Goal: Task Accomplishment & Management: Manage account settings

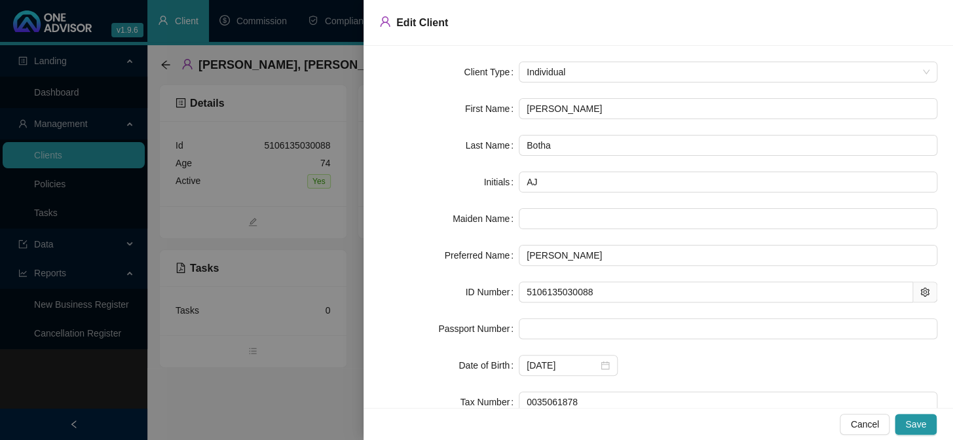
scroll to position [109, 0]
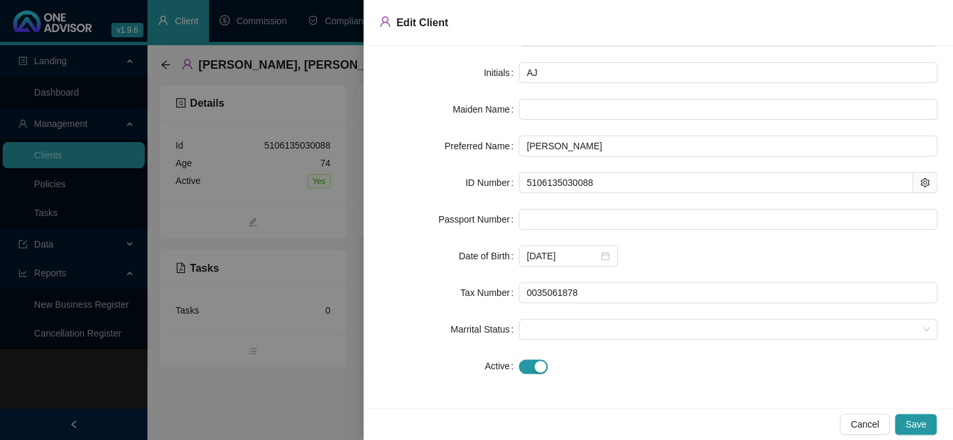
click at [278, 408] on div at bounding box center [476, 220] width 953 height 440
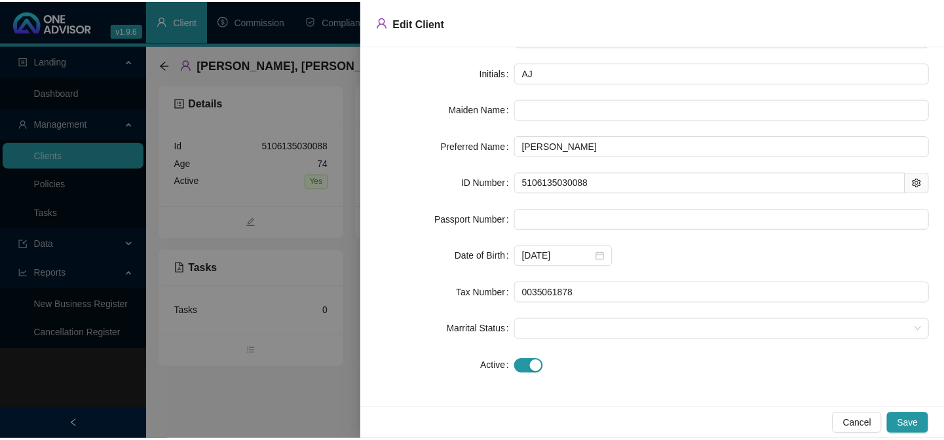
scroll to position [0, 0]
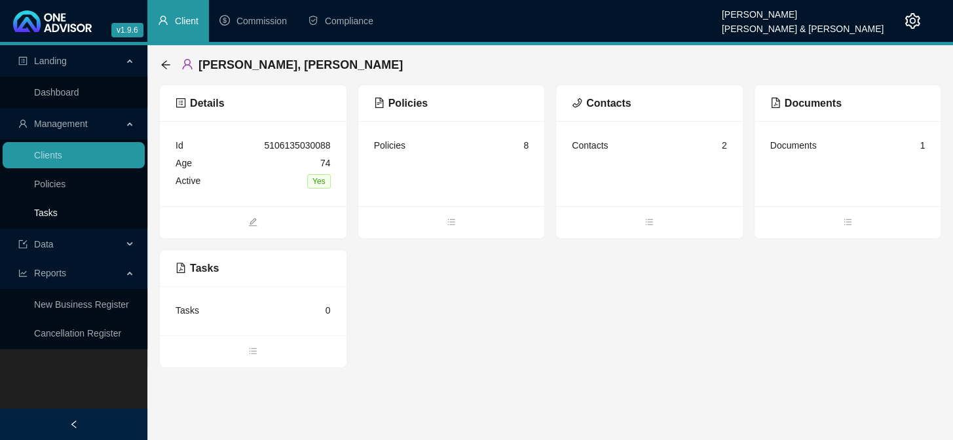
click at [46, 212] on link "Tasks" at bounding box center [46, 213] width 24 height 10
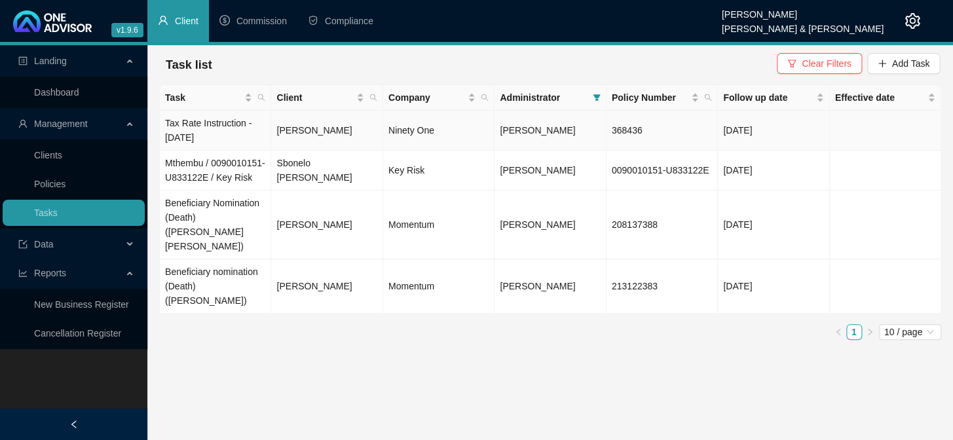
click at [189, 130] on td "Tax Rate Instruction - [DATE]" at bounding box center [215, 131] width 111 height 40
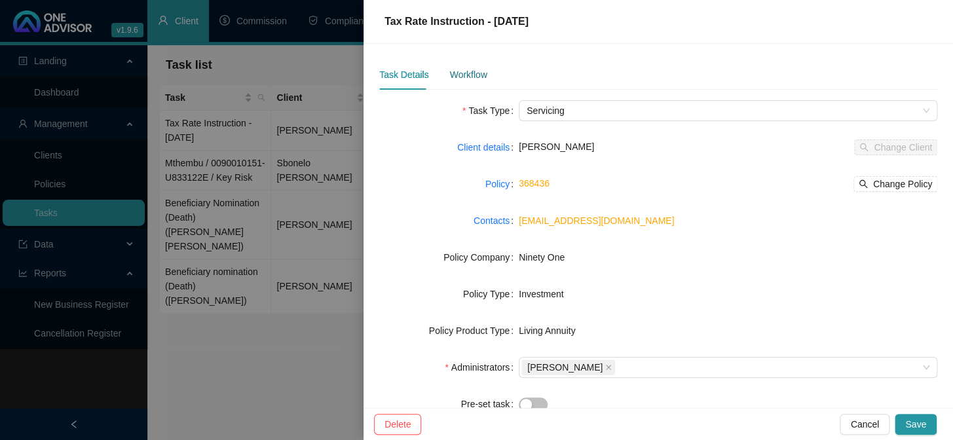
click at [461, 77] on div "Workflow" at bounding box center [467, 74] width 37 height 14
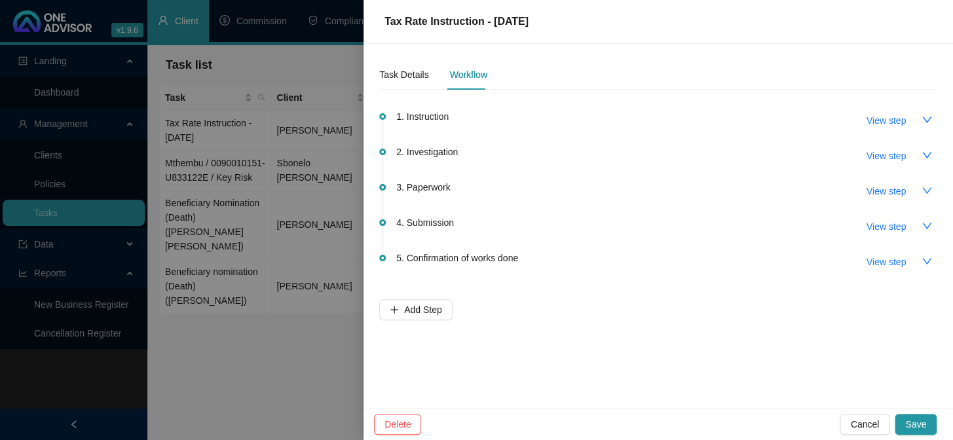
click at [263, 339] on div at bounding box center [476, 220] width 953 height 440
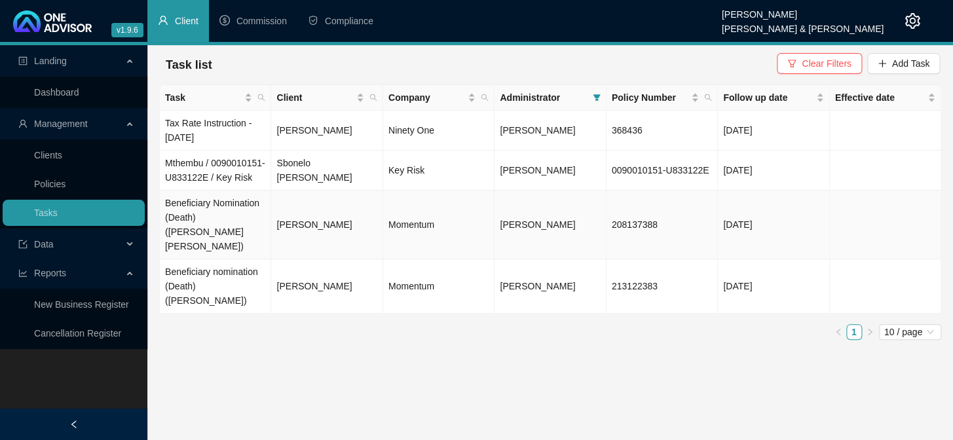
click at [212, 221] on td "Beneficiary Nomination (Death) ([PERSON_NAME] [PERSON_NAME])" at bounding box center [215, 225] width 111 height 69
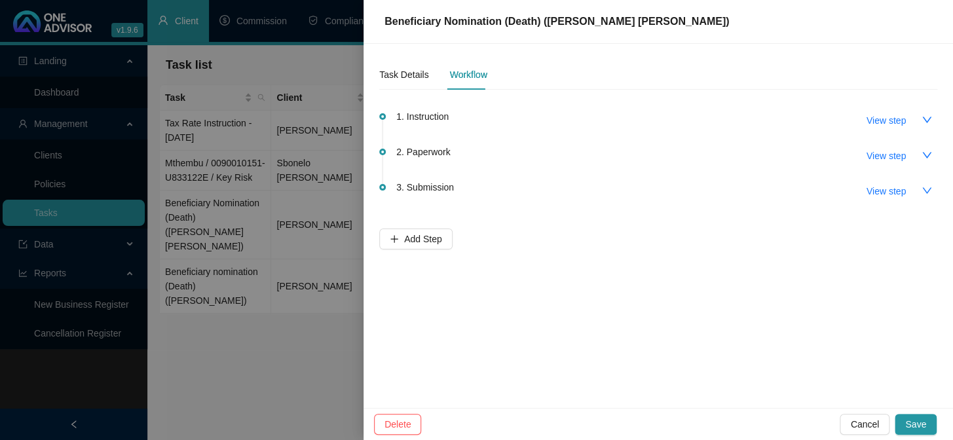
click at [193, 132] on div at bounding box center [476, 220] width 953 height 440
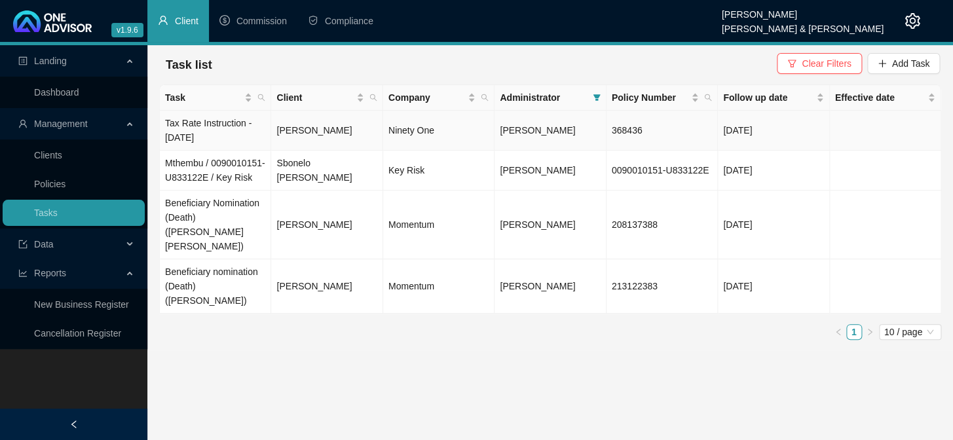
click at [194, 124] on td "Tax Rate Instruction - [DATE]" at bounding box center [215, 131] width 111 height 40
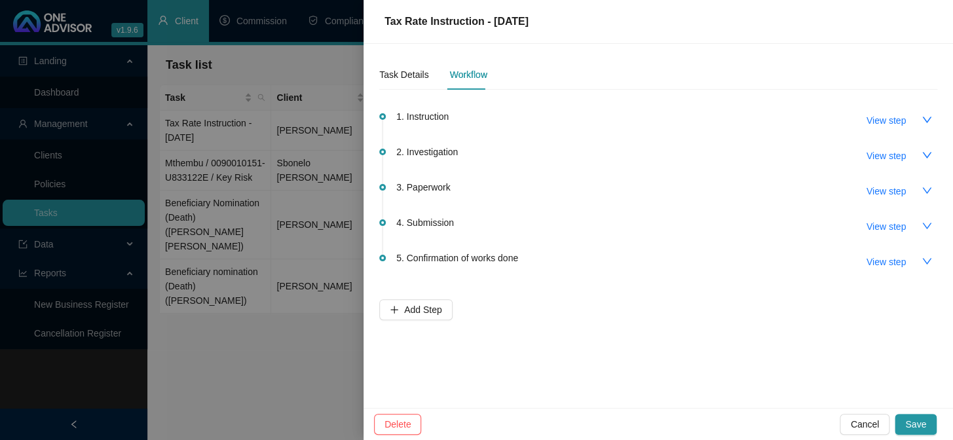
click at [292, 367] on div at bounding box center [476, 220] width 953 height 440
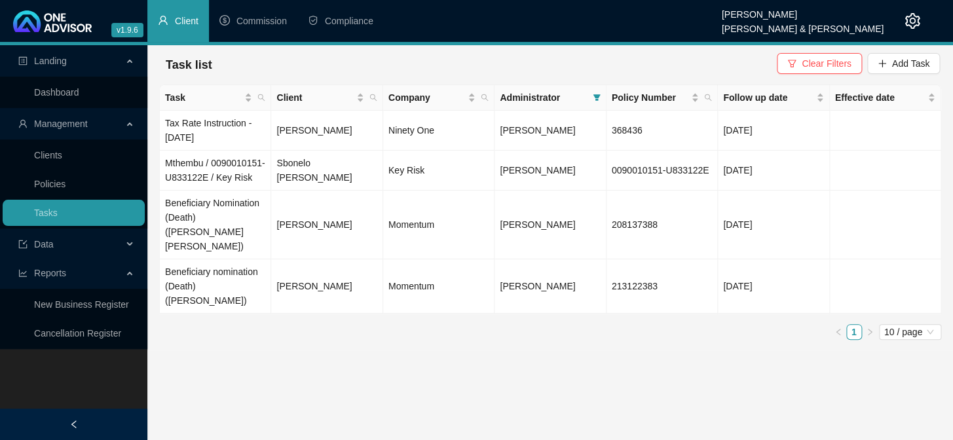
click at [72, 398] on div "Landing Dashboard Management Clients Policies Tasks Data Reports New Business R…" at bounding box center [73, 265] width 147 height 440
click at [46, 151] on link "Clients" at bounding box center [48, 155] width 28 height 10
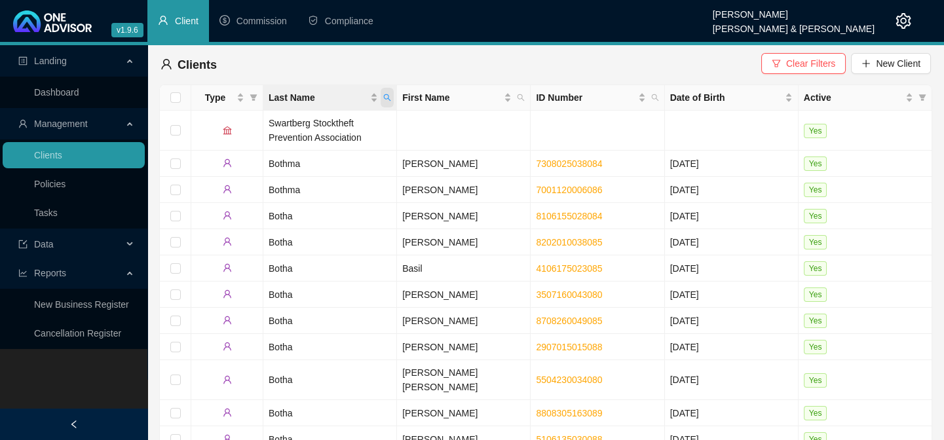
click at [387, 96] on icon "search" at bounding box center [387, 98] width 8 height 8
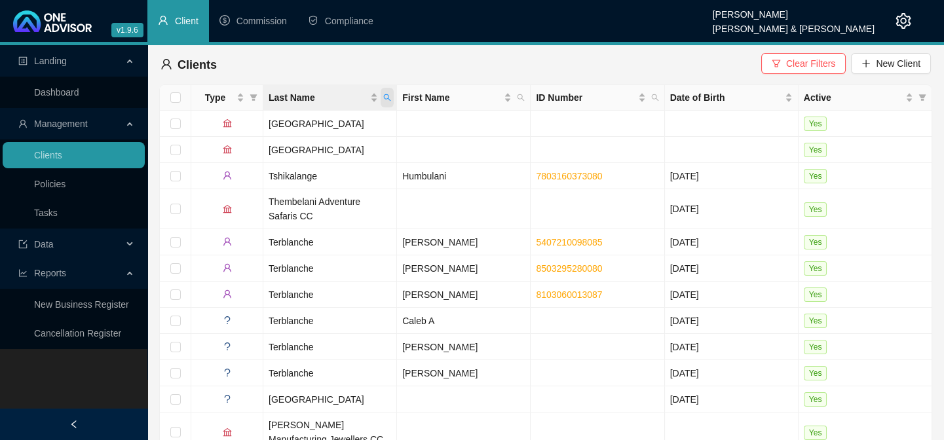
click at [387, 98] on icon "search" at bounding box center [387, 98] width 8 height 8
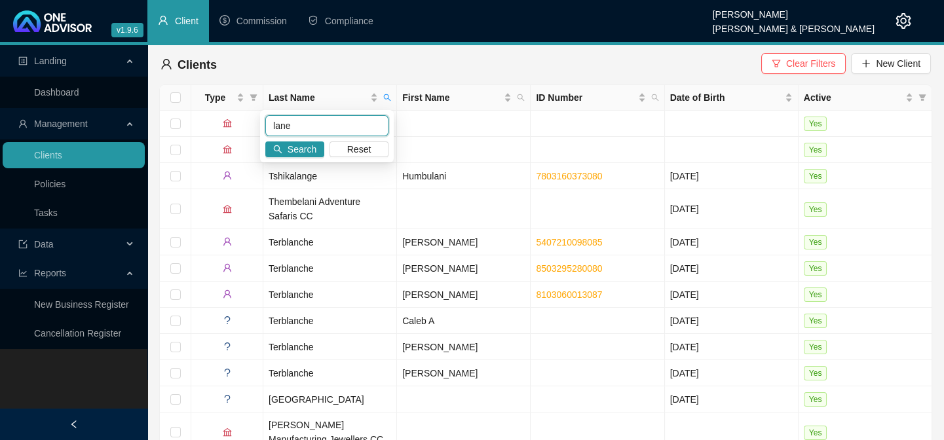
click at [314, 126] on input "lane" at bounding box center [326, 125] width 123 height 21
type input "lane"
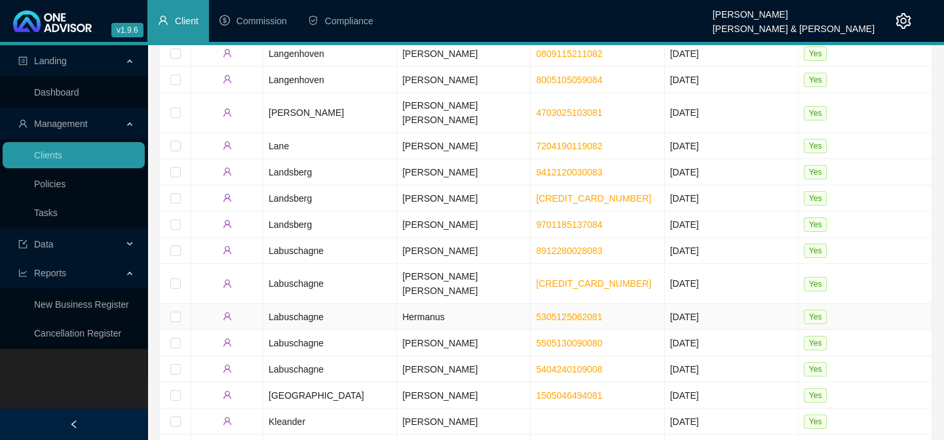
scroll to position [774, 0]
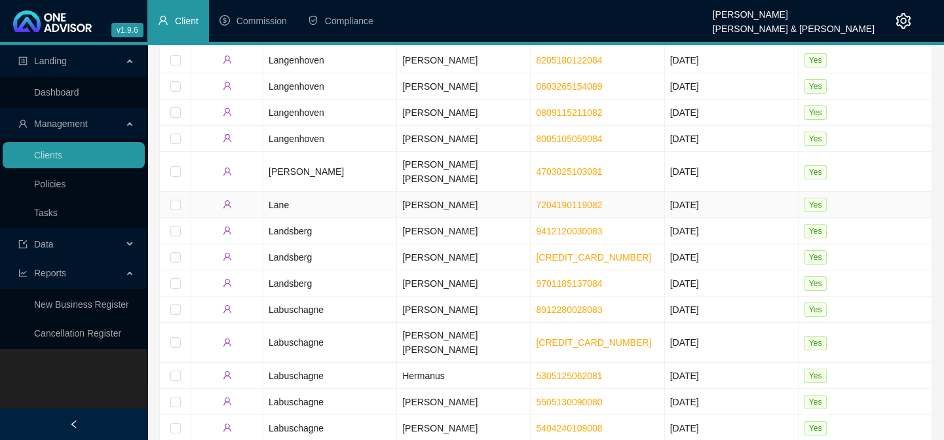
click at [279, 192] on td "Lane" at bounding box center [330, 205] width 134 height 26
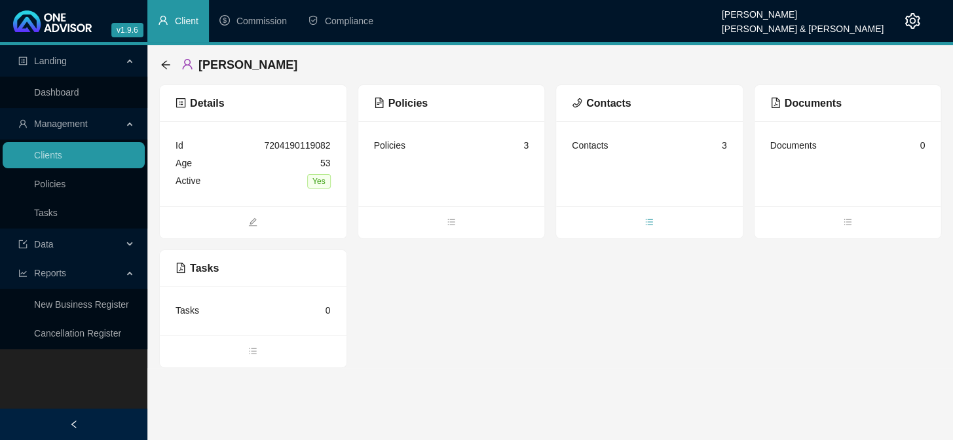
click at [653, 219] on icon "bars" at bounding box center [649, 222] width 9 height 9
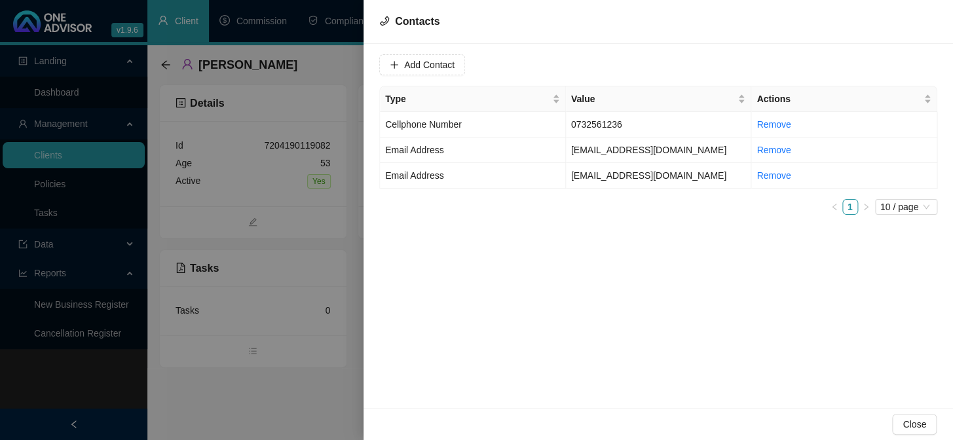
click at [44, 221] on div at bounding box center [476, 220] width 953 height 440
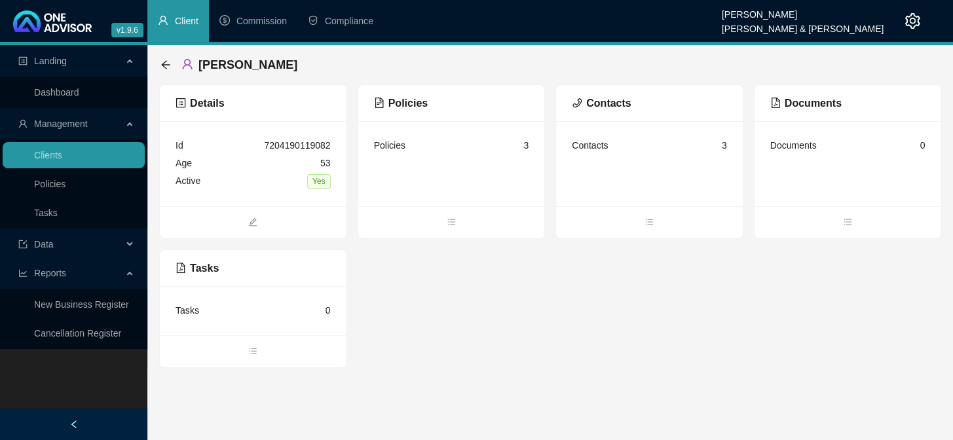
click at [46, 218] on link "Tasks" at bounding box center [46, 213] width 24 height 10
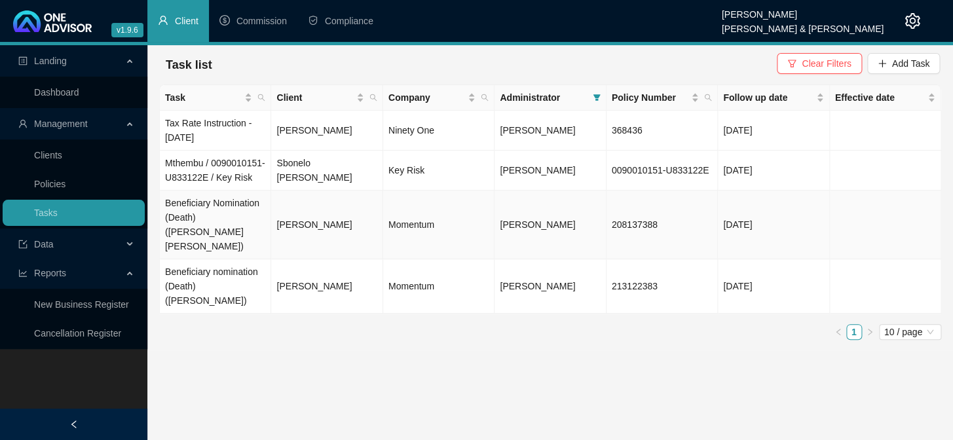
click at [236, 223] on td "Beneficiary Nomination (Death) ([PERSON_NAME] [PERSON_NAME])" at bounding box center [215, 225] width 111 height 69
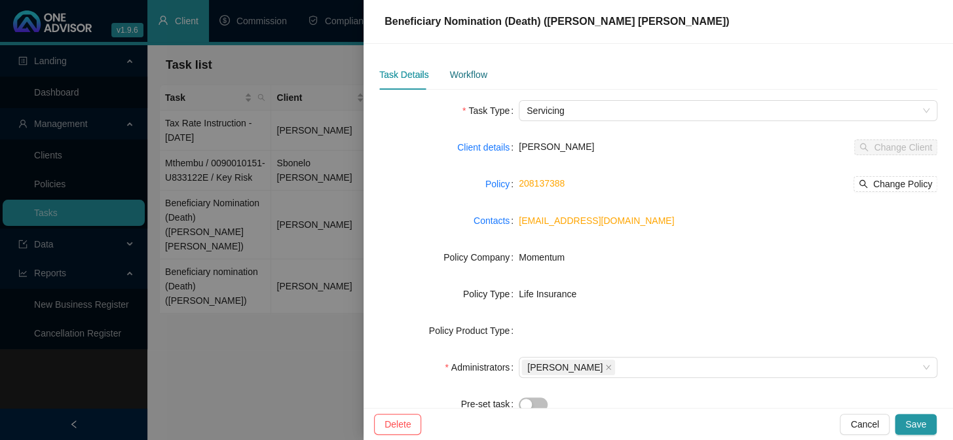
click at [457, 77] on div "Workflow" at bounding box center [467, 74] width 37 height 14
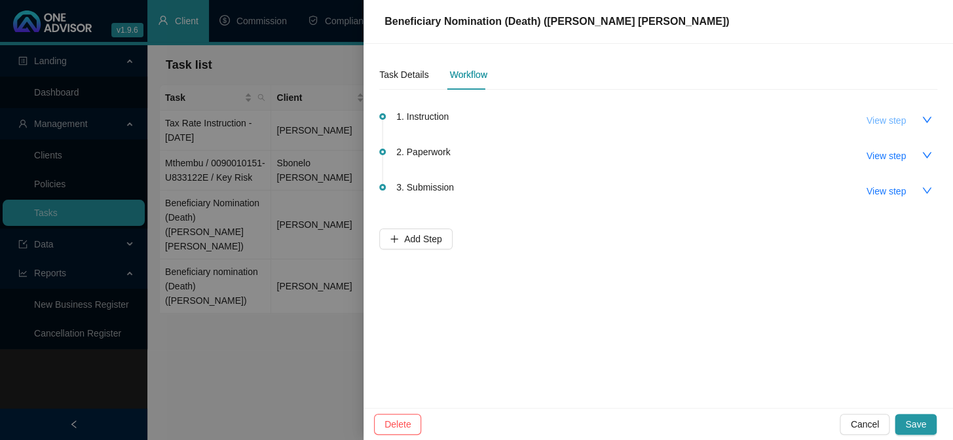
click at [896, 119] on span "View step" at bounding box center [886, 120] width 39 height 14
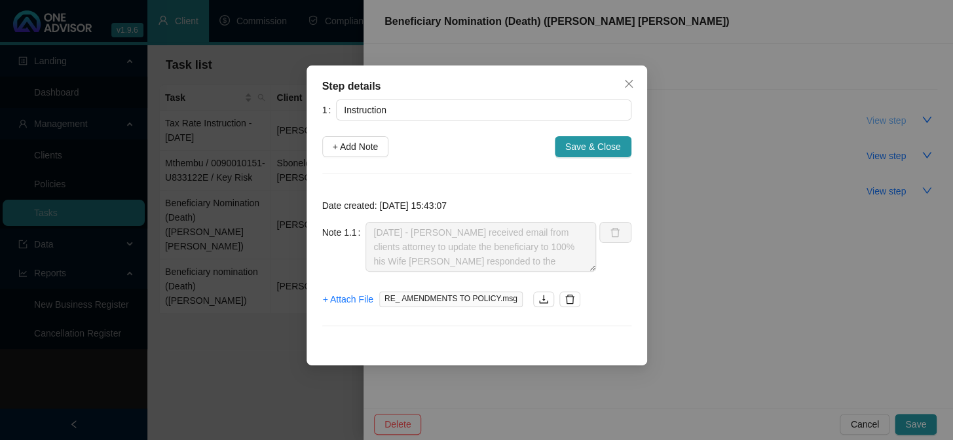
click at [896, 119] on div "Step details 1 Instruction + Add Note Save & Close Date created: [DATE] 15:43:0…" at bounding box center [476, 220] width 953 height 440
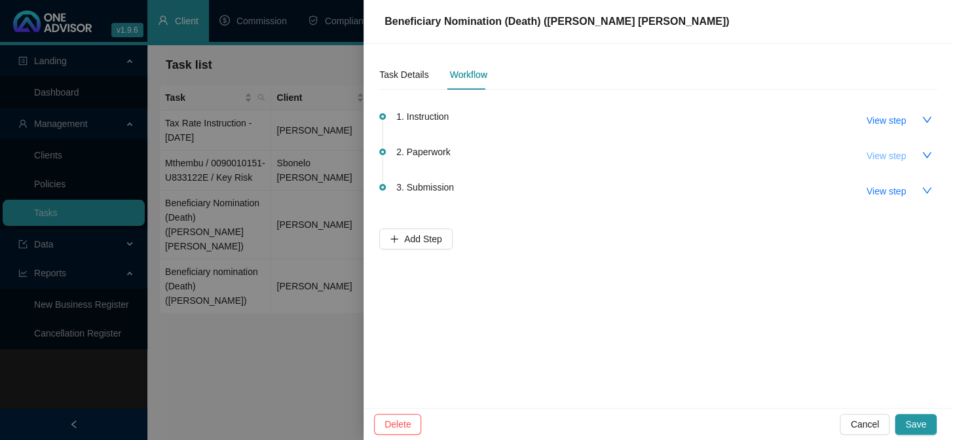
click at [876, 152] on span "View step" at bounding box center [886, 156] width 39 height 14
type input "Paperwork"
type textarea "[DATE] - Client completed the msign. I let the client know we received it and w…"
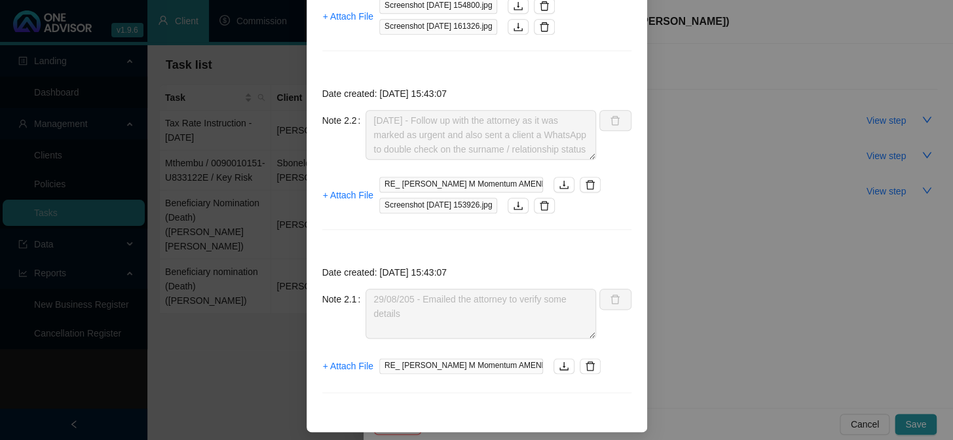
scroll to position [497, 0]
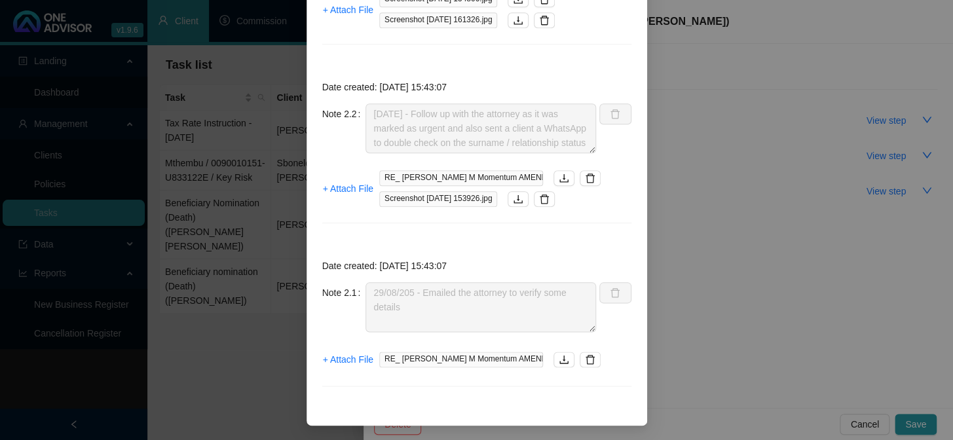
click at [252, 387] on div "Step details 2 Paperwork + Add Note Save & Close Date created: [DATE] 08:09:55 …" at bounding box center [476, 220] width 953 height 440
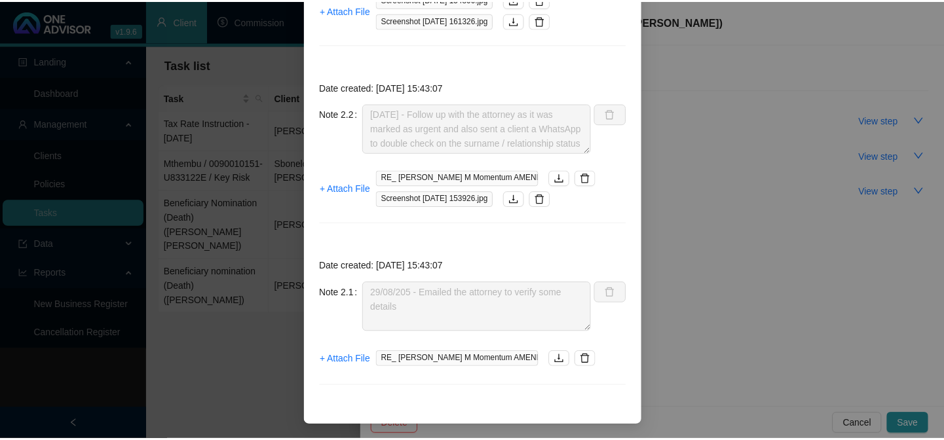
scroll to position [432, 0]
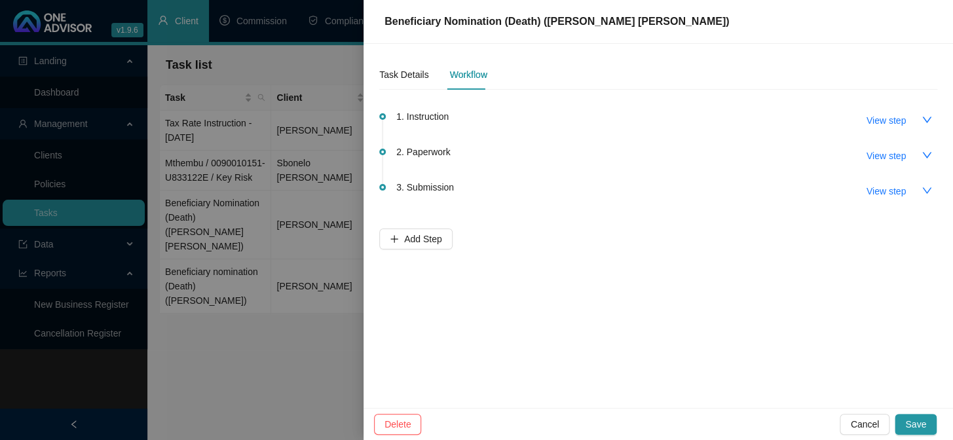
click at [249, 401] on div at bounding box center [476, 220] width 953 height 440
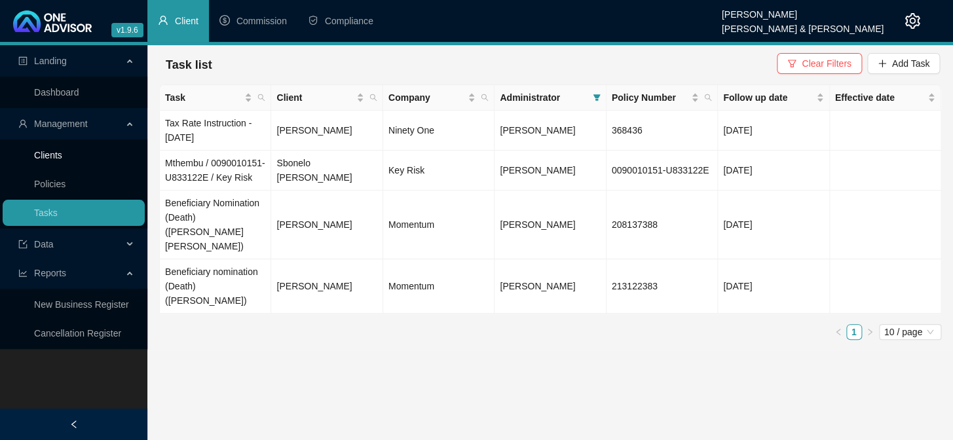
click at [54, 153] on link "Clients" at bounding box center [48, 155] width 28 height 10
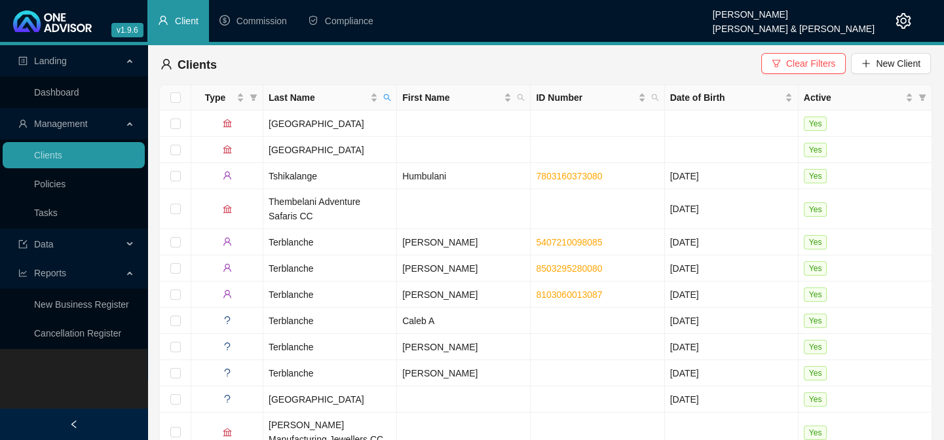
click at [66, 380] on div "Landing Dashboard Management Clients Policies Tasks Data Reports New Business R…" at bounding box center [73, 265] width 147 height 440
click at [66, 372] on div "Landing Dashboard Management Clients Policies Tasks Data Reports New Business R…" at bounding box center [73, 265] width 147 height 440
click at [385, 94] on icon "search" at bounding box center [387, 98] width 8 height 8
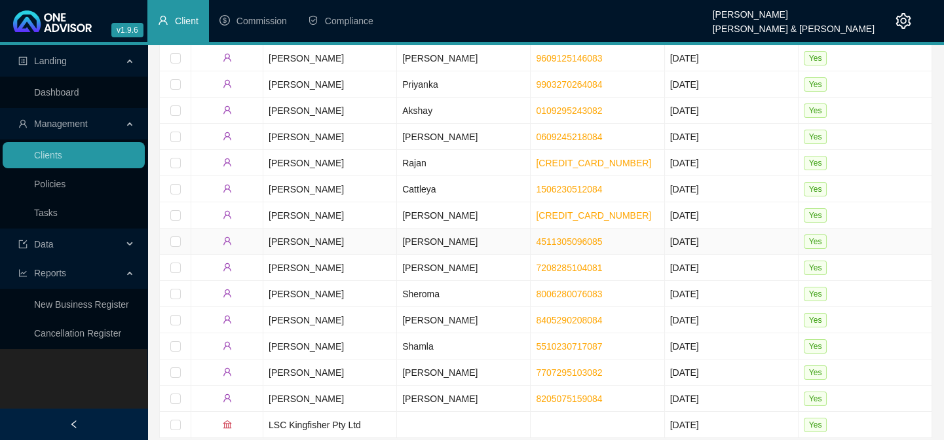
scroll to position [123, 0]
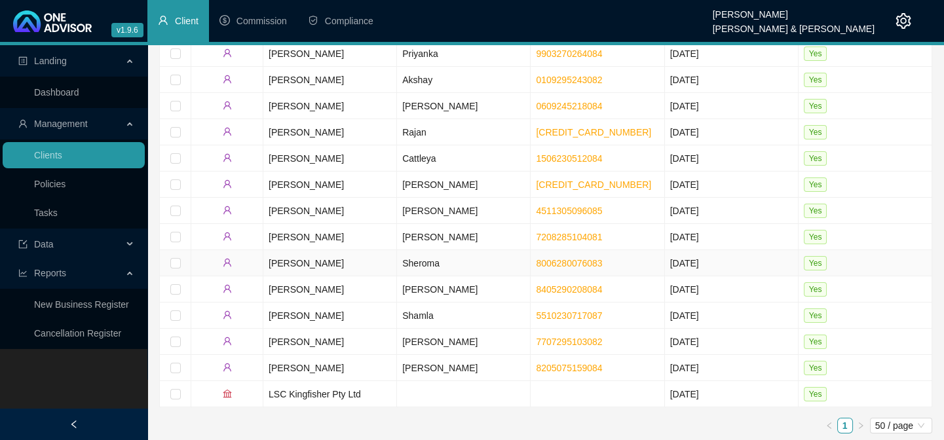
click at [576, 260] on link "8006280076083" at bounding box center [569, 263] width 66 height 10
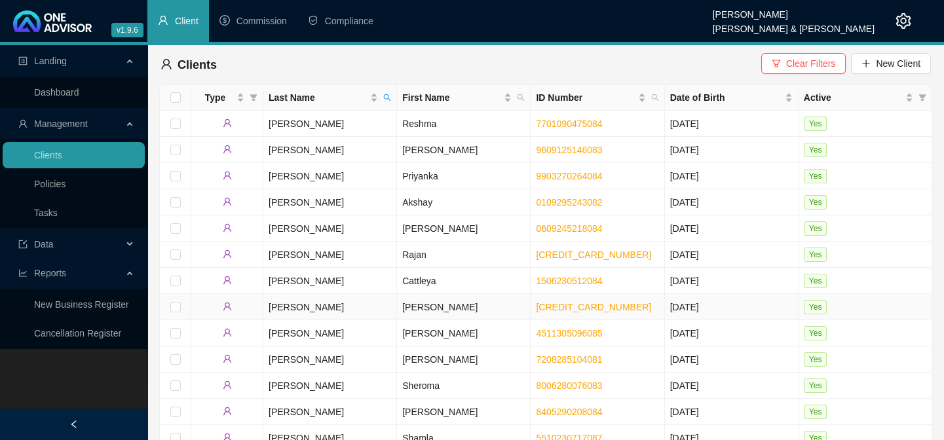
scroll to position [0, 0]
click at [387, 97] on icon "search" at bounding box center [387, 98] width 8 height 8
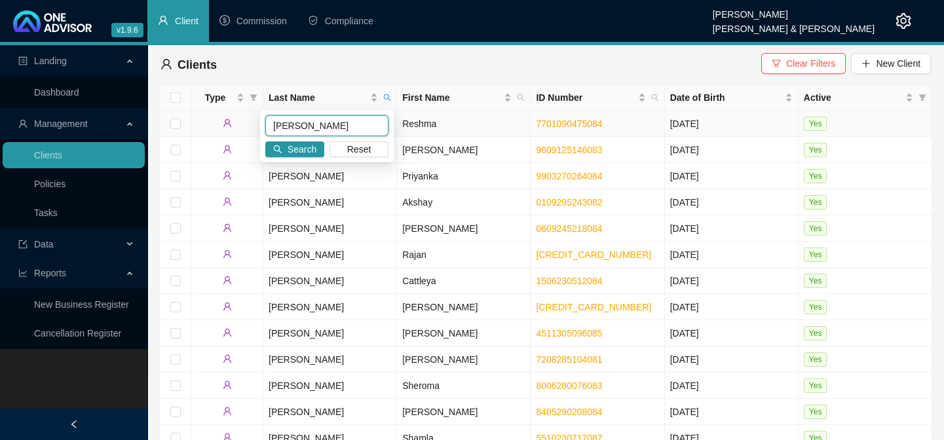
drag, startPoint x: 317, startPoint y: 123, endPoint x: 249, endPoint y: 124, distance: 68.1
click at [249, 124] on body "v1.9.6 [PERSON_NAME] van der Merwe [PERSON_NAME] & [PERSON_NAME] Client Commiss…" at bounding box center [472, 220] width 944 height 440
type input "LUTHULI"
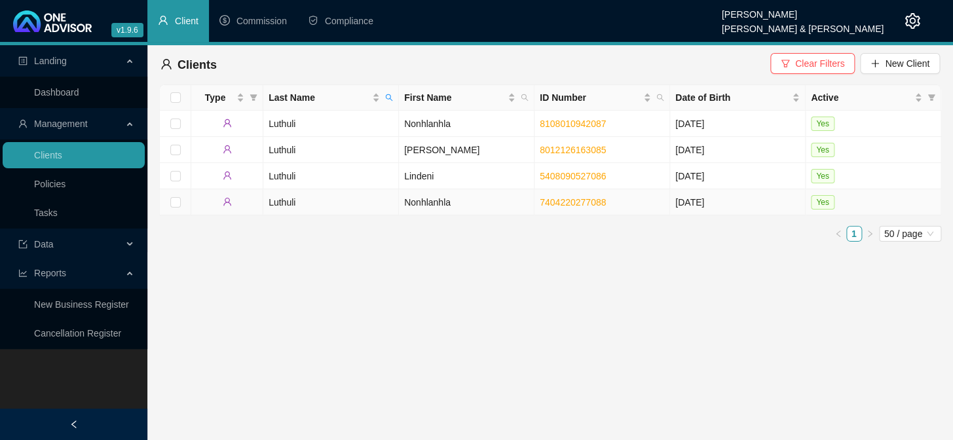
click at [275, 200] on td "Luthuli" at bounding box center [331, 202] width 136 height 26
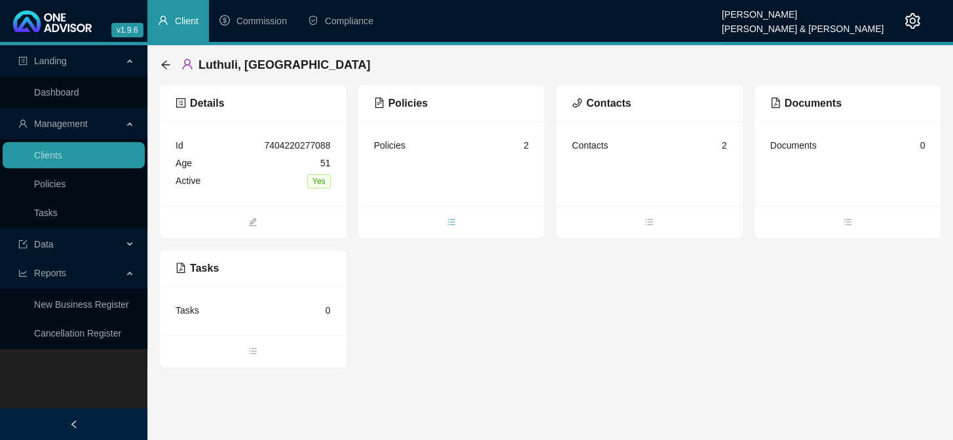
click at [450, 221] on icon "bars" at bounding box center [451, 222] width 9 height 9
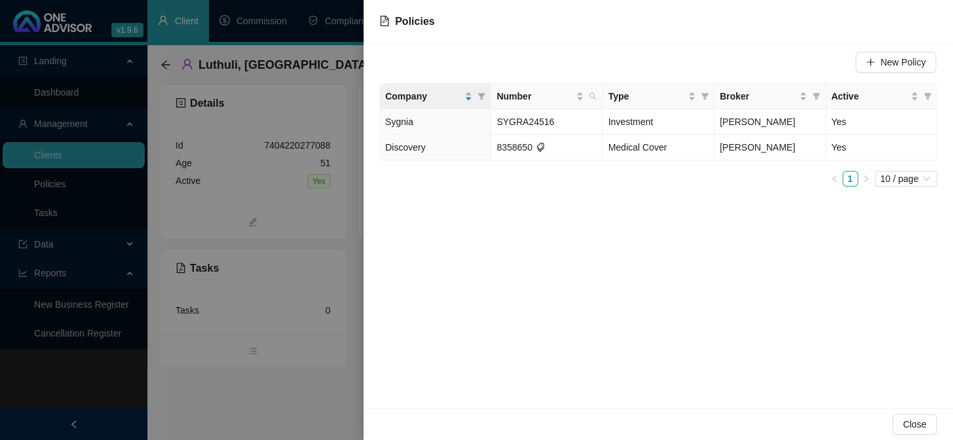
click at [450, 221] on div "New Policy Company Number Type Broker Active Sygnia SYGRA24516 Investment [PERS…" at bounding box center [659, 226] width 590 height 364
click at [297, 282] on div at bounding box center [476, 220] width 953 height 440
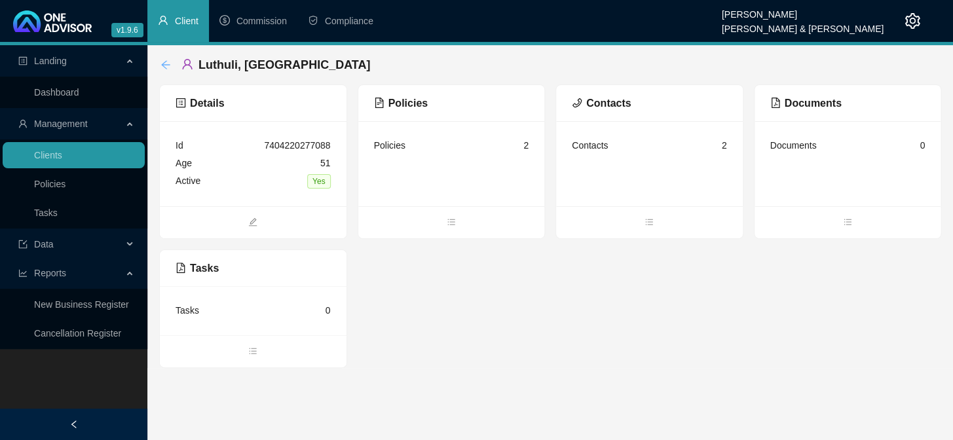
click at [166, 66] on icon "arrow-left" at bounding box center [166, 65] width 10 height 10
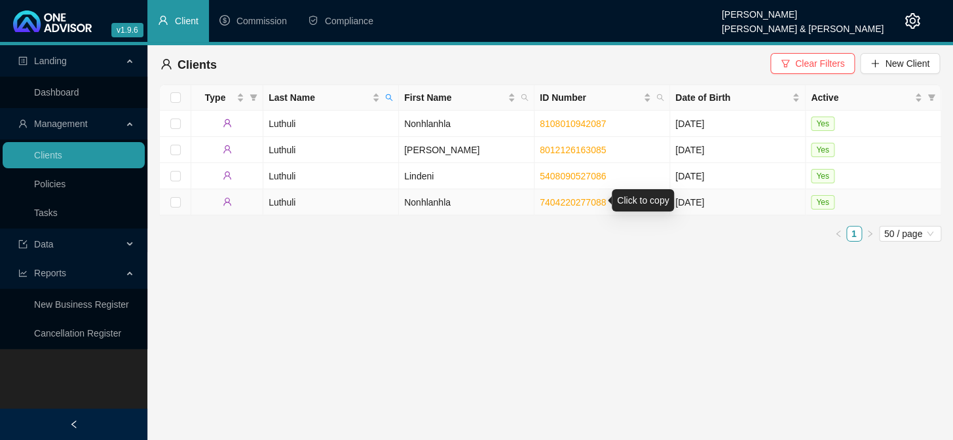
click at [561, 200] on link "7404220277088" at bounding box center [573, 202] width 66 height 10
click at [62, 157] on link "Clients" at bounding box center [48, 155] width 28 height 10
click at [385, 94] on icon "search" at bounding box center [389, 98] width 8 height 8
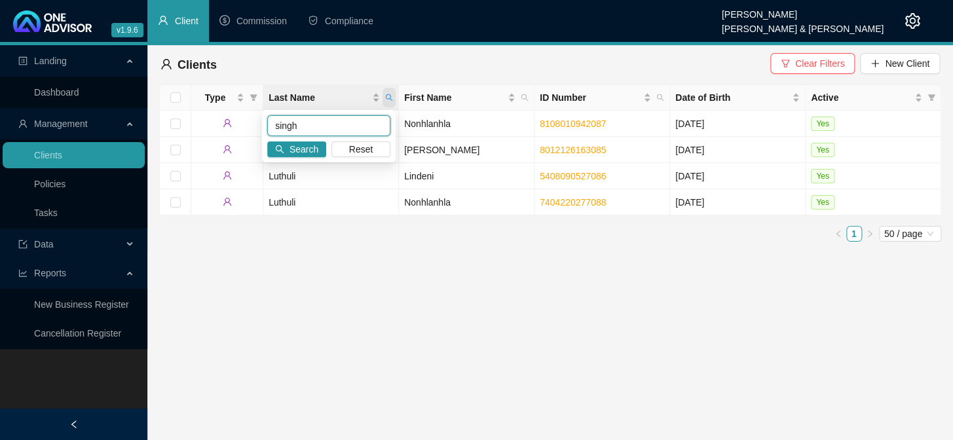
type input "singh"
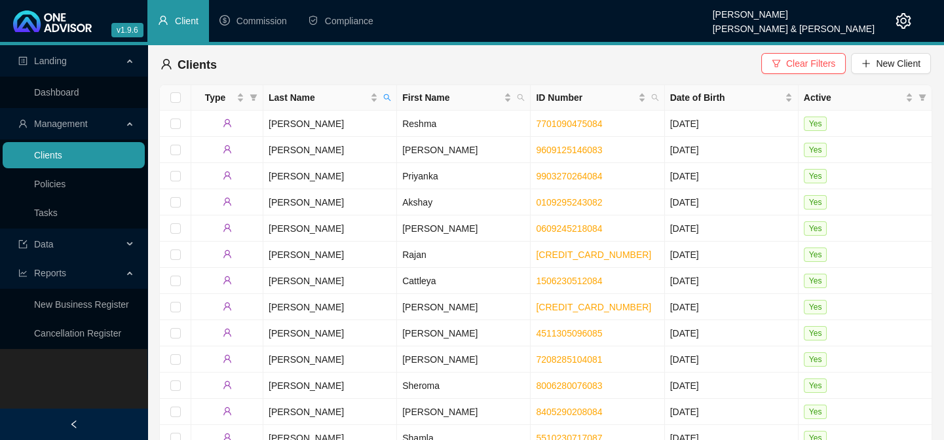
click at [56, 157] on link "Clients" at bounding box center [48, 155] width 28 height 10
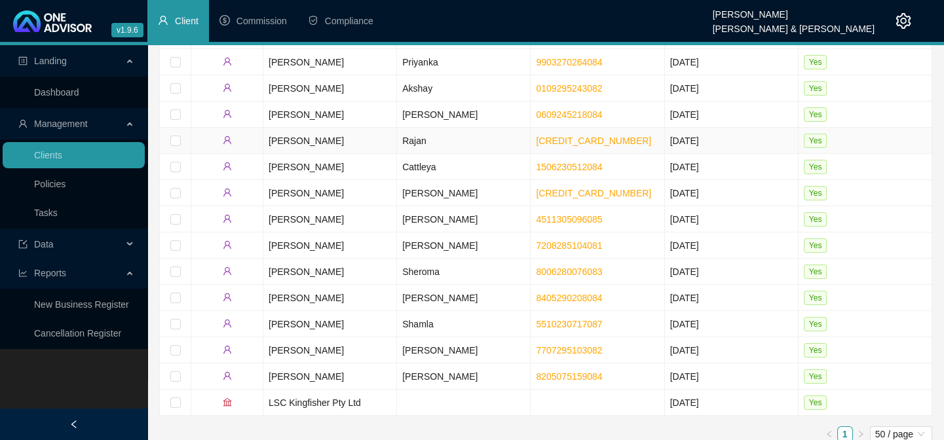
scroll to position [119, 0]
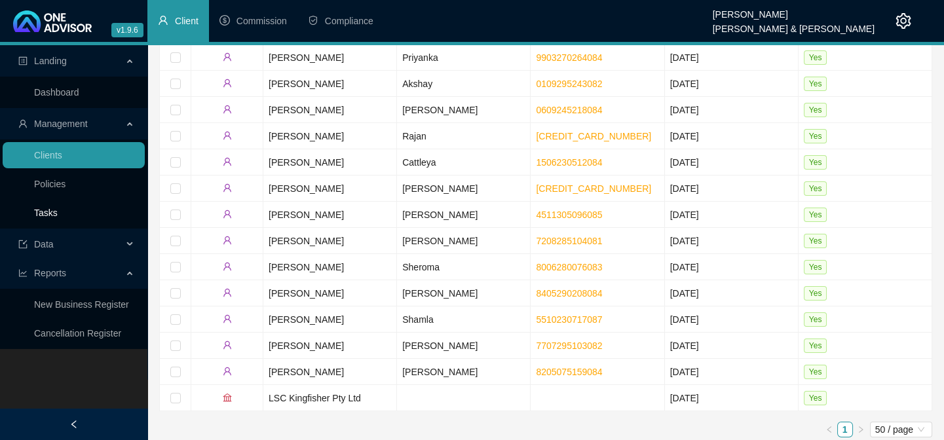
click at [47, 216] on link "Tasks" at bounding box center [46, 213] width 24 height 10
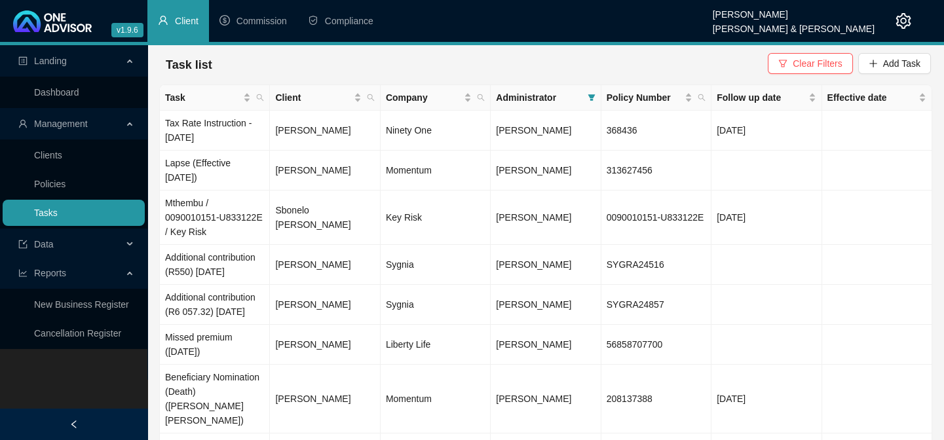
click at [34, 213] on link "Tasks" at bounding box center [46, 213] width 24 height 10
click at [296, 314] on td "[PERSON_NAME]" at bounding box center [325, 305] width 110 height 40
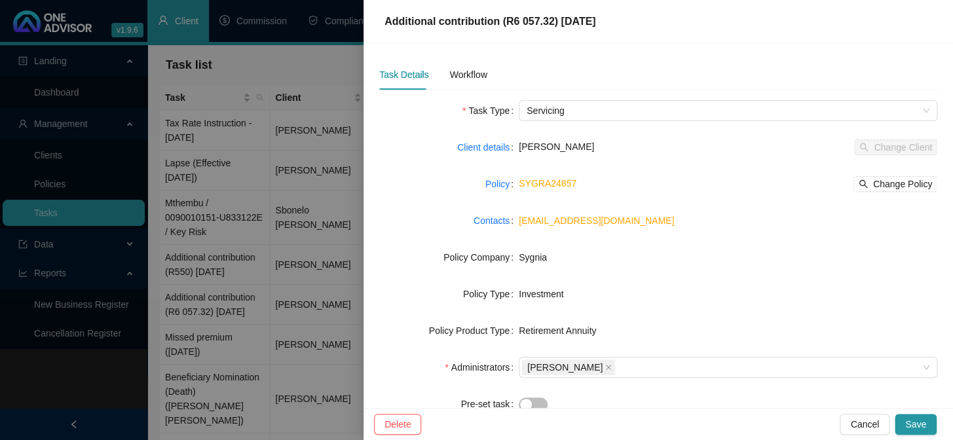
scroll to position [178, 0]
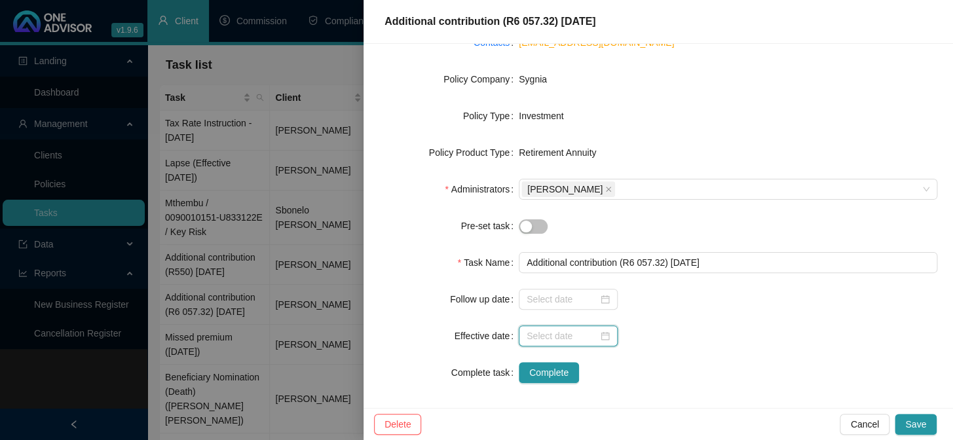
click at [543, 339] on input at bounding box center [562, 336] width 71 height 14
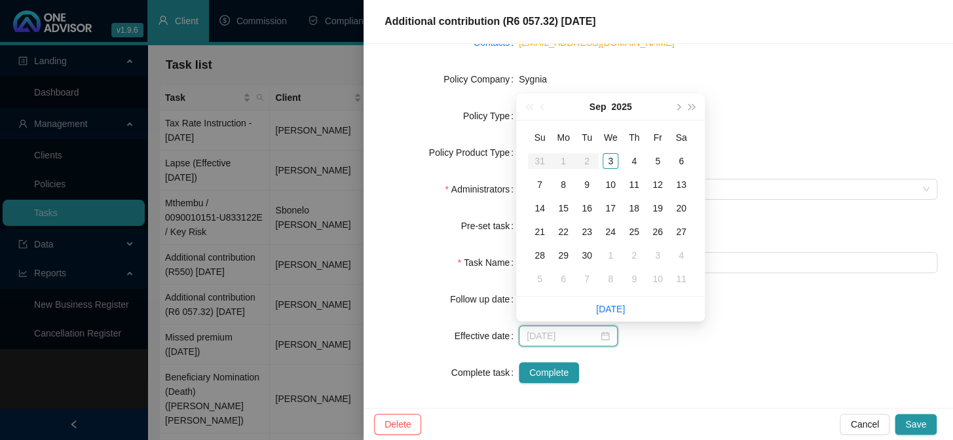
type input "[DATE]"
click at [605, 160] on div "3" at bounding box center [611, 161] width 16 height 16
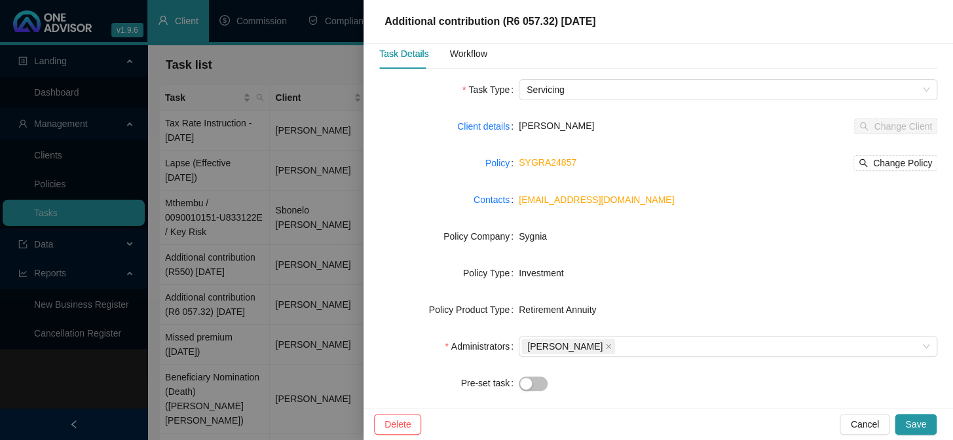
scroll to position [0, 0]
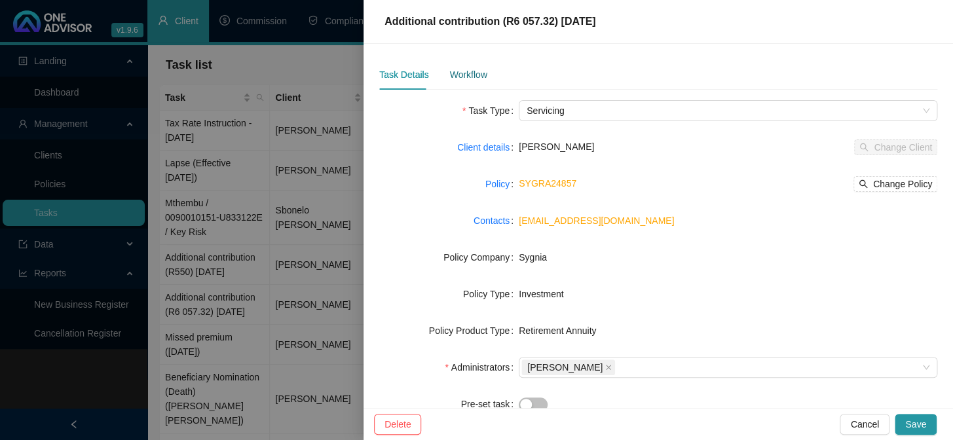
click at [457, 67] on div "Workflow" at bounding box center [467, 74] width 37 height 14
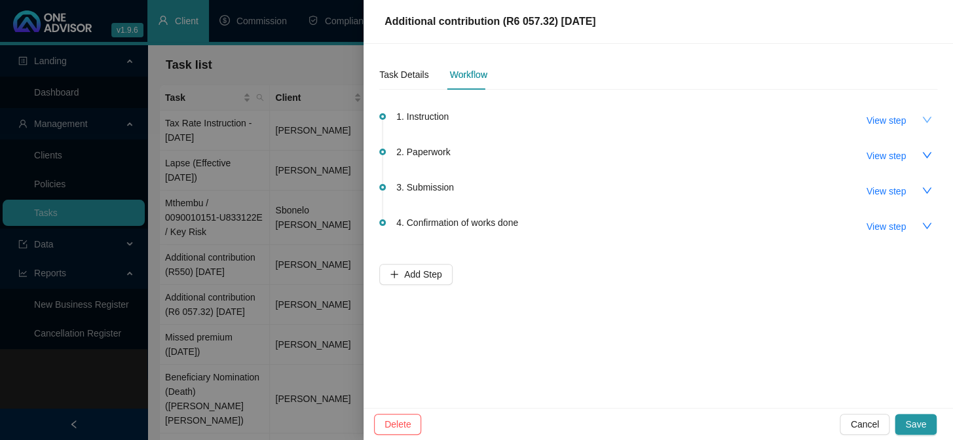
click at [922, 118] on icon "down" at bounding box center [927, 120] width 10 height 10
click at [922, 118] on icon "up" at bounding box center [927, 120] width 10 height 10
click at [903, 118] on span "View step" at bounding box center [886, 120] width 39 height 14
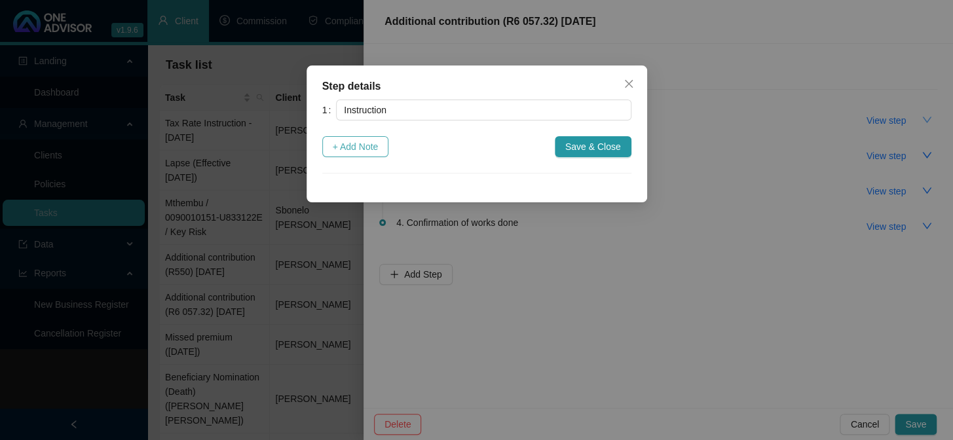
click at [373, 144] on span "+ Add Note" at bounding box center [356, 147] width 46 height 14
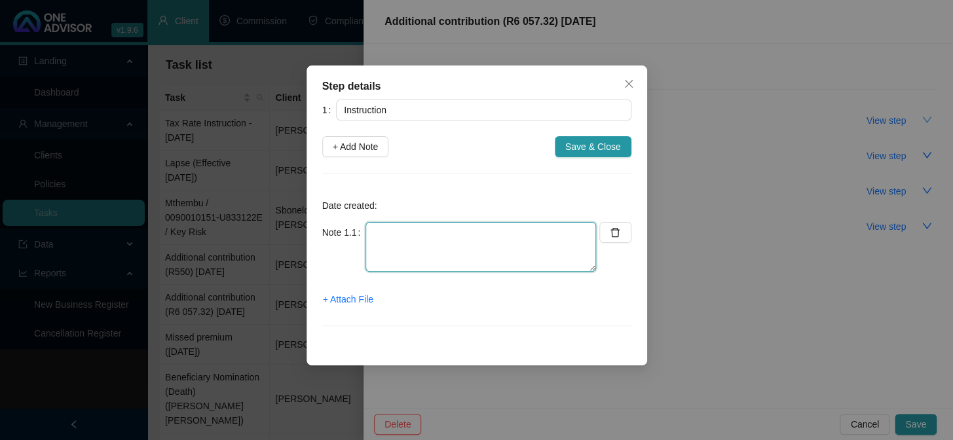
click at [390, 238] on textarea at bounding box center [481, 247] width 231 height 50
drag, startPoint x: 371, startPoint y: 229, endPoint x: 417, endPoint y: 233, distance: 46.0
click at [417, 233] on textarea "[DATE] Proof of Payment received from Sheroma." at bounding box center [481, 247] width 231 height 50
click at [435, 254] on textarea "[DATE] Proof of Payment received from Sheroma." at bounding box center [481, 247] width 231 height 50
type textarea "[DATE] Proof of Payment received from Sheroma"
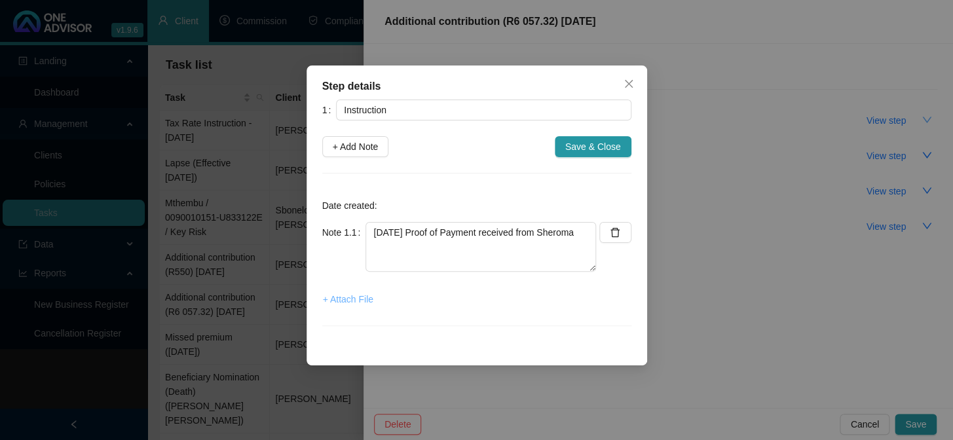
click at [346, 295] on span "+ Attach File" at bounding box center [348, 299] width 50 height 14
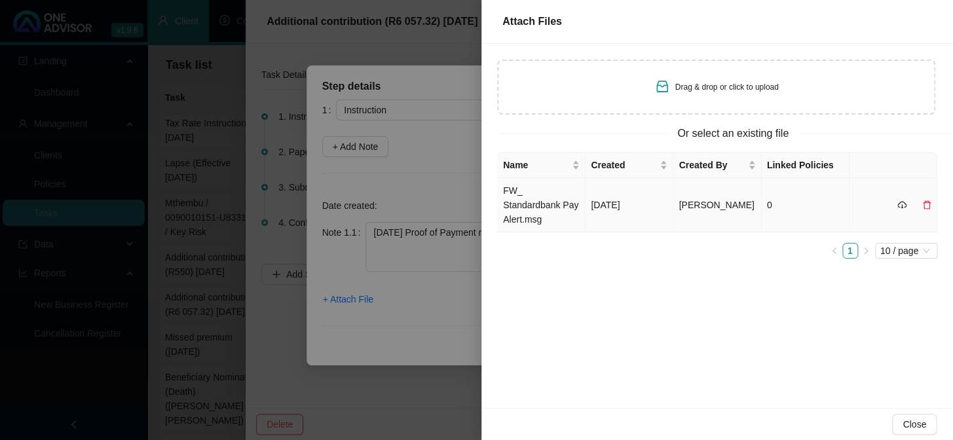
click at [540, 196] on td "FW_ Standardbank Pay Alert.msg" at bounding box center [542, 205] width 88 height 54
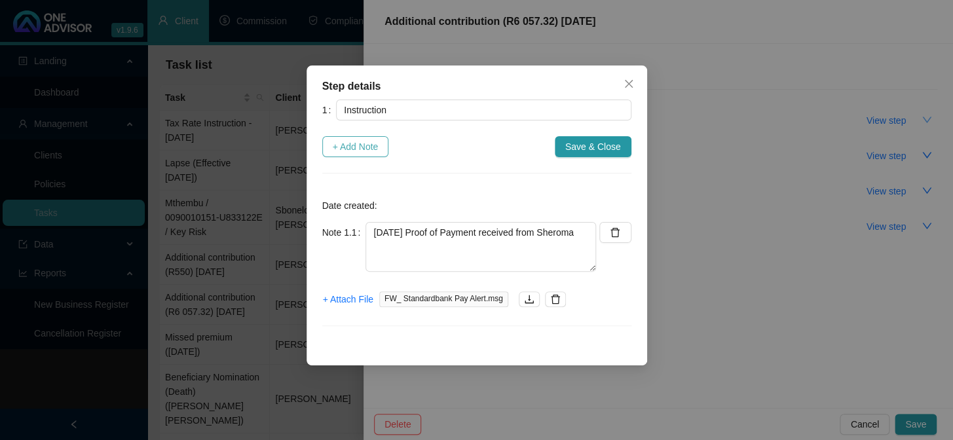
click at [361, 145] on span "+ Add Note" at bounding box center [356, 147] width 46 height 14
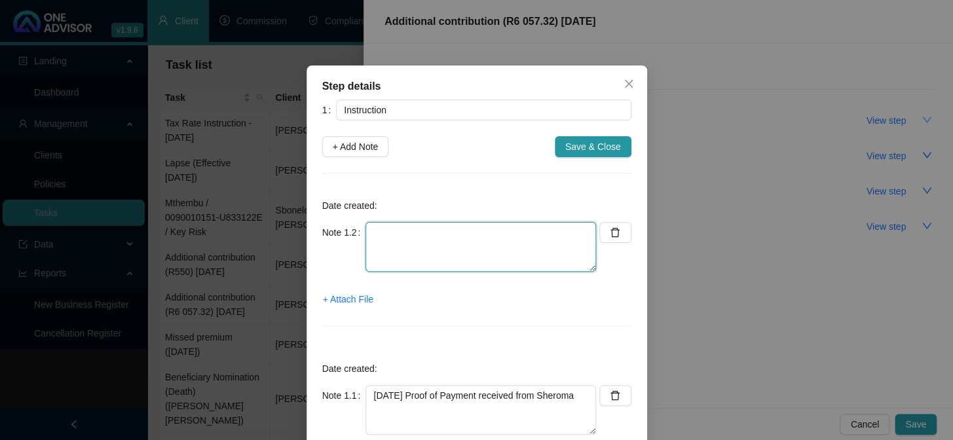
click at [438, 250] on textarea at bounding box center [481, 247] width 231 height 50
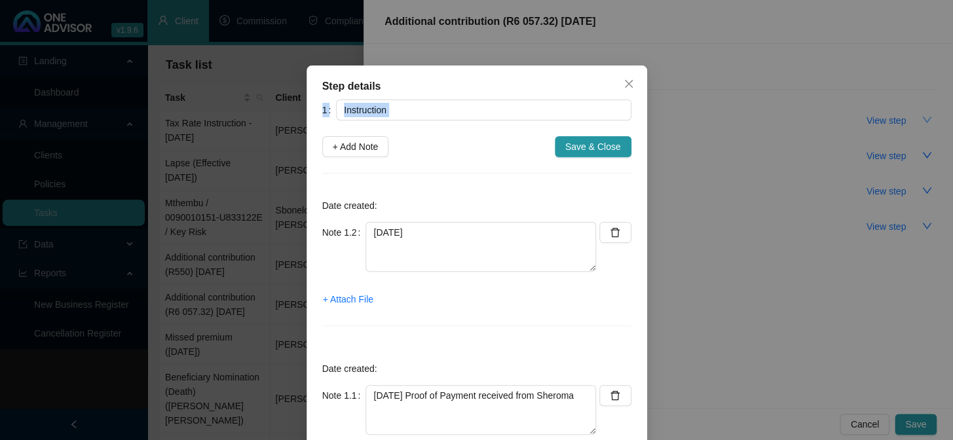
drag, startPoint x: 476, startPoint y: 73, endPoint x: 472, endPoint y: 94, distance: 20.6
click at [434, 138] on div "Step details 1 Instruction + Add Note Save & Close Date created: Note 1.2 [DATE…" at bounding box center [477, 297] width 341 height 463
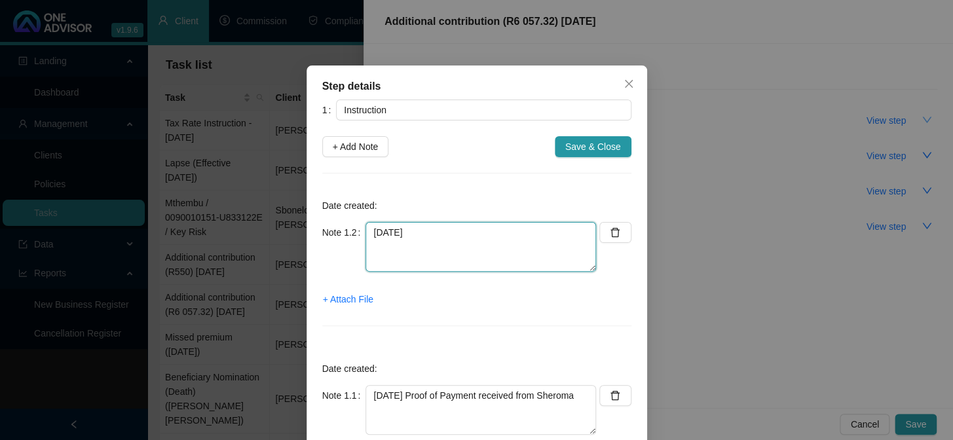
click at [453, 238] on textarea "[DATE]" at bounding box center [481, 247] width 231 height 50
type textarea "0"
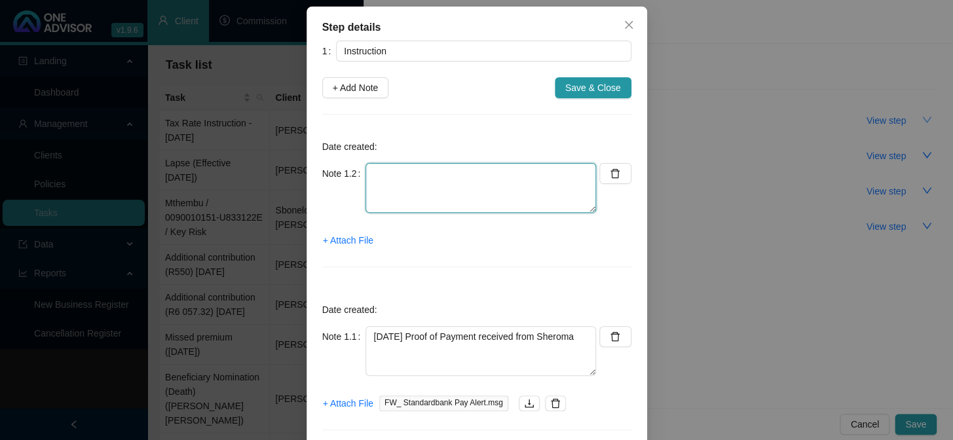
scroll to position [104, 0]
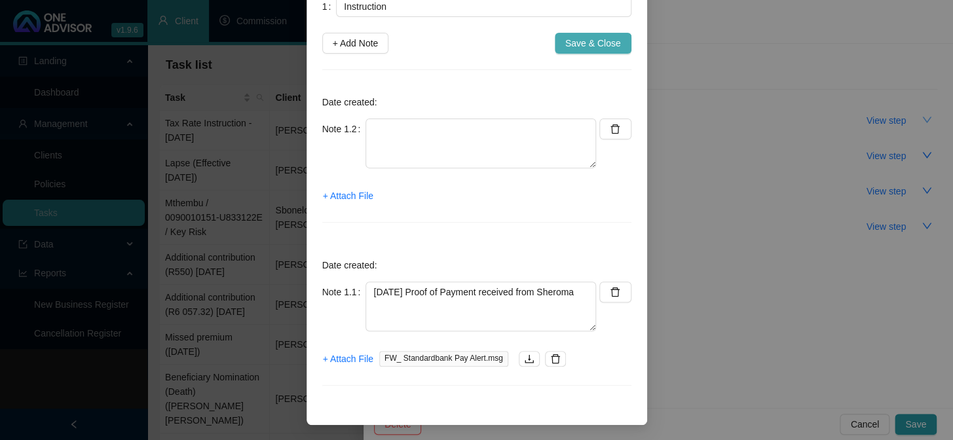
click at [562, 37] on button "Save & Close" at bounding box center [593, 43] width 77 height 21
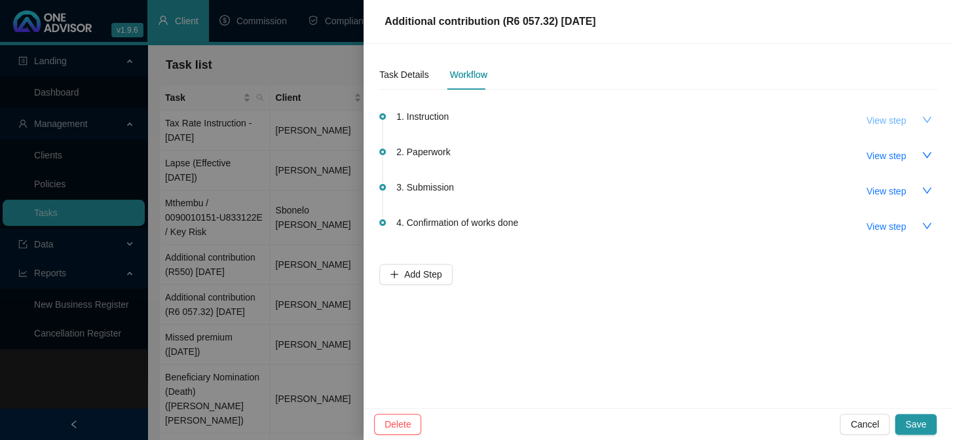
click at [873, 121] on span "View step" at bounding box center [886, 120] width 39 height 14
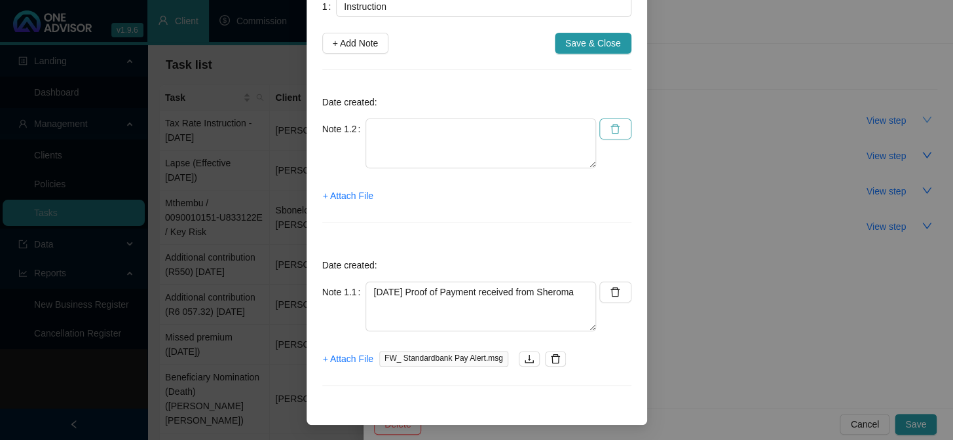
click at [610, 128] on icon "delete" at bounding box center [615, 129] width 10 height 10
type textarea "[DATE] Proof of Payment received from Sheroma"
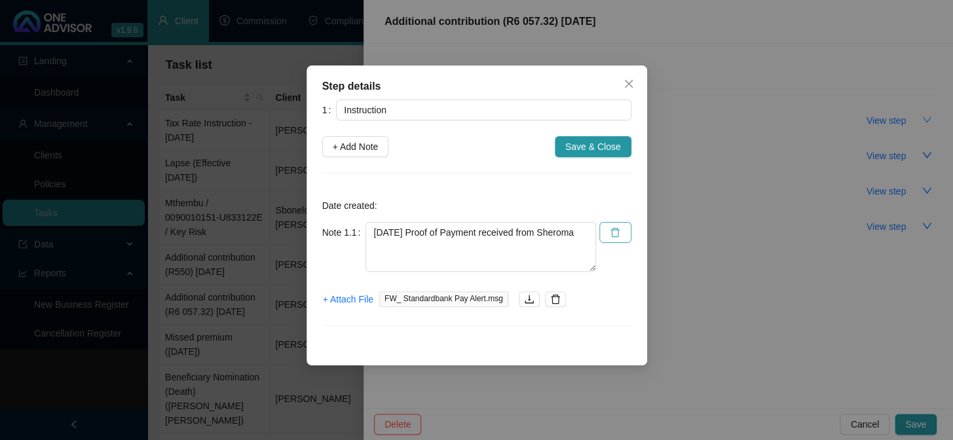
scroll to position [0, 0]
click at [713, 326] on div "Step details 1 Instruction + Add Note Save & Close Date created: Note 1.1 [DATE…" at bounding box center [476, 220] width 953 height 440
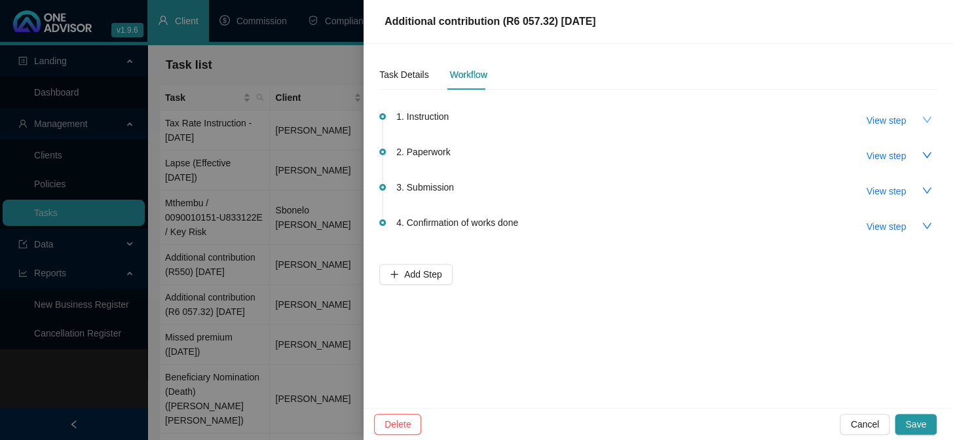
click at [444, 118] on span "1. Instruction" at bounding box center [422, 116] width 52 height 14
click at [882, 126] on span "View step" at bounding box center [886, 120] width 39 height 14
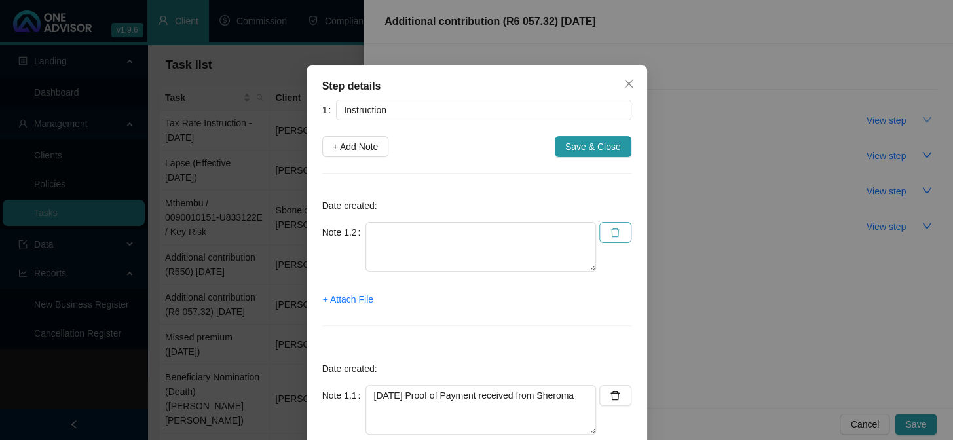
click at [615, 223] on button "button" at bounding box center [615, 232] width 32 height 21
type textarea "[DATE] Proof of Payment received from Sheroma"
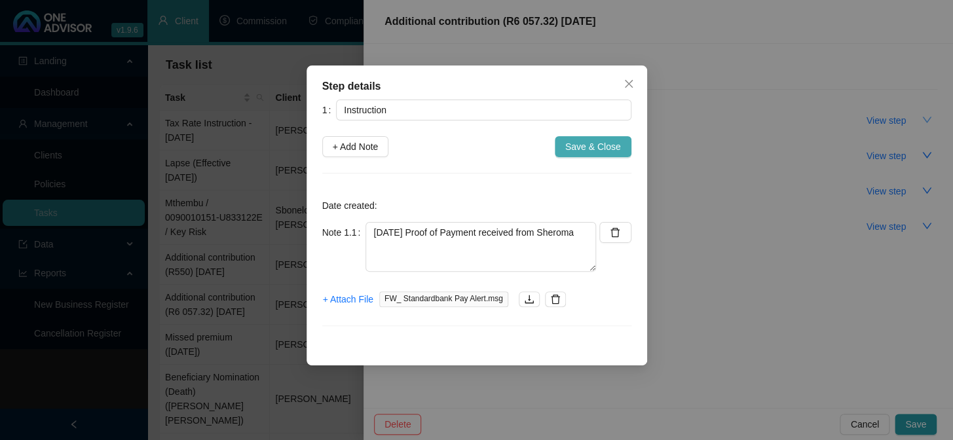
click at [597, 147] on span "Save & Close" at bounding box center [593, 147] width 56 height 14
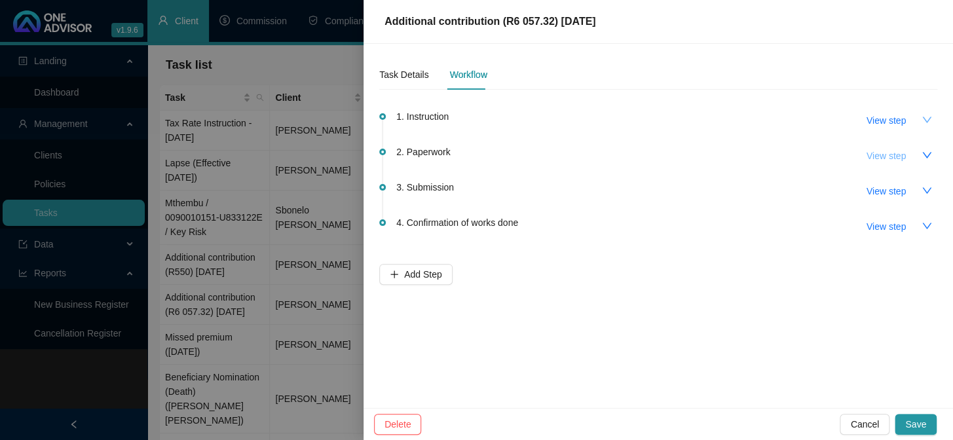
click at [883, 154] on span "View step" at bounding box center [886, 156] width 39 height 14
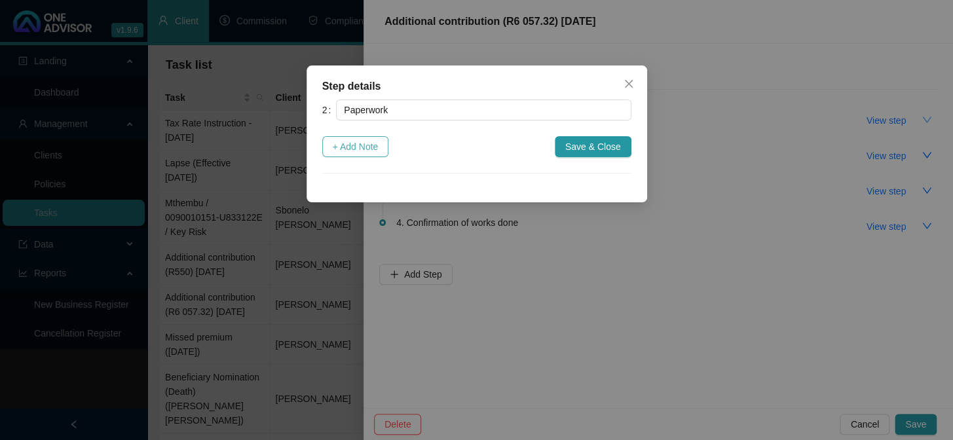
click at [367, 147] on span "+ Add Note" at bounding box center [356, 147] width 46 height 14
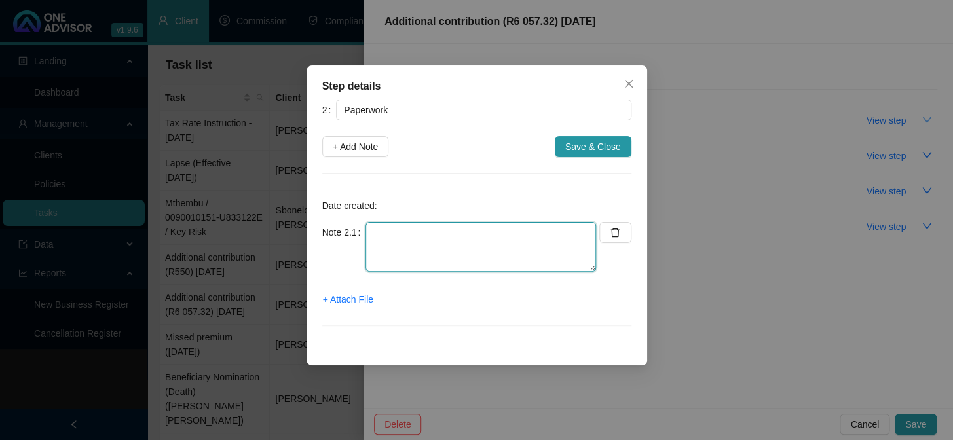
click at [434, 240] on textarea at bounding box center [481, 247] width 231 height 50
type textarea "[DATE] Additional Contribution Instruction created online"
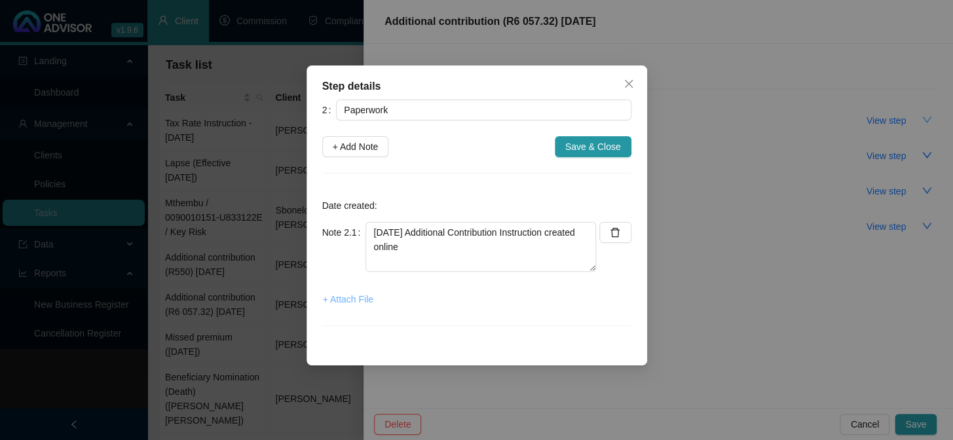
click at [354, 301] on span "+ Attach File" at bounding box center [348, 299] width 50 height 14
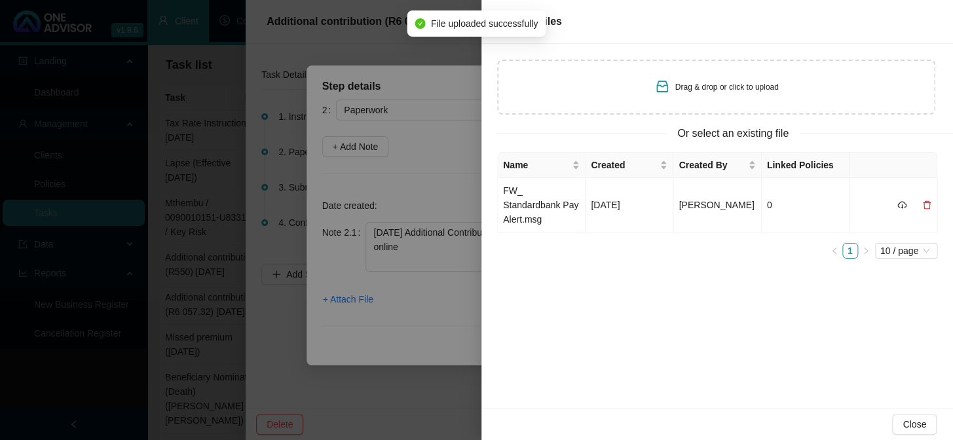
click at [707, 88] on span "Drag & drop or click to upload" at bounding box center [727, 87] width 104 height 9
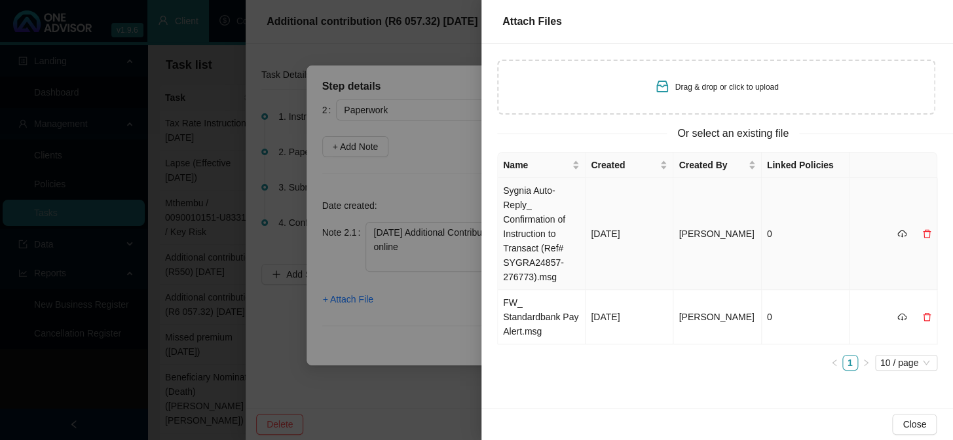
click at [525, 202] on td "Sygnia Auto-Reply_ Confirmation of Instruction to Transact (Ref# SYGRA24857-276…" at bounding box center [542, 234] width 88 height 112
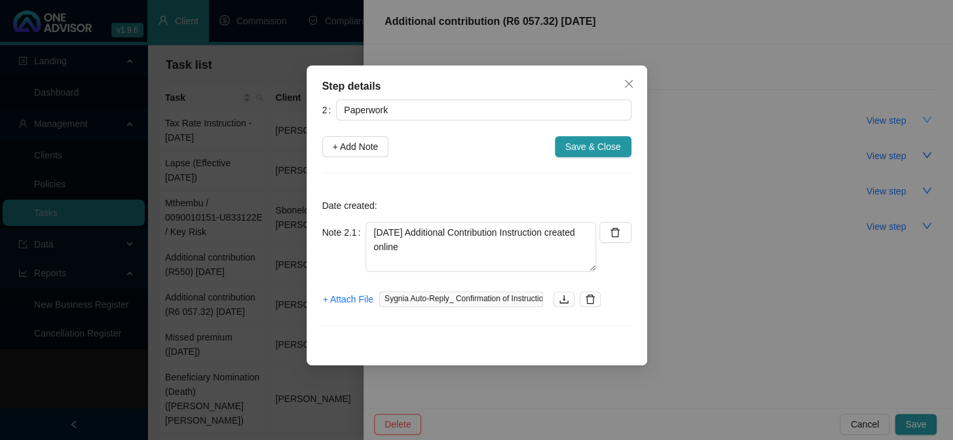
click at [98, 370] on div "Step details 2 Paperwork + Add Note Save & Close Date created: Note 2.1 [DATE] …" at bounding box center [476, 220] width 953 height 440
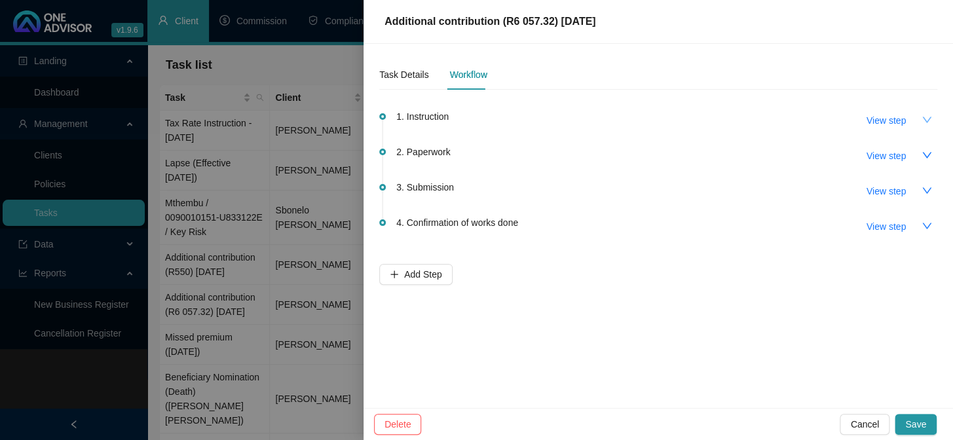
click at [100, 368] on div at bounding box center [476, 220] width 953 height 440
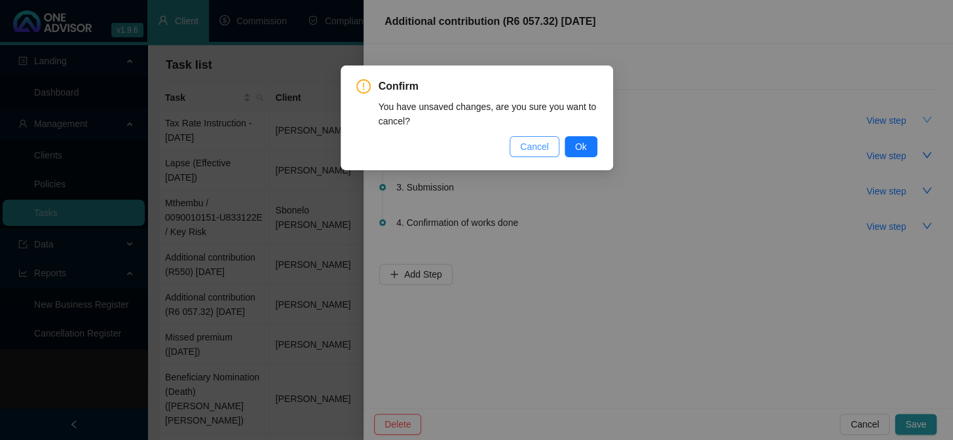
click at [535, 150] on span "Cancel" at bounding box center [534, 147] width 29 height 14
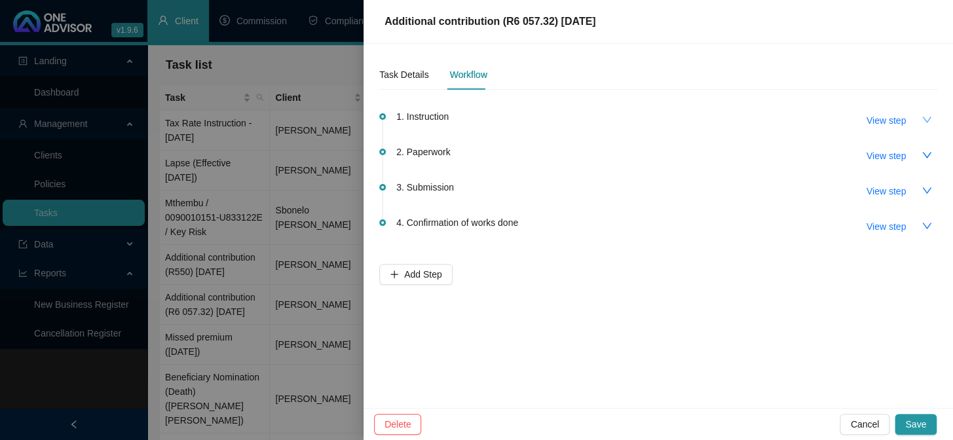
click at [854, 307] on div "Task Details Workflow 1. Instruction View step 2. Paperwork View step 3. Submis…" at bounding box center [659, 226] width 590 height 364
click at [444, 153] on span "2. Paperwork" at bounding box center [423, 152] width 54 height 14
click at [878, 155] on span "View step" at bounding box center [886, 156] width 39 height 14
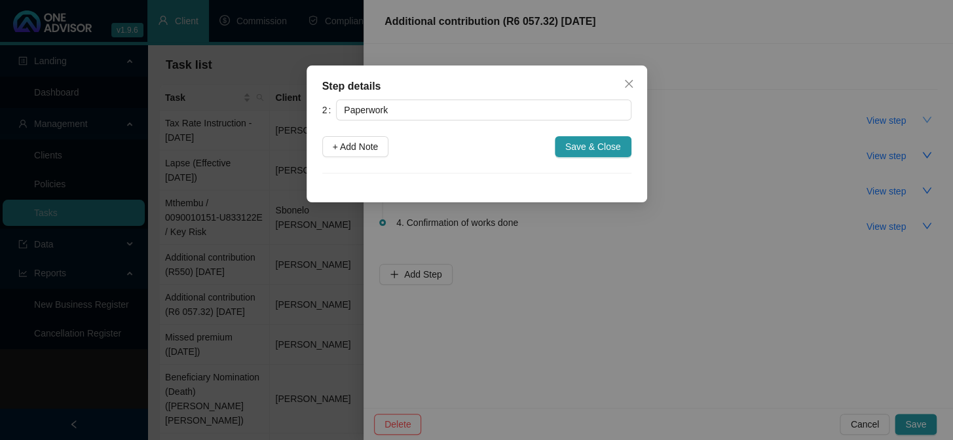
click at [878, 120] on div "Step details 2 Paperwork + Add Note Save & Close Cancel OK" at bounding box center [476, 220] width 953 height 440
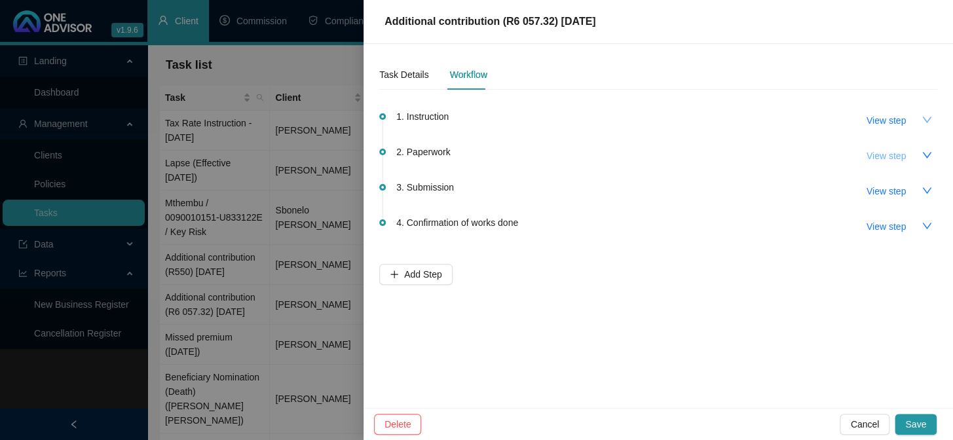
click at [893, 151] on span "View step" at bounding box center [886, 156] width 39 height 14
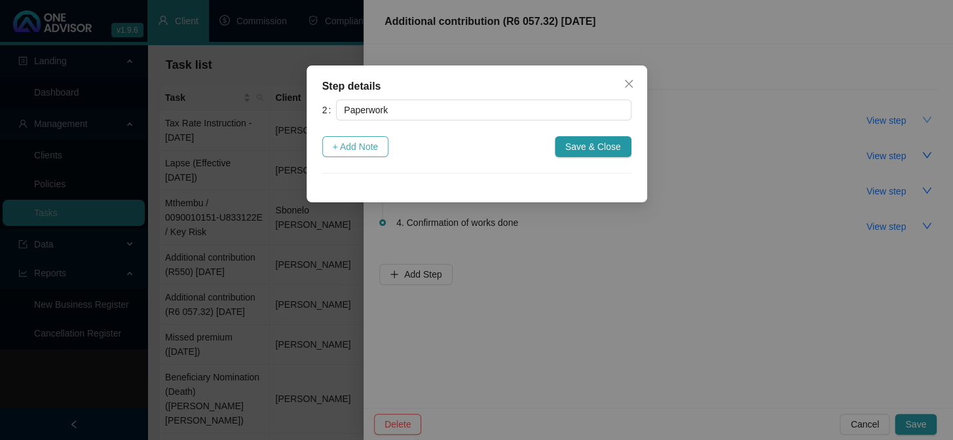
click at [366, 152] on span "+ Add Note" at bounding box center [356, 147] width 46 height 14
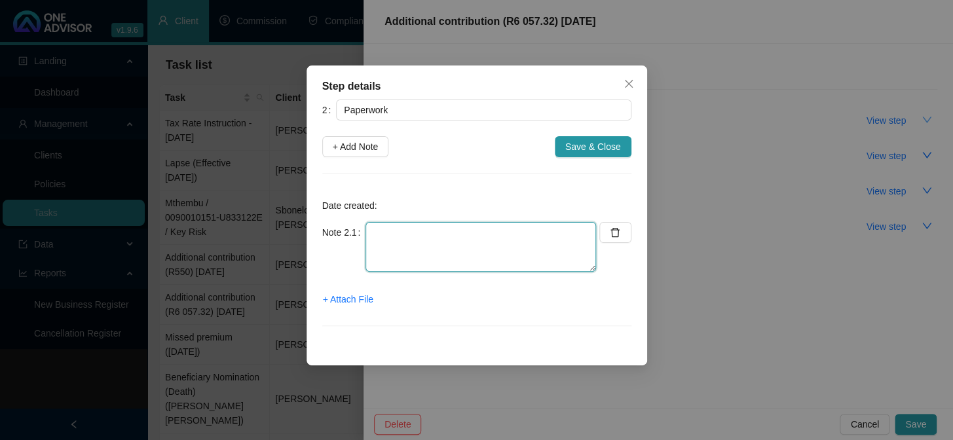
click at [381, 238] on textarea at bounding box center [481, 247] width 231 height 50
paste textarea "8006280076083"
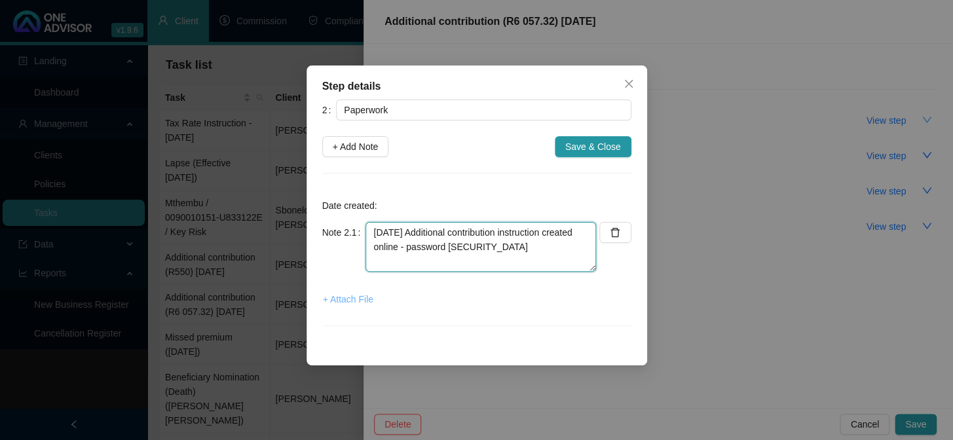
type textarea "[DATE] Additional contribution instruction created online - password [SECURITY_…"
click at [345, 297] on span "+ Attach File" at bounding box center [348, 299] width 50 height 14
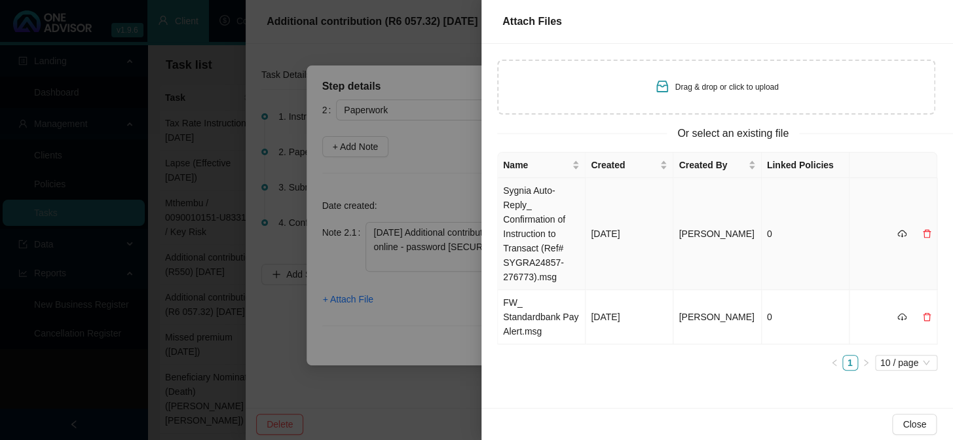
click at [521, 199] on td "Sygnia Auto-Reply_ Confirmation of Instruction to Transact (Ref# SYGRA24857-276…" at bounding box center [542, 234] width 88 height 112
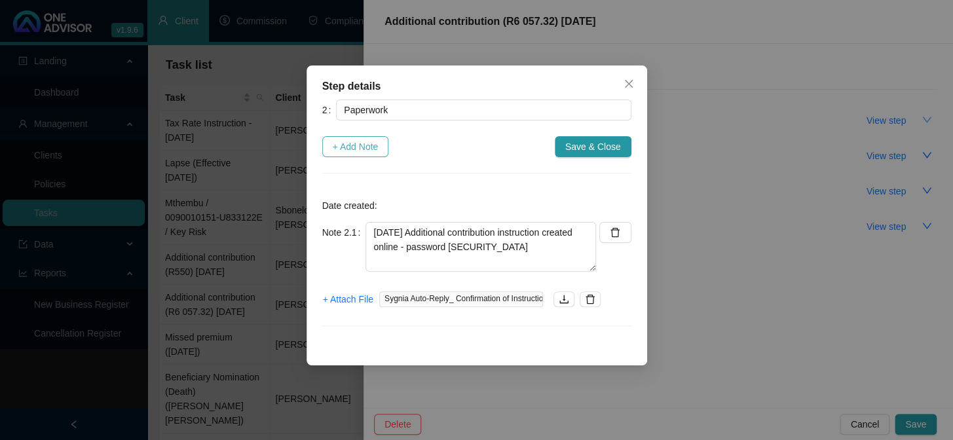
click at [375, 144] on span "+ Add Note" at bounding box center [356, 147] width 46 height 14
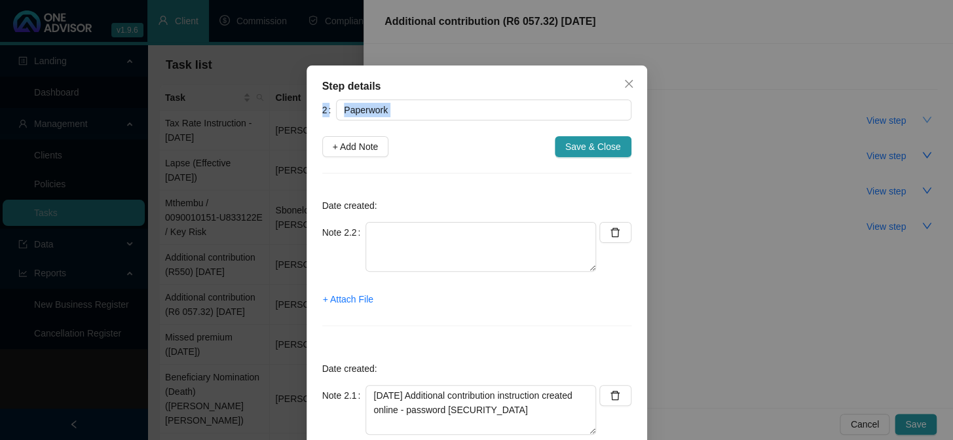
drag, startPoint x: 431, startPoint y: 76, endPoint x: 280, endPoint y: 143, distance: 165.4
click at [280, 143] on div "Step details 2 Paperwork + Add Note Save & Close Date created: Note 2.2 + Attac…" at bounding box center [476, 220] width 953 height 440
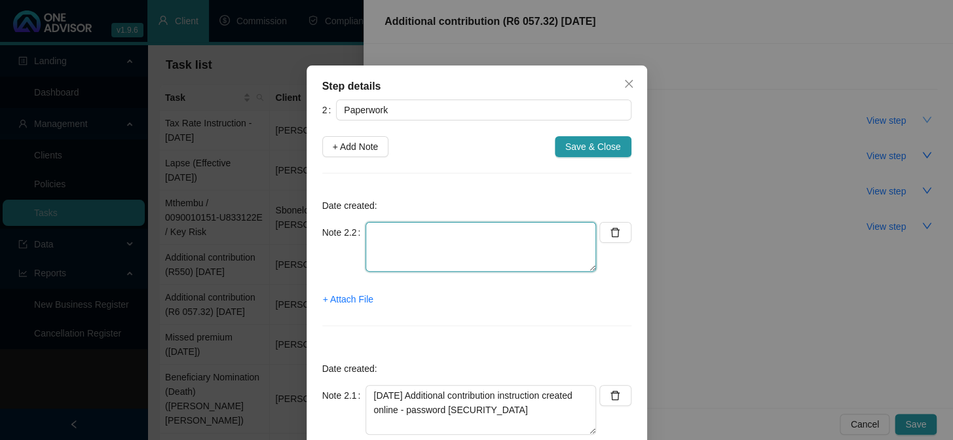
click at [411, 240] on textarea at bounding box center [481, 247] width 231 height 50
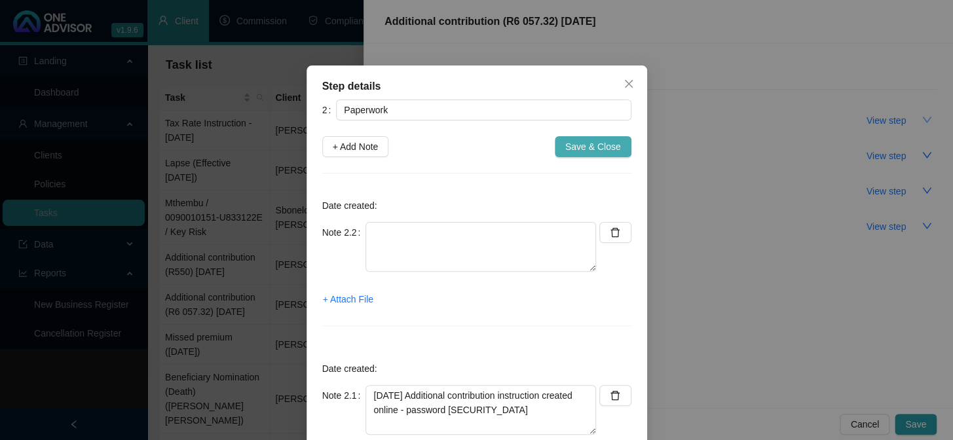
click at [588, 143] on span "Save & Close" at bounding box center [593, 147] width 56 height 14
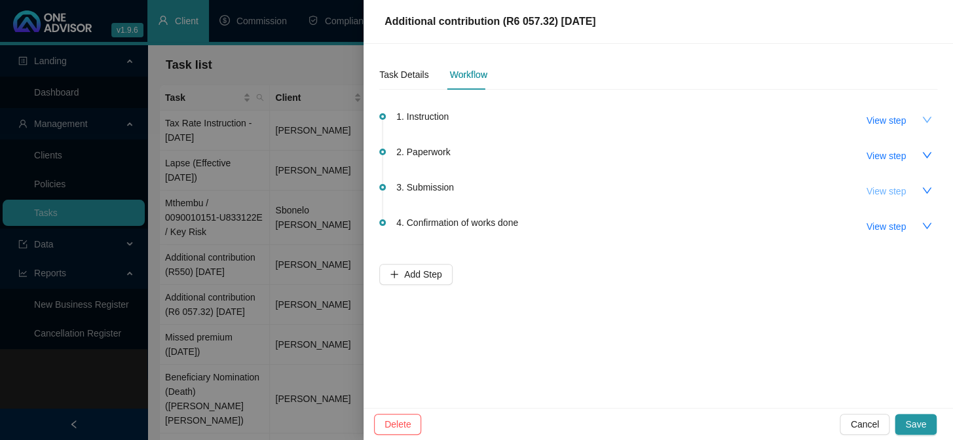
click at [884, 187] on span "View step" at bounding box center [886, 191] width 39 height 14
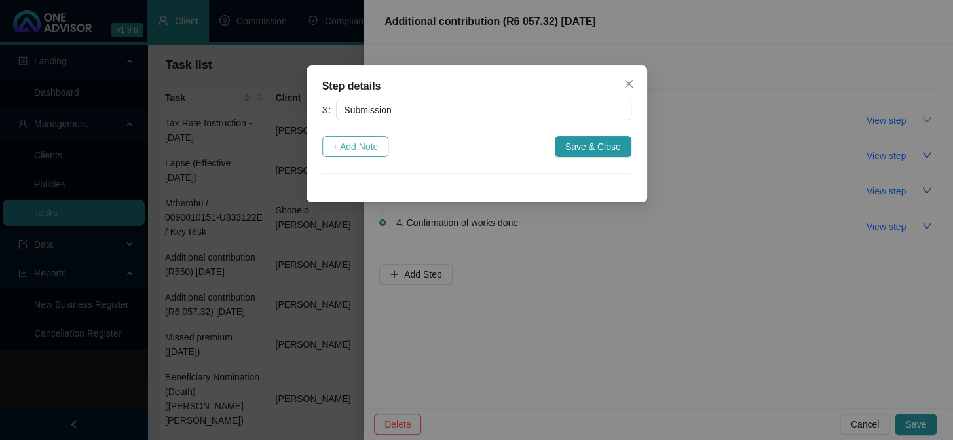
click at [373, 144] on span "+ Add Note" at bounding box center [356, 147] width 46 height 14
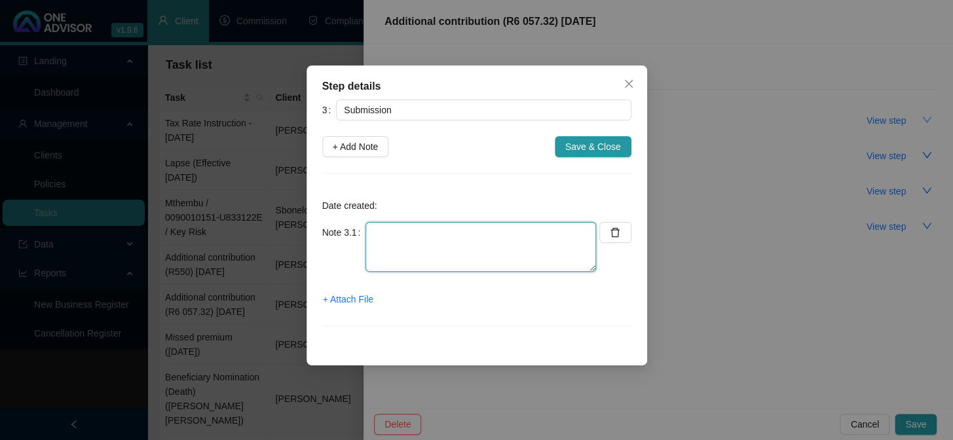
click at [402, 229] on textarea at bounding box center [481, 247] width 231 height 50
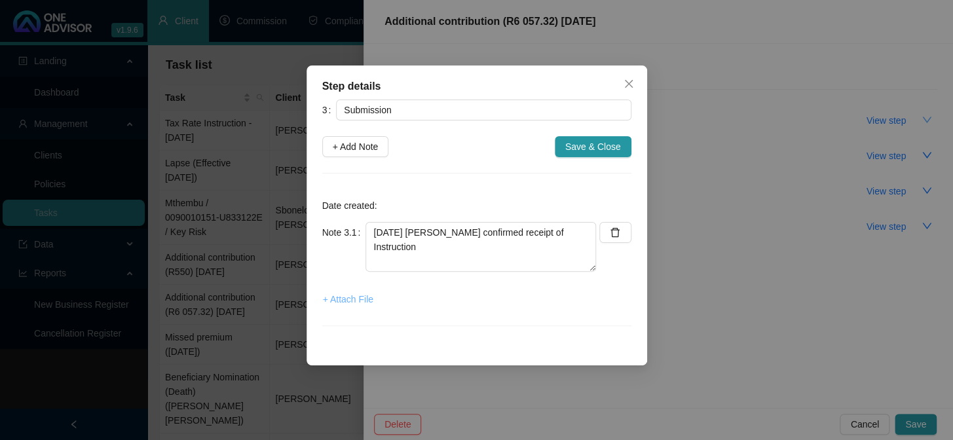
click at [347, 299] on span "+ Attach File" at bounding box center [348, 299] width 50 height 14
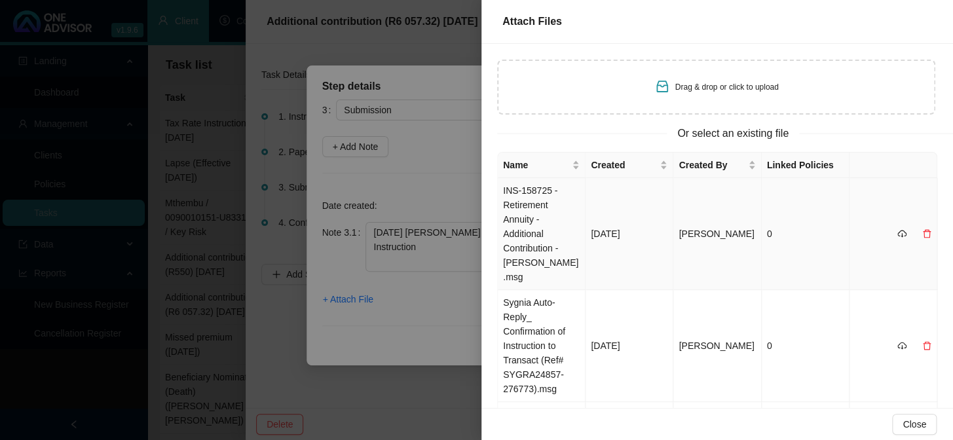
click at [514, 216] on td "INS-158725 - Retirement Annuity - Additional Contribution - [PERSON_NAME].msg" at bounding box center [542, 234] width 88 height 112
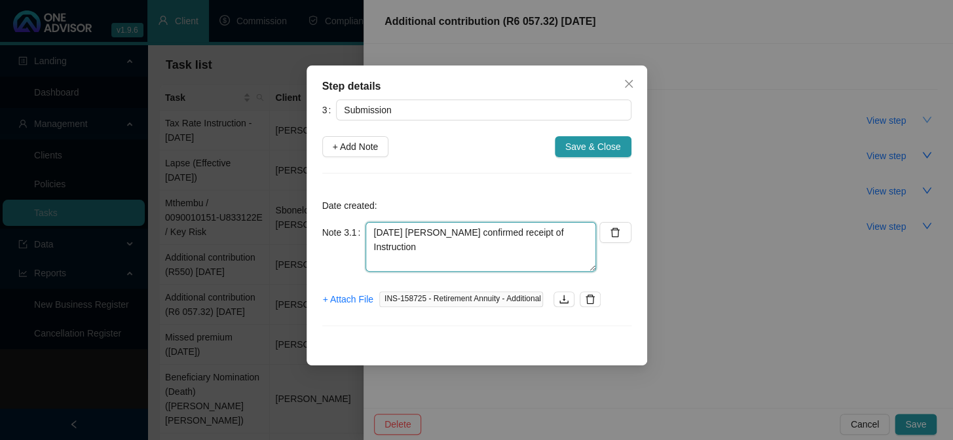
click at [448, 256] on textarea "[DATE] [PERSON_NAME] confirmed receipt of Instruction" at bounding box center [481, 247] width 231 height 50
click at [584, 235] on textarea "[DATE] [PERSON_NAME] confirmed receipt of Instruction" at bounding box center [481, 247] width 231 height 50
paste textarea "INS-158725"
type textarea "[DATE] [PERSON_NAME] confirmed receipt of Instruction INS-158725"
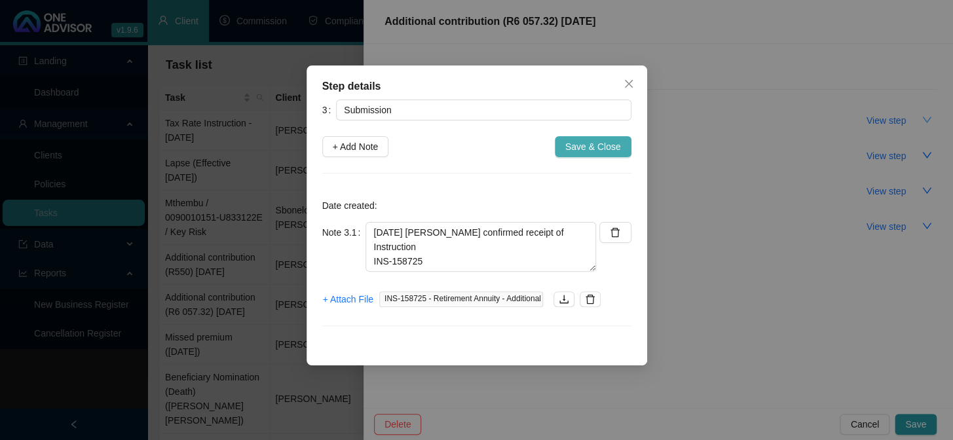
click at [594, 140] on span "Save & Close" at bounding box center [593, 147] width 56 height 14
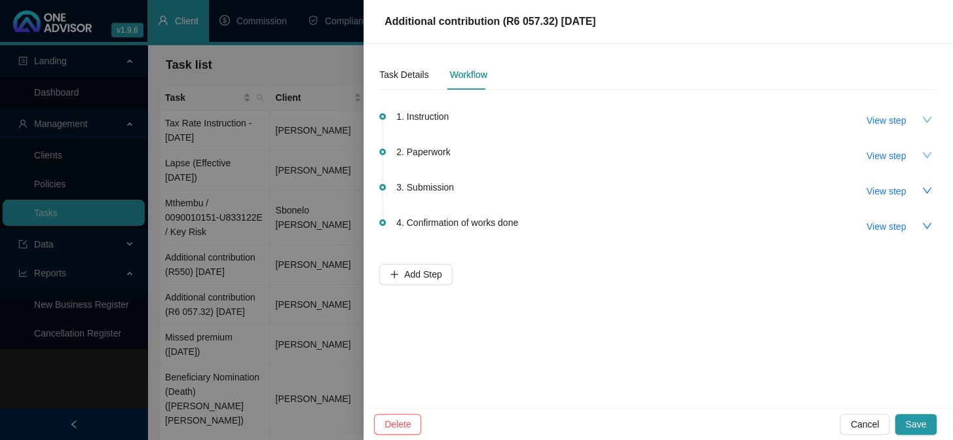
click at [925, 151] on icon "down" at bounding box center [927, 155] width 10 height 10
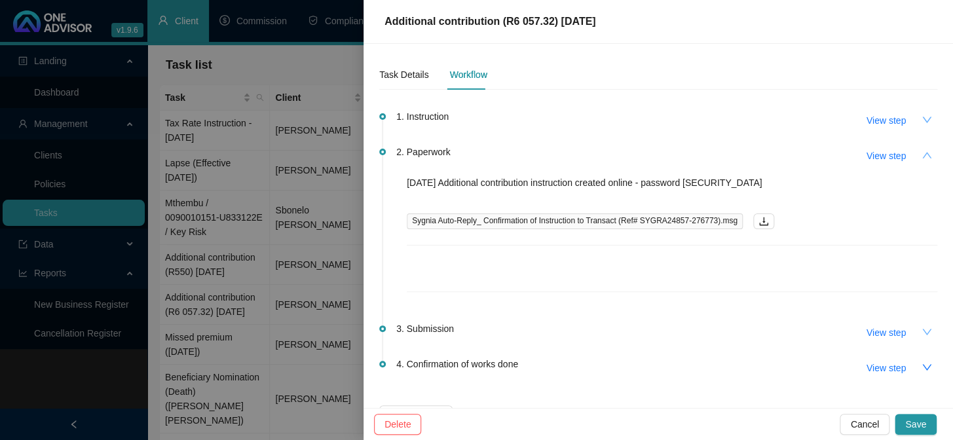
click at [922, 330] on icon "down" at bounding box center [927, 332] width 10 height 10
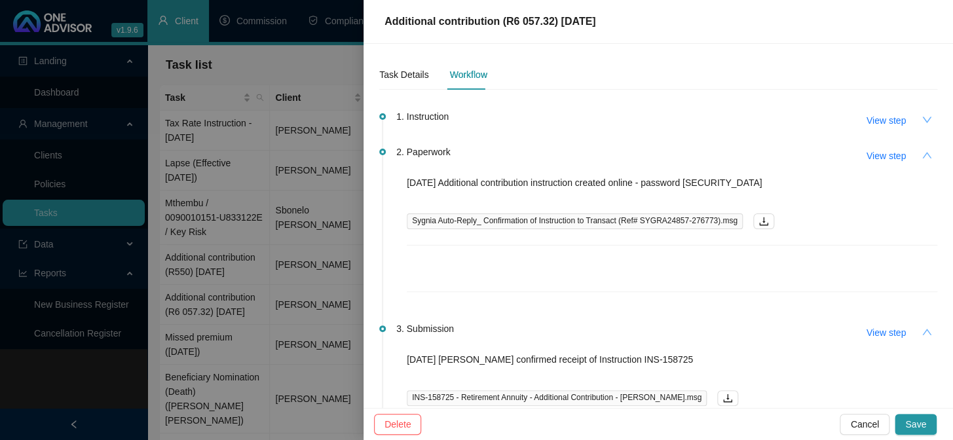
click at [922, 330] on icon "up" at bounding box center [926, 332] width 9 height 6
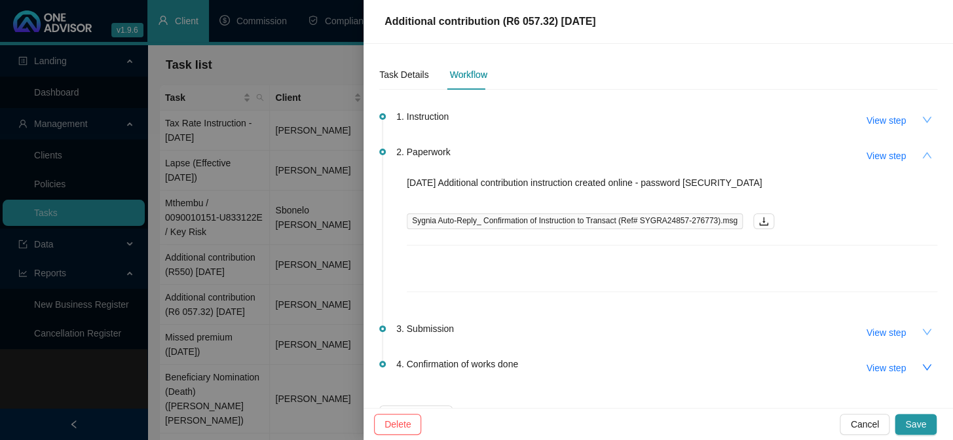
click at [922, 158] on icon "up" at bounding box center [927, 155] width 10 height 10
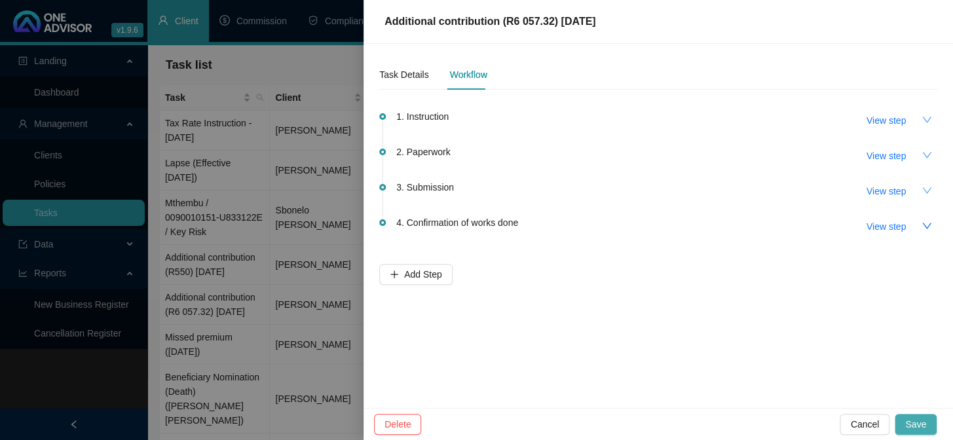
click at [914, 424] on span "Save" at bounding box center [915, 424] width 21 height 14
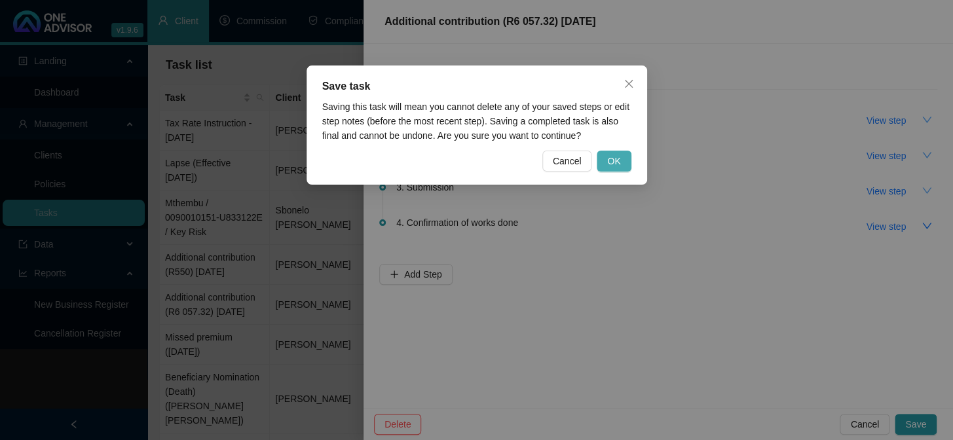
click at [615, 159] on span "OK" at bounding box center [613, 161] width 13 height 14
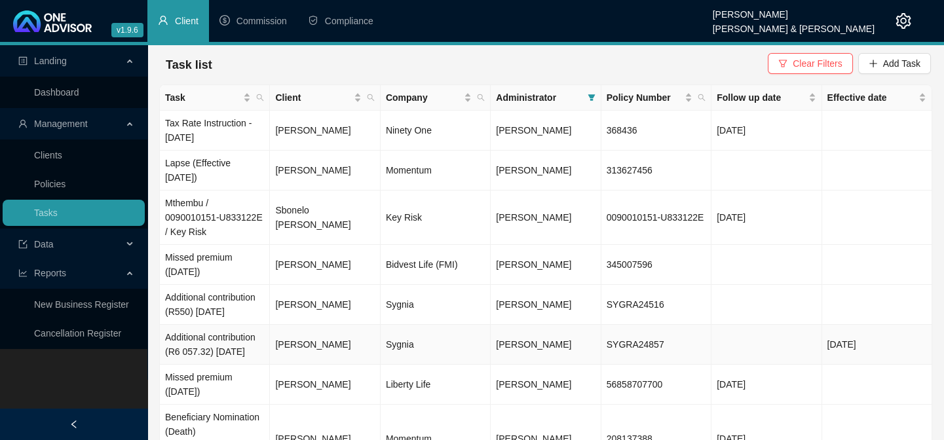
click at [314, 353] on td "[PERSON_NAME]" at bounding box center [325, 345] width 110 height 40
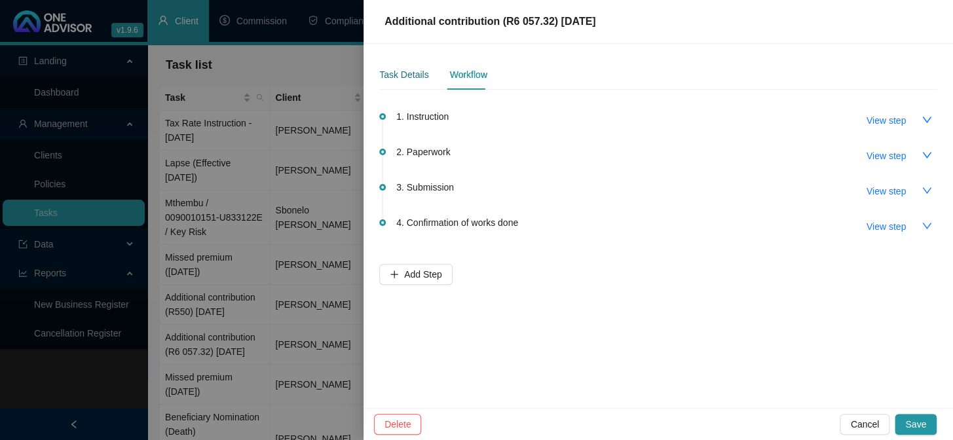
click at [402, 73] on div "Task Details" at bounding box center [403, 74] width 49 height 14
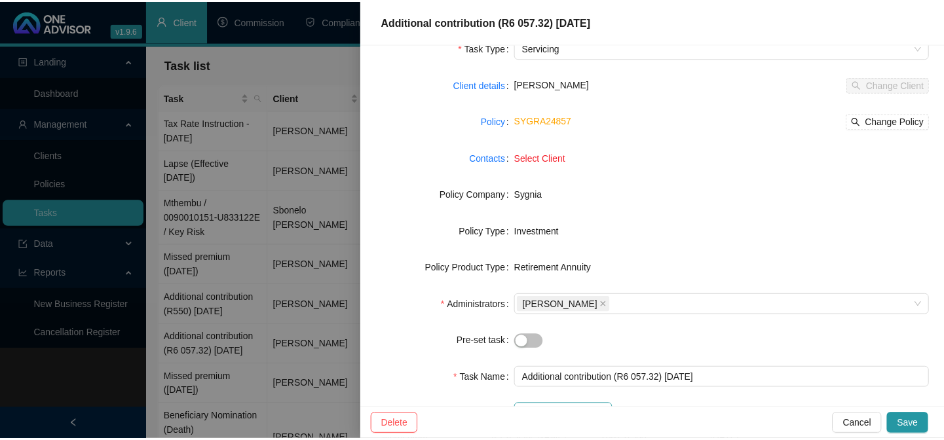
scroll to position [178, 0]
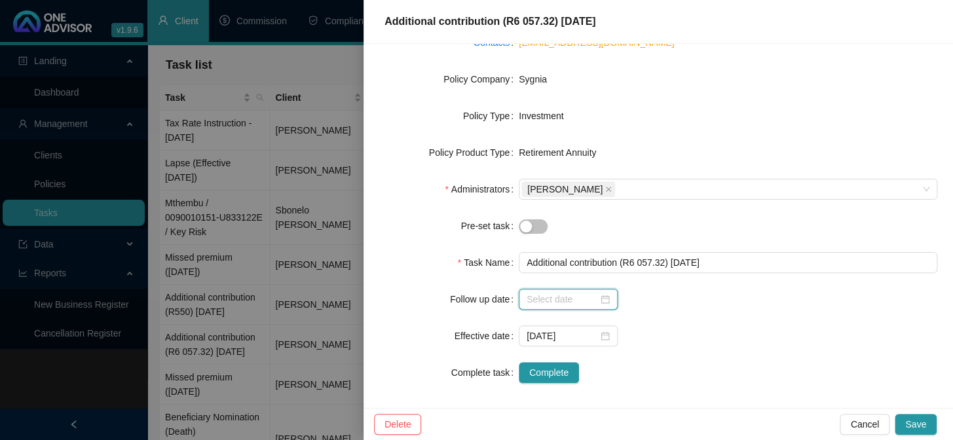
click at [546, 303] on input at bounding box center [562, 299] width 71 height 14
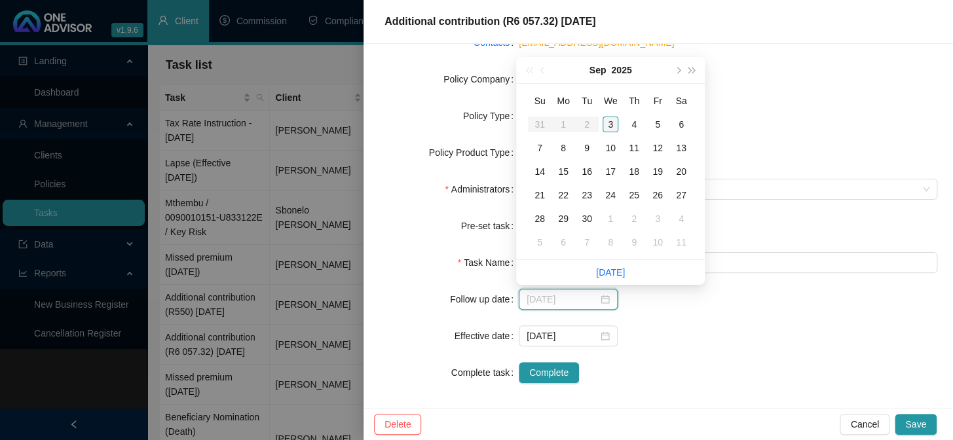
type input "[DATE]"
click at [635, 123] on div "4" at bounding box center [634, 125] width 16 height 16
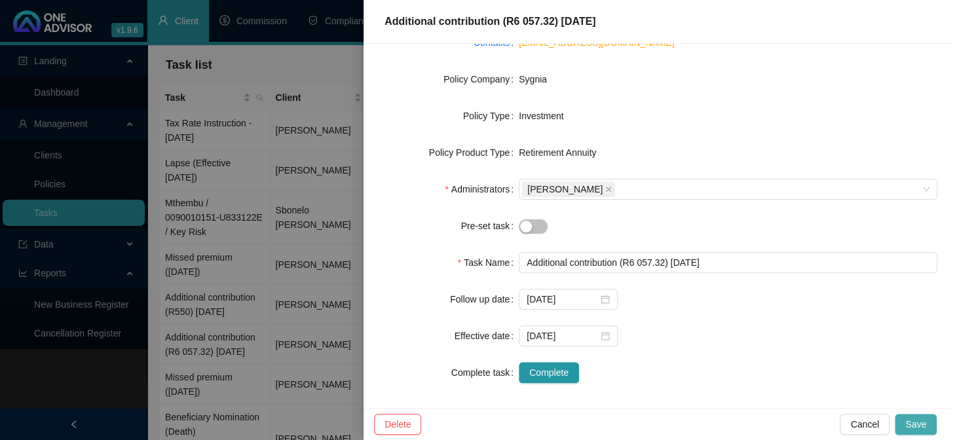
click at [917, 419] on span "Save" at bounding box center [915, 424] width 21 height 14
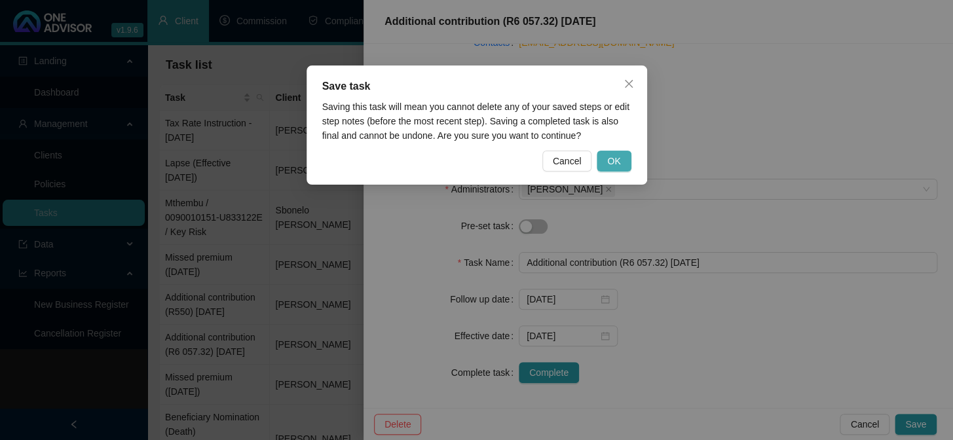
click at [609, 162] on span "OK" at bounding box center [613, 161] width 13 height 14
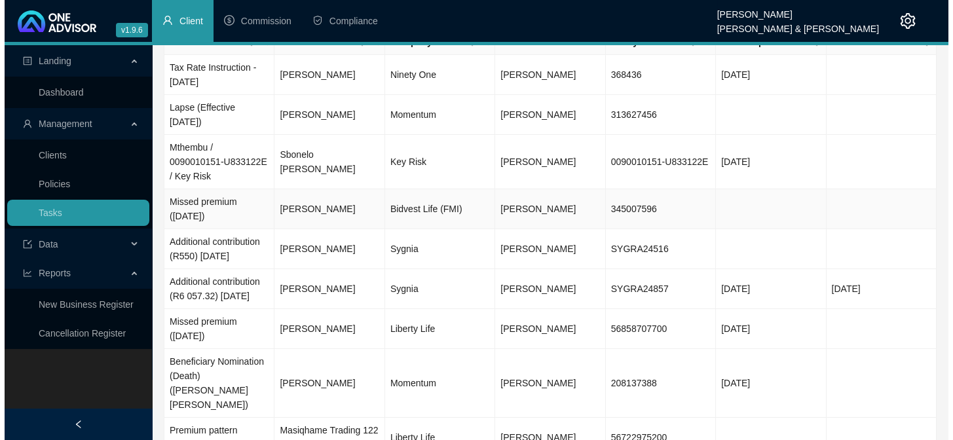
scroll to position [75, 0]
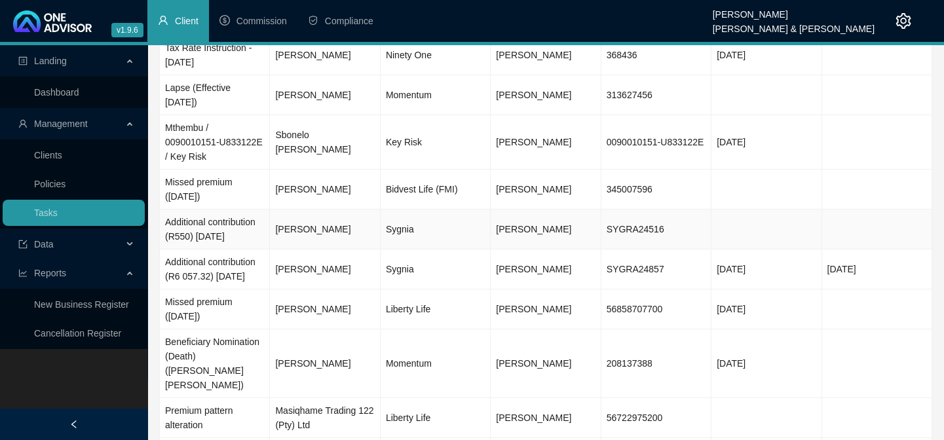
click at [328, 226] on td "[PERSON_NAME]" at bounding box center [325, 230] width 110 height 40
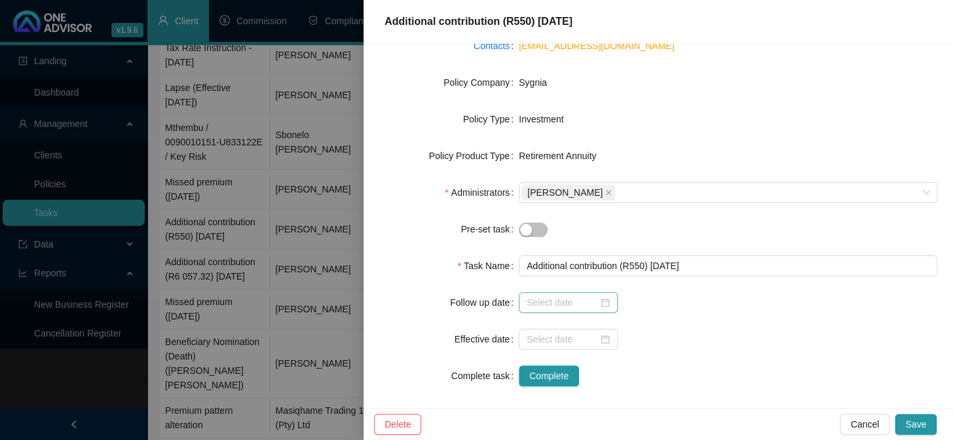
scroll to position [183, 0]
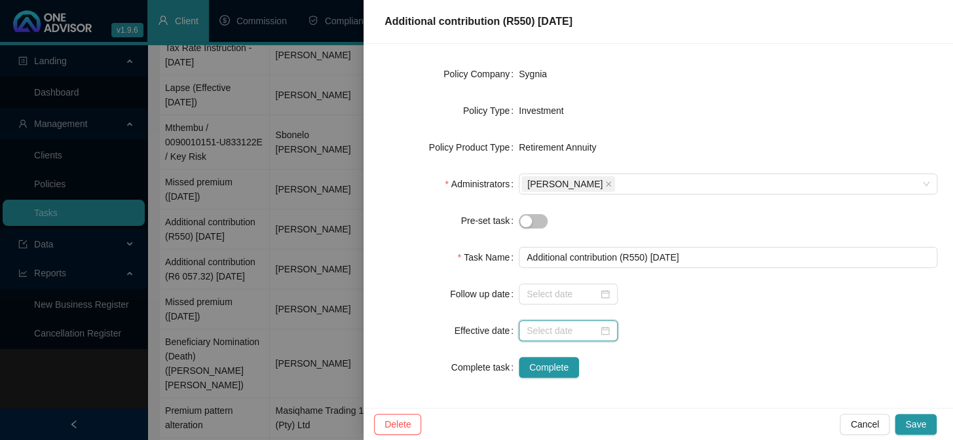
click at [537, 333] on input at bounding box center [562, 331] width 71 height 14
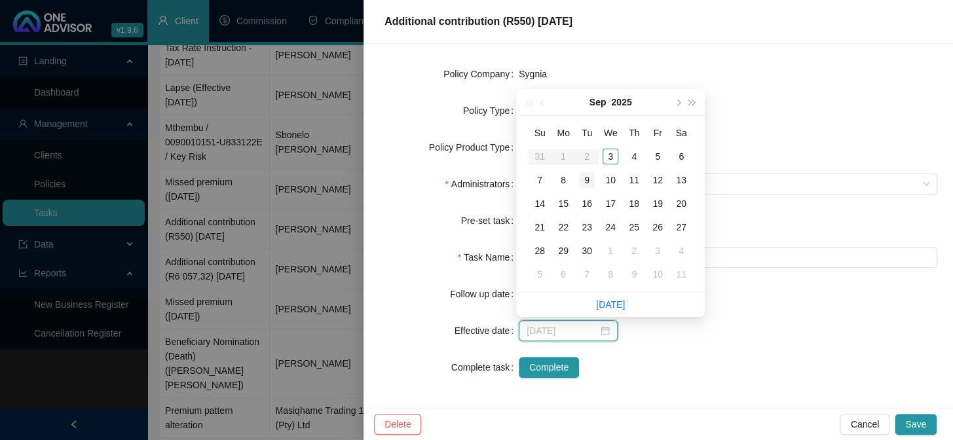
type input "[DATE]"
click at [609, 155] on div "3" at bounding box center [611, 157] width 16 height 16
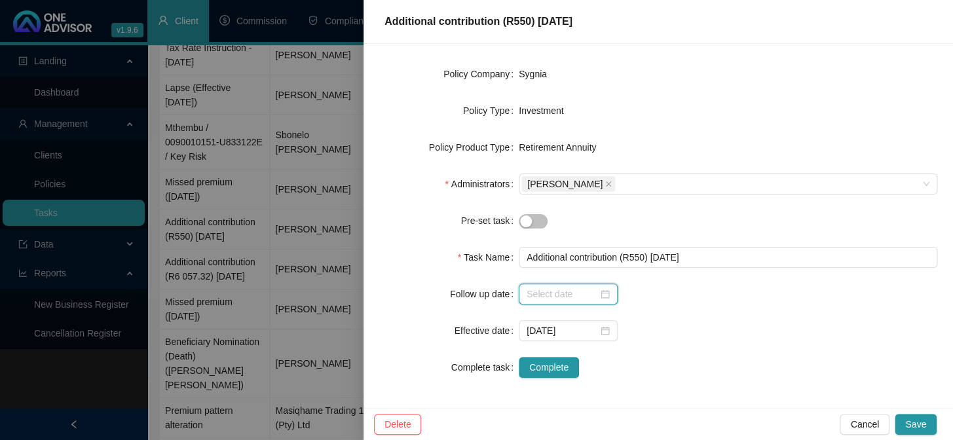
click at [548, 294] on input at bounding box center [562, 294] width 71 height 14
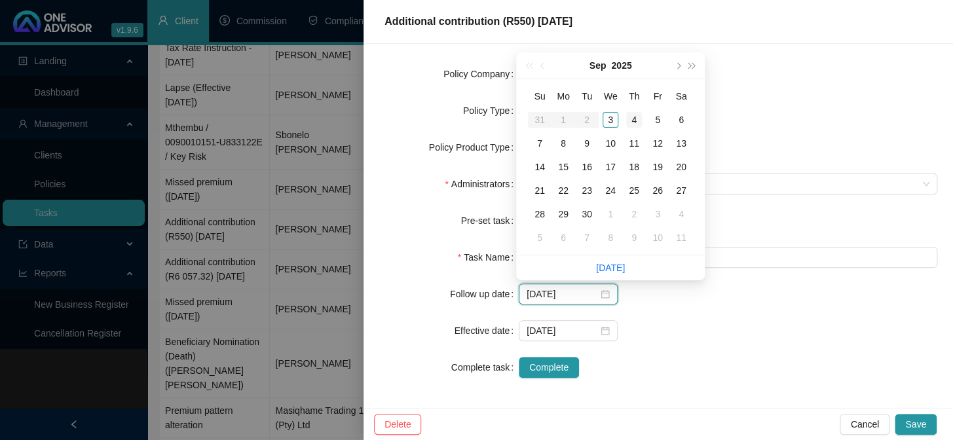
type input "[DATE]"
click at [631, 119] on div "4" at bounding box center [634, 120] width 16 height 16
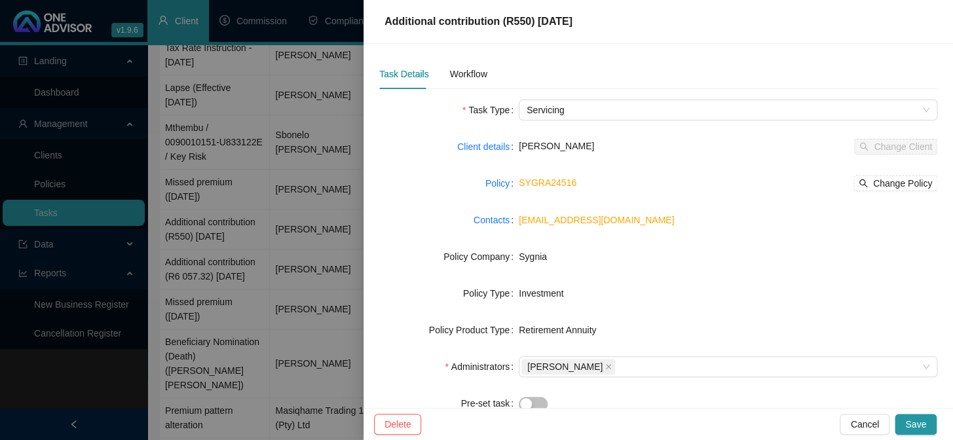
scroll to position [0, 0]
click at [464, 76] on div "Workflow" at bounding box center [467, 74] width 37 height 14
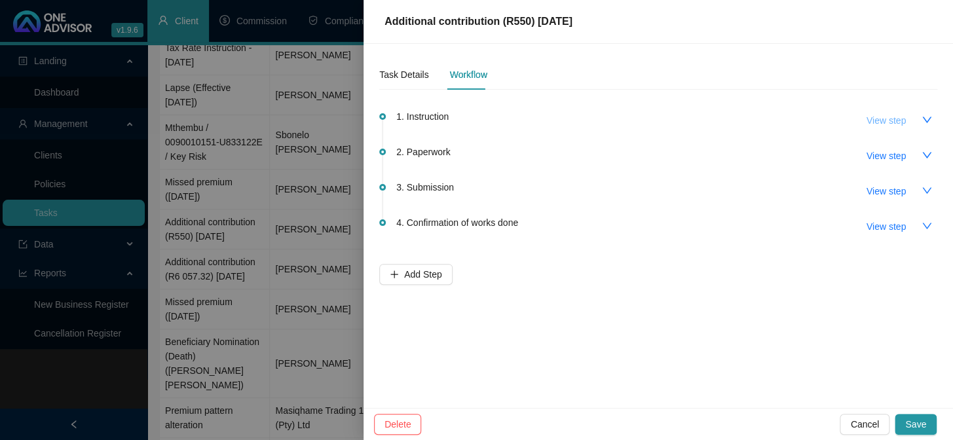
click at [883, 123] on span "View step" at bounding box center [886, 120] width 39 height 14
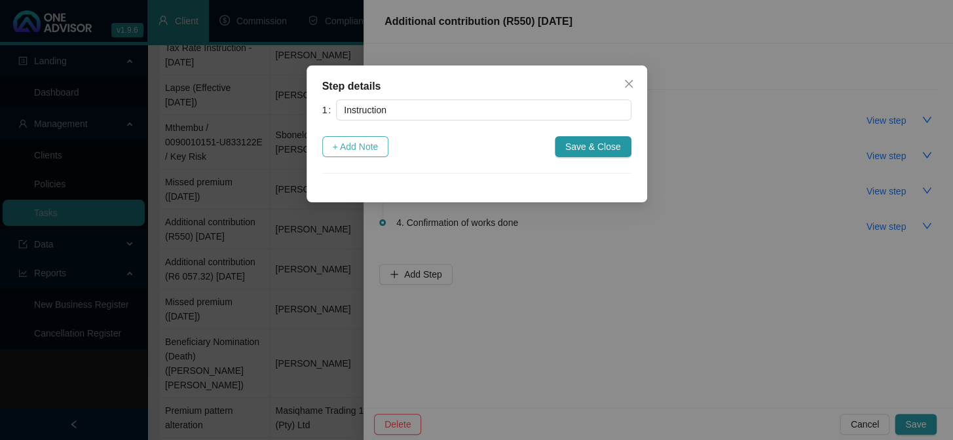
click at [363, 145] on span "+ Add Note" at bounding box center [356, 147] width 46 height 14
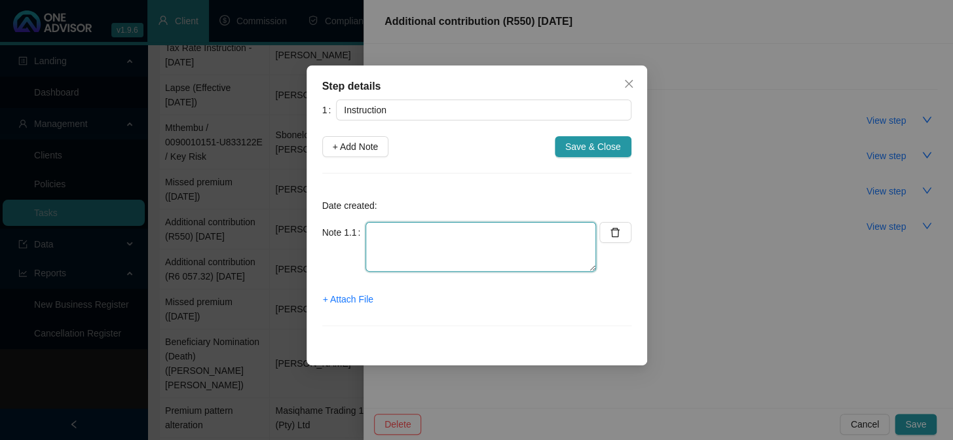
click at [392, 238] on textarea at bounding box center [481, 247] width 231 height 50
type textarea "[DATE] Proof of payment received from Sheroma"
click at [354, 301] on span "+ Attach File" at bounding box center [348, 299] width 50 height 14
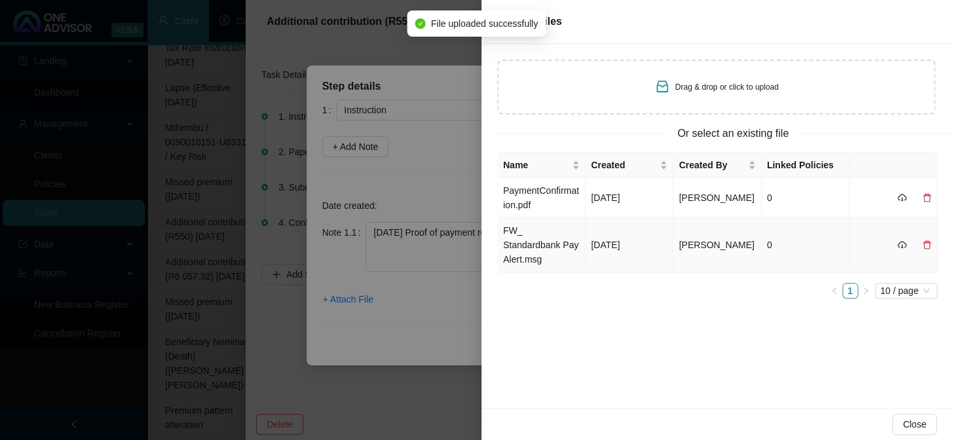
click at [544, 236] on td "FW_ Standardbank Pay Alert.msg" at bounding box center [542, 245] width 88 height 54
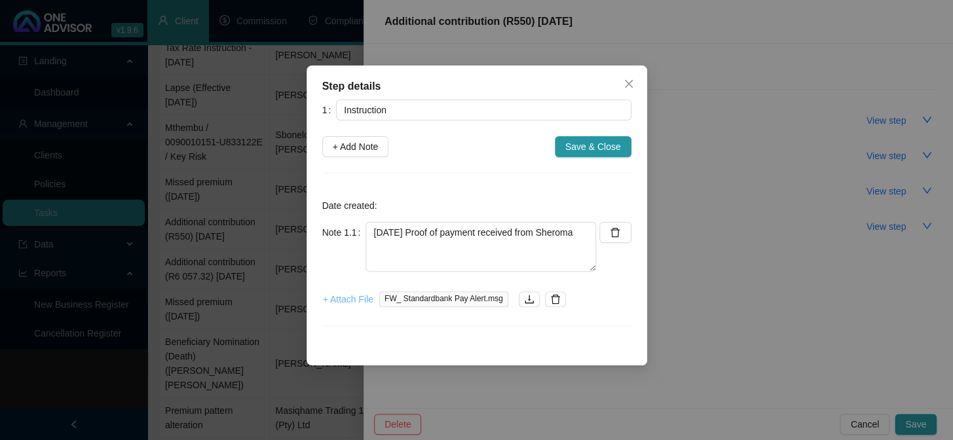
click at [337, 293] on span "+ Attach File" at bounding box center [348, 299] width 50 height 14
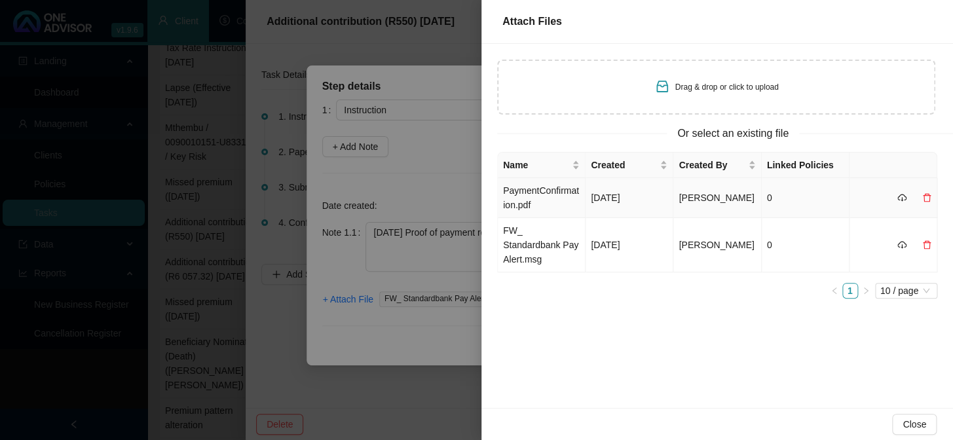
click at [521, 199] on td "PaymentConfirmation.pdf" at bounding box center [542, 198] width 88 height 40
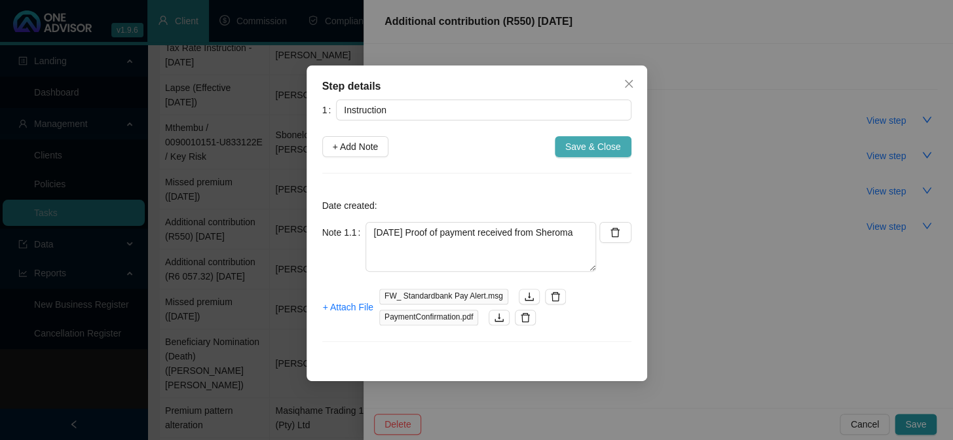
click at [605, 143] on span "Save & Close" at bounding box center [593, 147] width 56 height 14
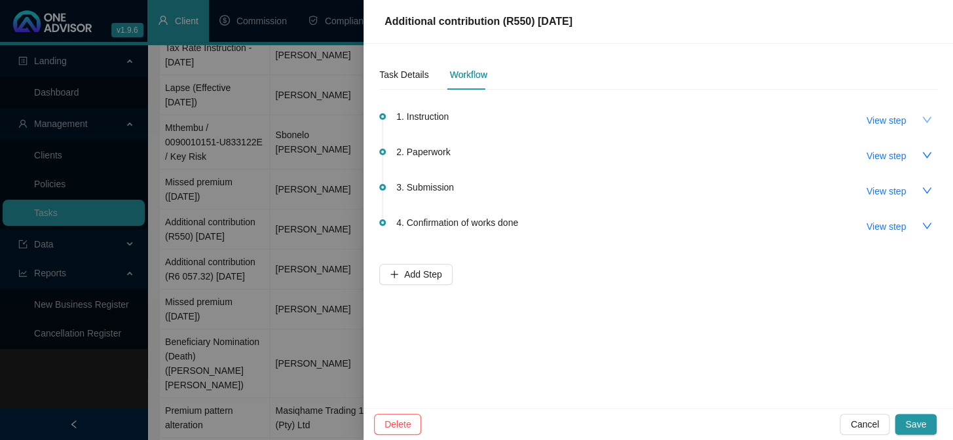
click at [924, 119] on icon "down" at bounding box center [927, 120] width 10 height 10
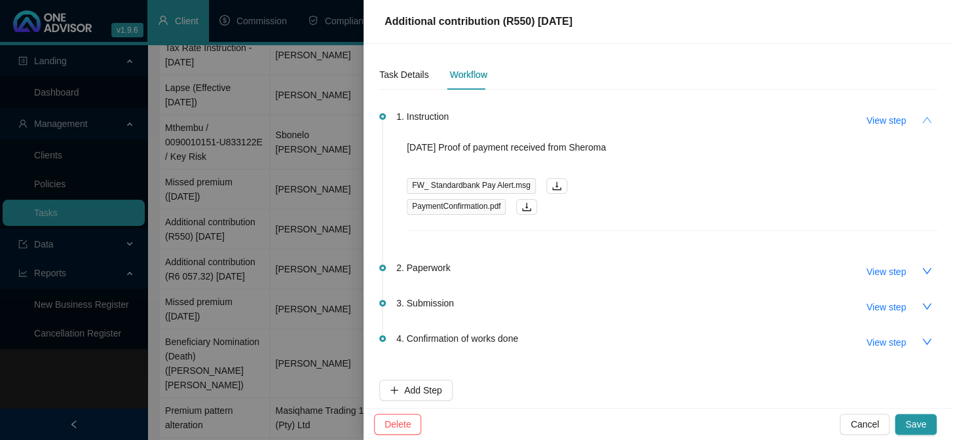
click at [924, 119] on button "button" at bounding box center [927, 119] width 21 height 21
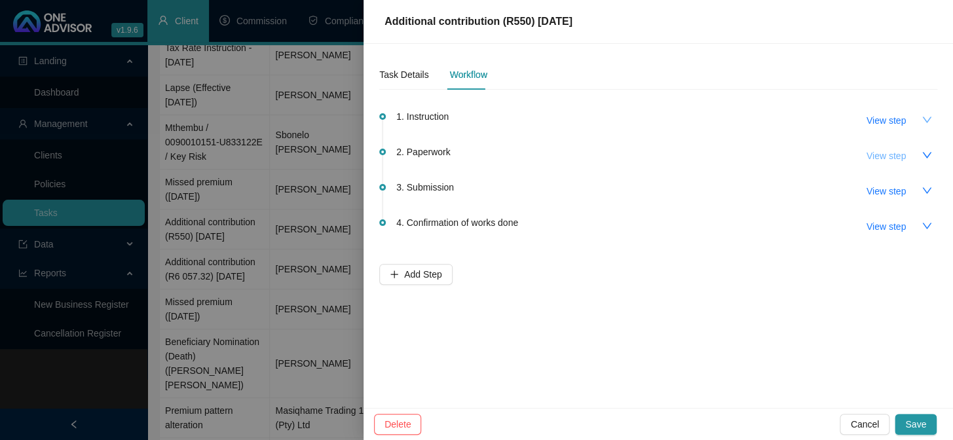
click at [878, 155] on span "View step" at bounding box center [886, 156] width 39 height 14
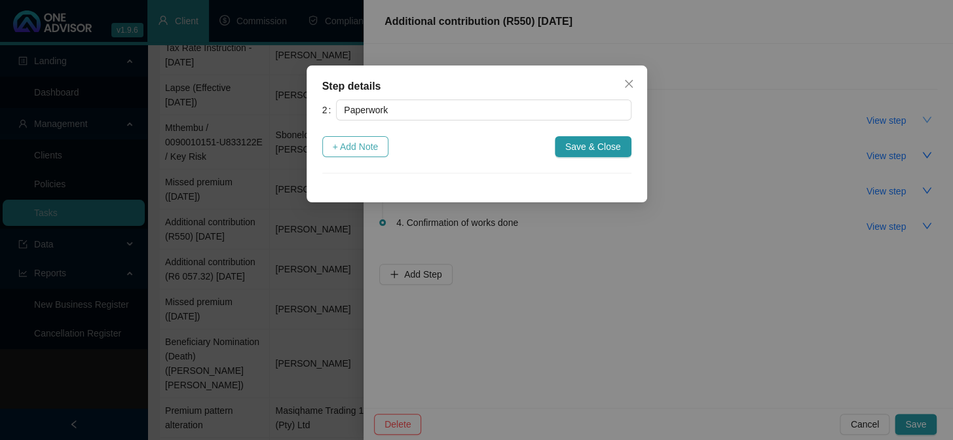
click at [379, 150] on span "+ Add Note" at bounding box center [356, 147] width 46 height 14
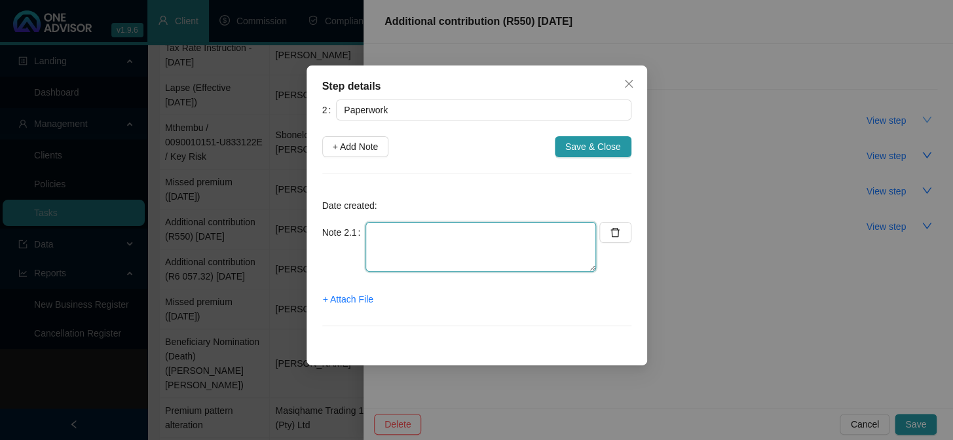
click at [384, 233] on textarea at bounding box center [481, 247] width 231 height 50
type textarea "[DATE] Additional contribution instruction submitted online"
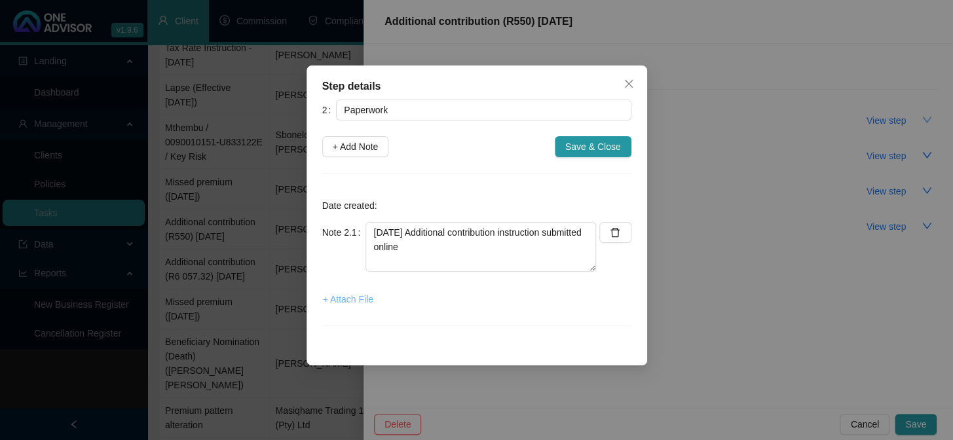
click at [339, 298] on span "+ Attach File" at bounding box center [348, 299] width 50 height 14
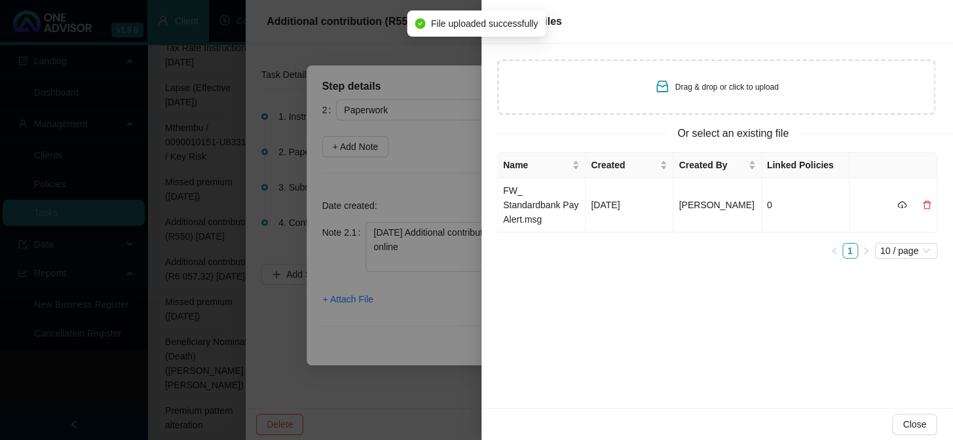
click at [692, 92] on div "Drag & drop or click to upload" at bounding box center [727, 87] width 104 height 12
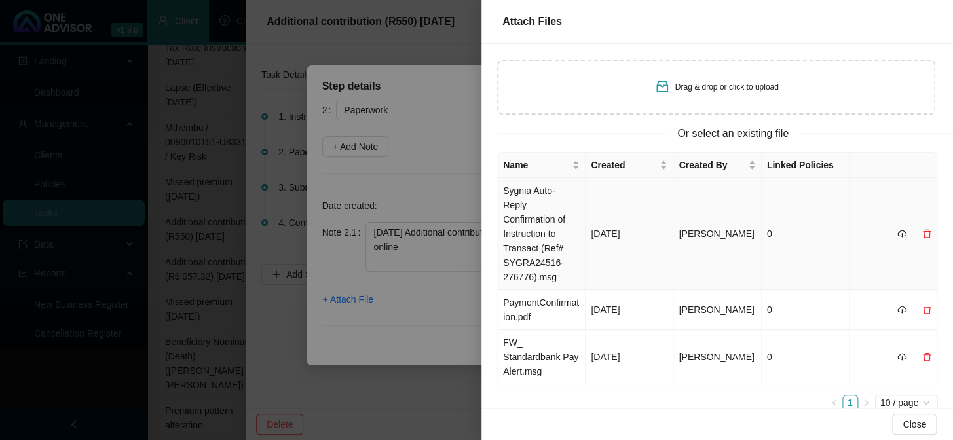
click at [516, 207] on td "Sygnia Auto-Reply_ Confirmation of Instruction to Transact (Ref# SYGRA24516-276…" at bounding box center [542, 234] width 88 height 112
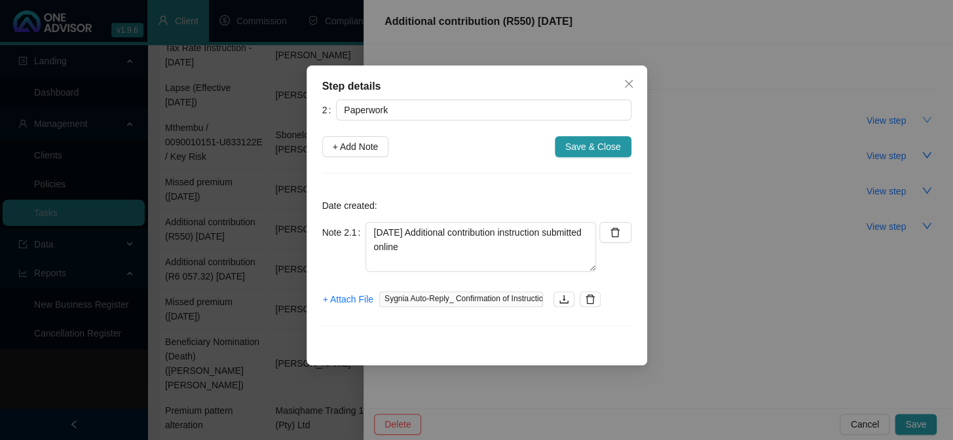
click at [885, 341] on div "Step details 2 Paperwork + Add Note Save & Close Date created: Note 2.1 [DATE] …" at bounding box center [476, 220] width 953 height 440
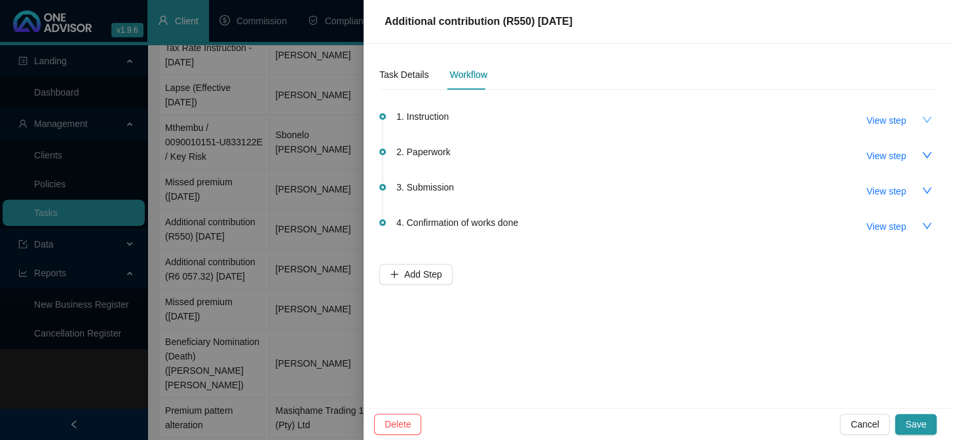
click at [930, 119] on icon "down" at bounding box center [927, 120] width 10 height 10
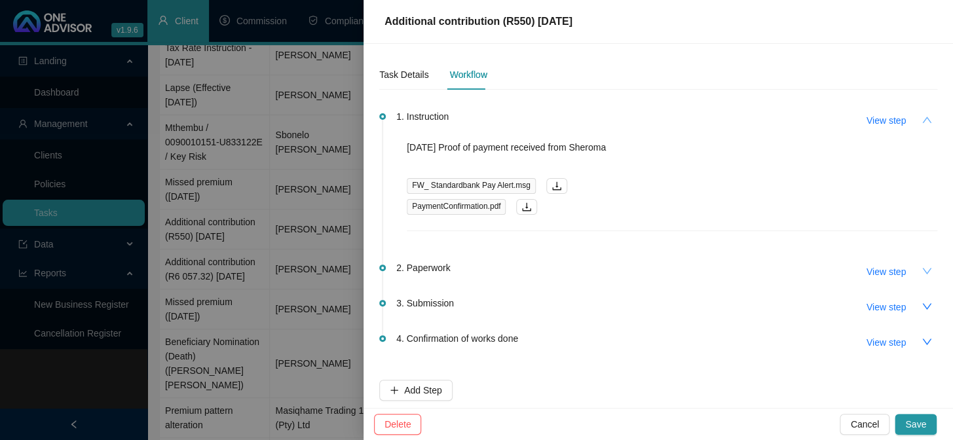
click at [922, 270] on icon "down" at bounding box center [927, 271] width 10 height 10
click at [867, 269] on span "View step" at bounding box center [886, 272] width 39 height 14
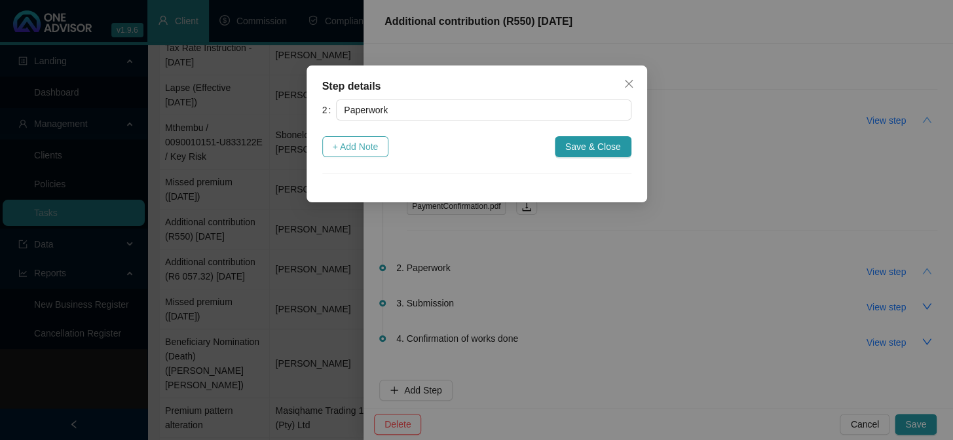
click at [351, 149] on span "+ Add Note" at bounding box center [356, 147] width 46 height 14
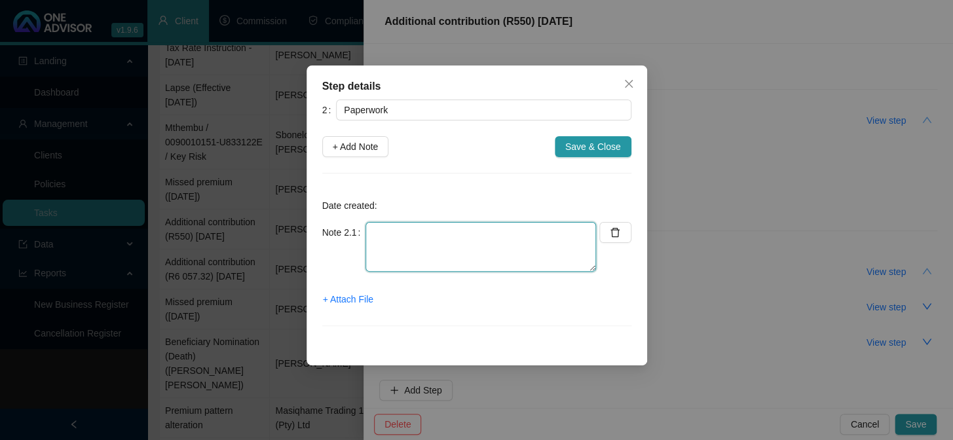
click at [398, 235] on textarea at bounding box center [481, 247] width 231 height 50
paste textarea "7404220277088"
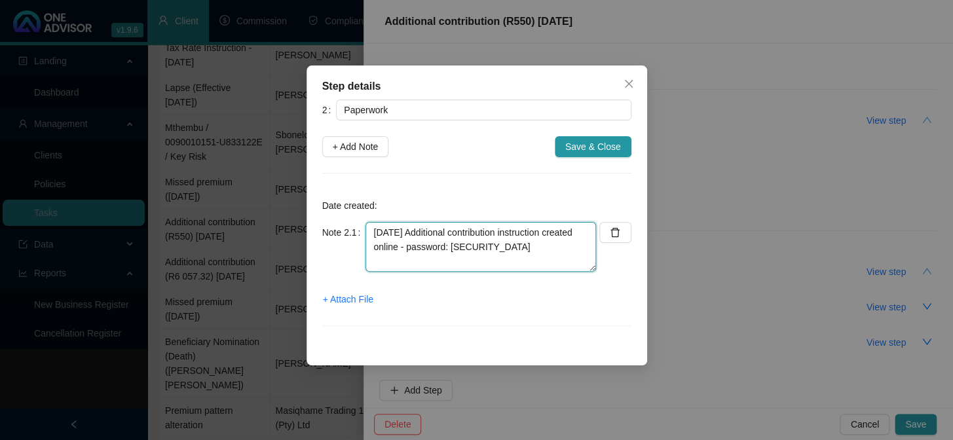
type textarea "[DATE] Additional contribution instruction created online - password: [SECURITY…"
click at [350, 294] on span "+ Attach File" at bounding box center [348, 299] width 50 height 14
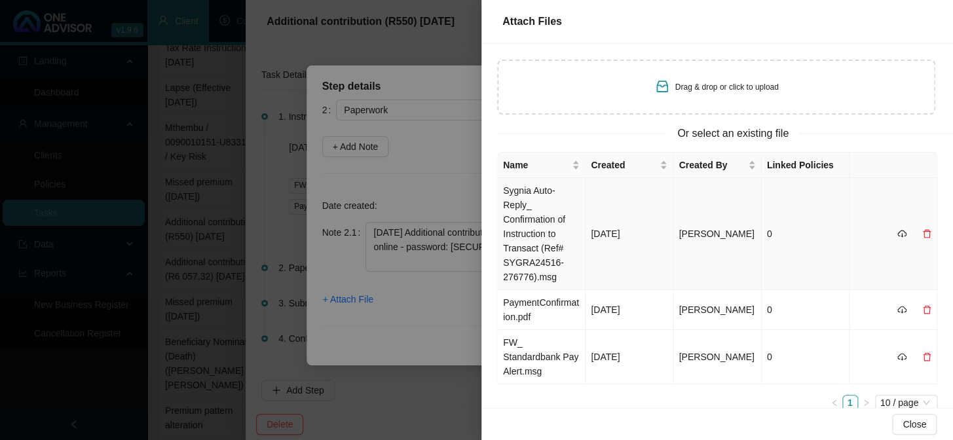
click at [518, 203] on td "Sygnia Auto-Reply_ Confirmation of Instruction to Transact (Ref# SYGRA24516-276…" at bounding box center [542, 234] width 88 height 112
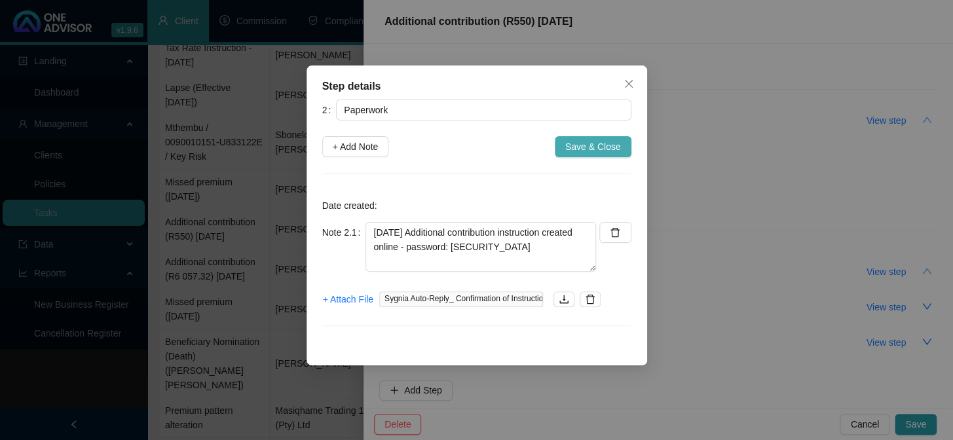
click at [577, 143] on span "Save & Close" at bounding box center [593, 147] width 56 height 14
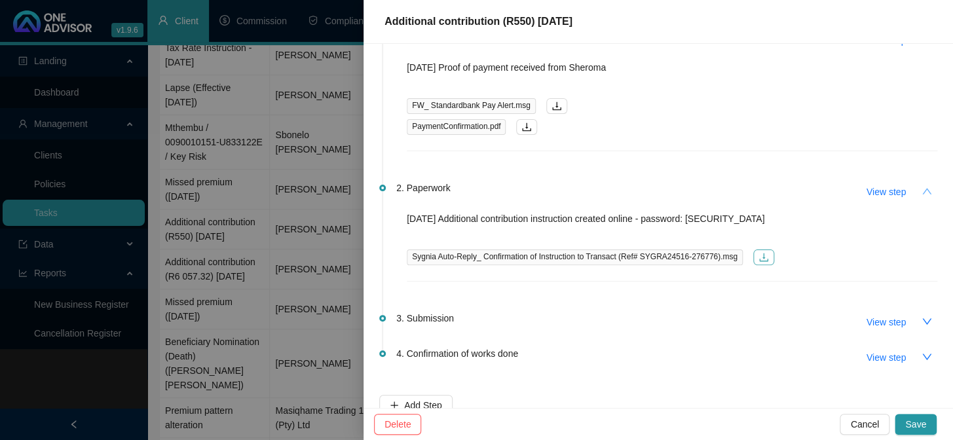
scroll to position [102, 0]
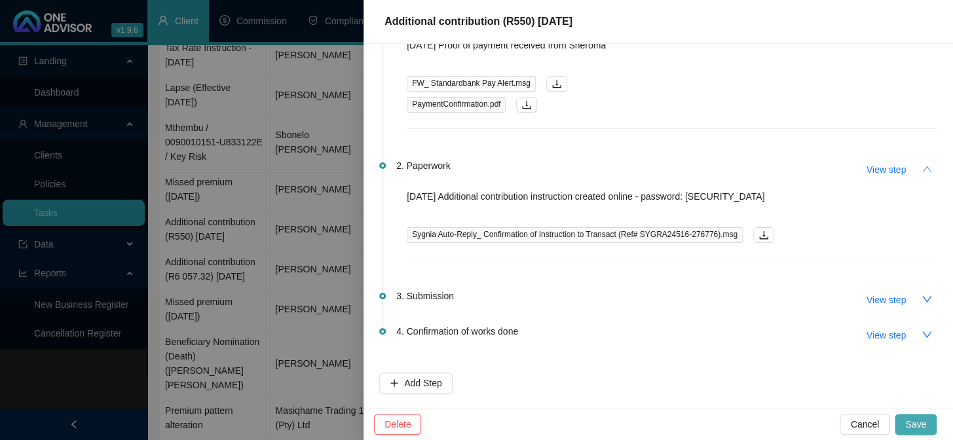
click at [907, 425] on span "Save" at bounding box center [915, 424] width 21 height 14
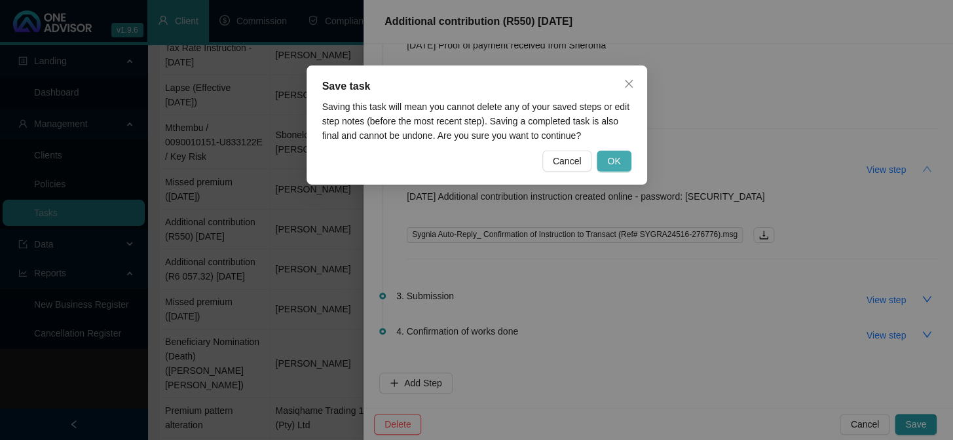
click at [621, 161] on button "OK" at bounding box center [614, 161] width 34 height 21
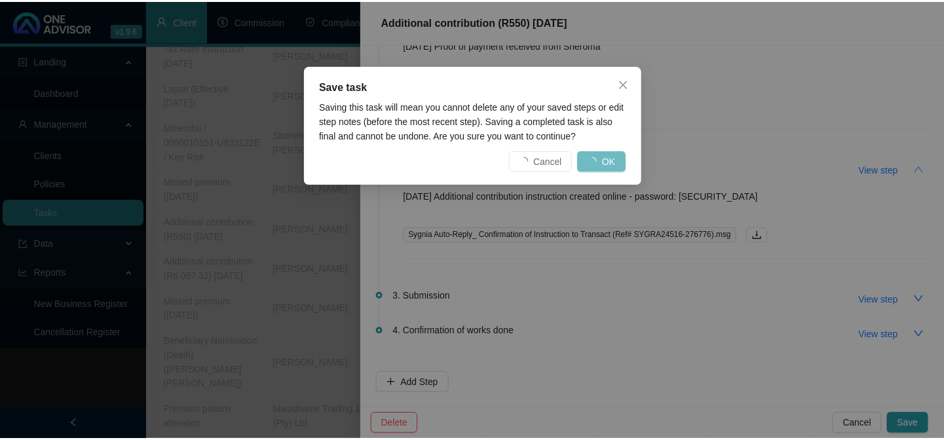
scroll to position [0, 0]
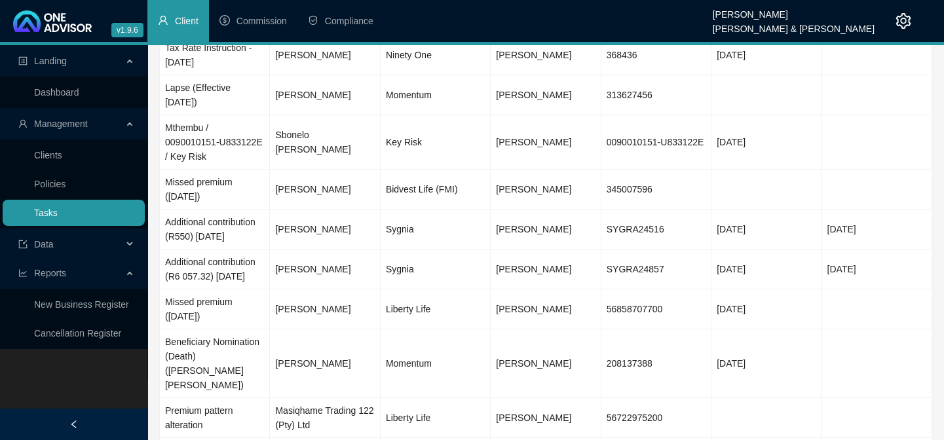
click at [34, 216] on link "Tasks" at bounding box center [46, 213] width 24 height 10
click at [332, 228] on td "[PERSON_NAME]" at bounding box center [325, 230] width 110 height 40
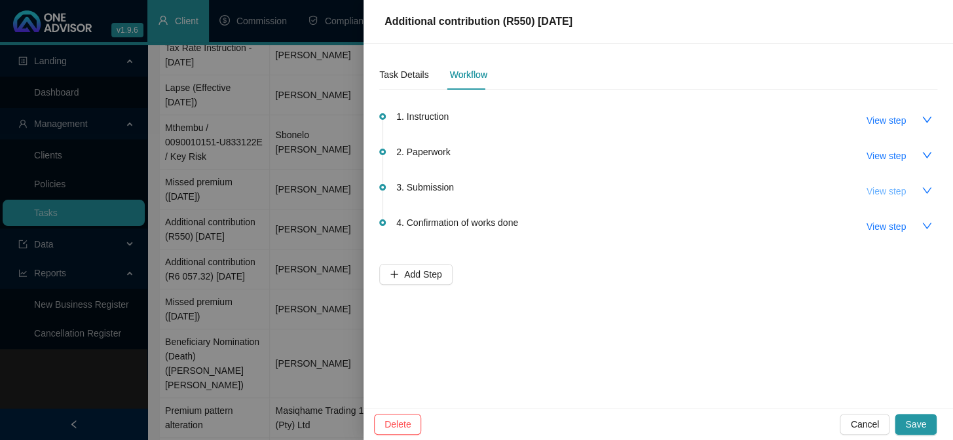
click at [890, 191] on span "View step" at bounding box center [886, 191] width 39 height 14
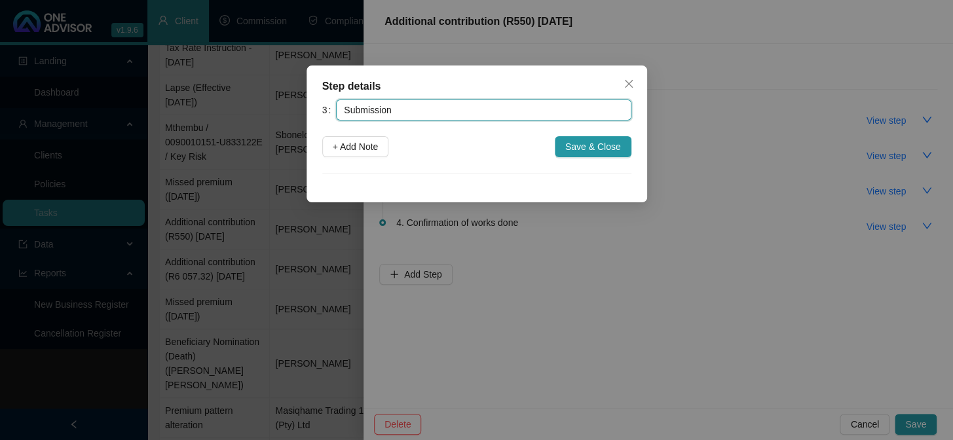
click at [423, 107] on input "Submission" at bounding box center [483, 110] width 295 height 21
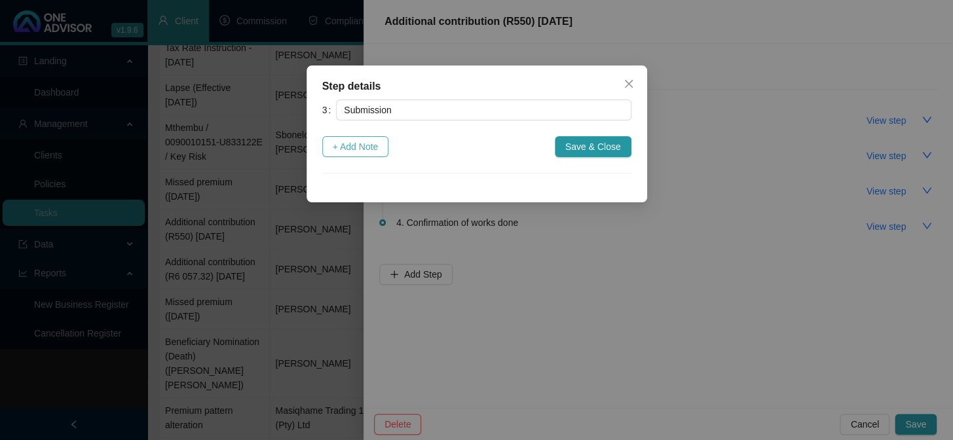
click at [371, 154] on button "+ Add Note" at bounding box center [355, 146] width 67 height 21
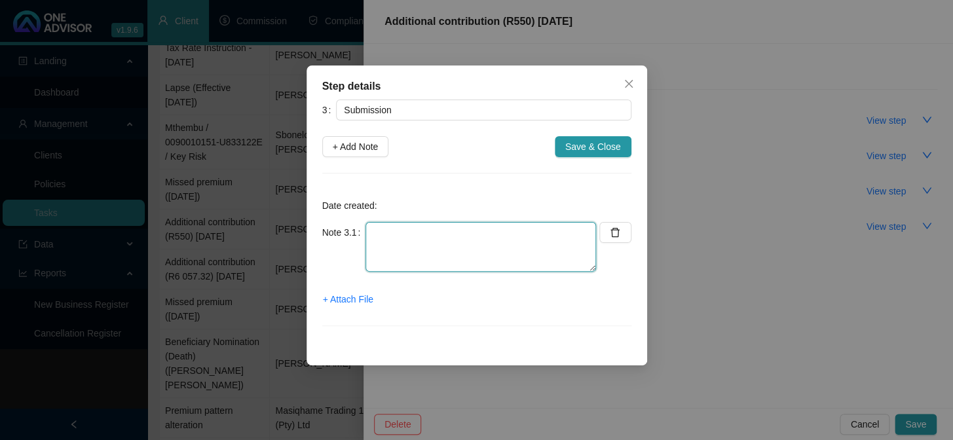
click at [411, 240] on textarea at bounding box center [481, 247] width 231 height 50
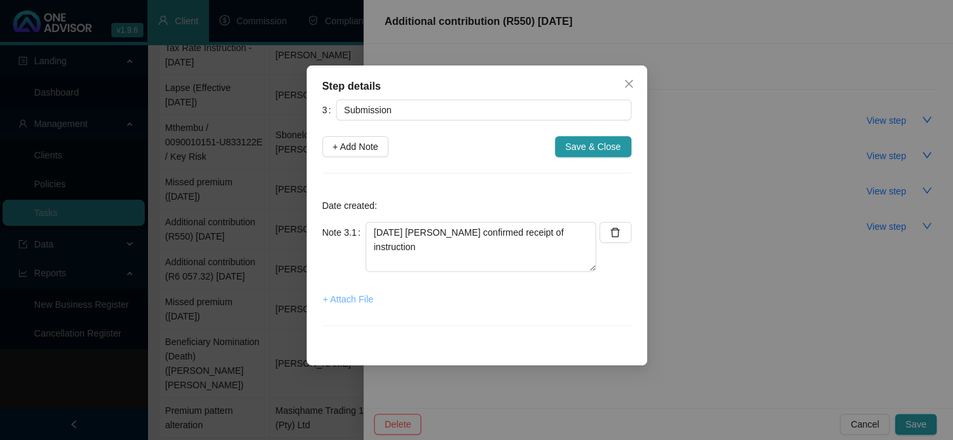
click at [358, 298] on span "+ Attach File" at bounding box center [348, 299] width 50 height 14
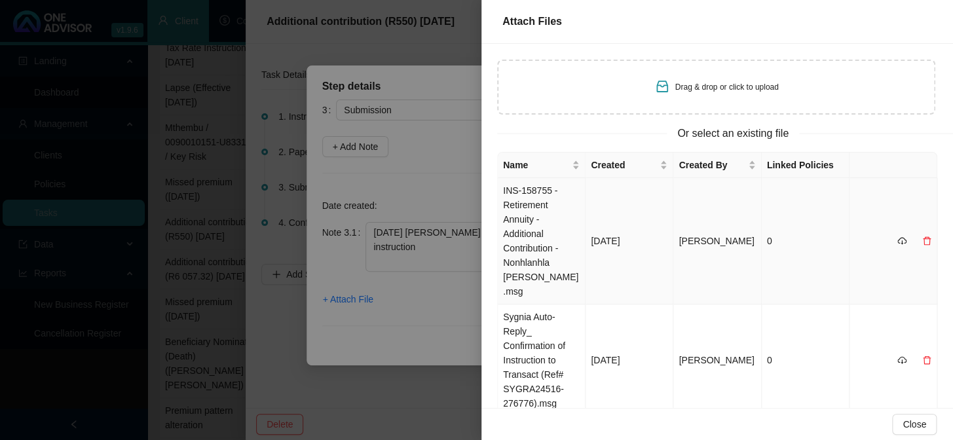
click at [532, 200] on td "INS-158755 - Retirement Annuity - Additional Contribution - Nonhlanhla [PERSON_…" at bounding box center [542, 241] width 88 height 126
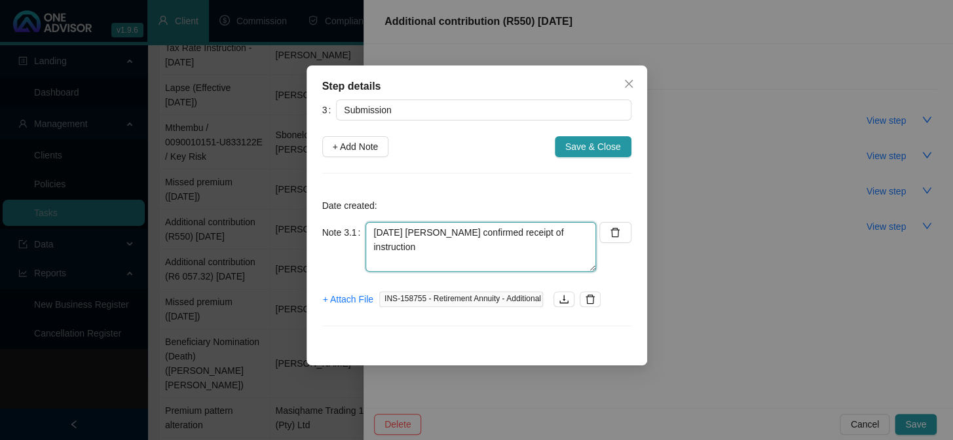
click at [538, 261] on textarea "[DATE] [PERSON_NAME] confirmed receipt of instruction" at bounding box center [481, 247] width 231 height 50
click at [586, 236] on textarea "[DATE] [PERSON_NAME] confirmed receipt of instruction" at bounding box center [481, 247] width 231 height 50
paste textarea "INS-158755"
type textarea "[DATE] [PERSON_NAME] confirmed receipt of instruction INS-158755"
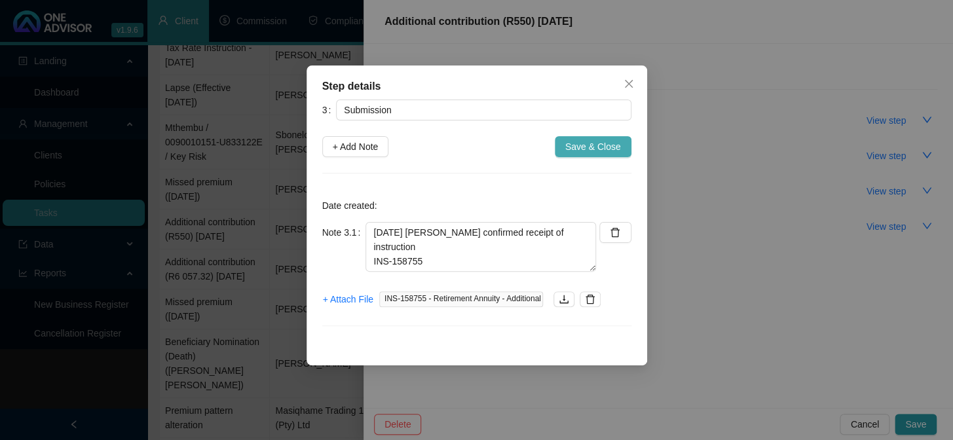
click at [612, 140] on span "Save & Close" at bounding box center [593, 147] width 56 height 14
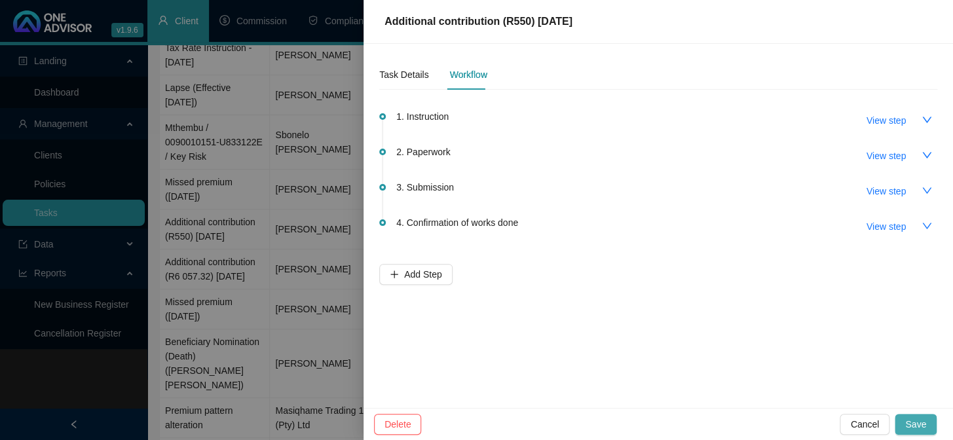
click at [911, 417] on span "Save" at bounding box center [915, 424] width 21 height 14
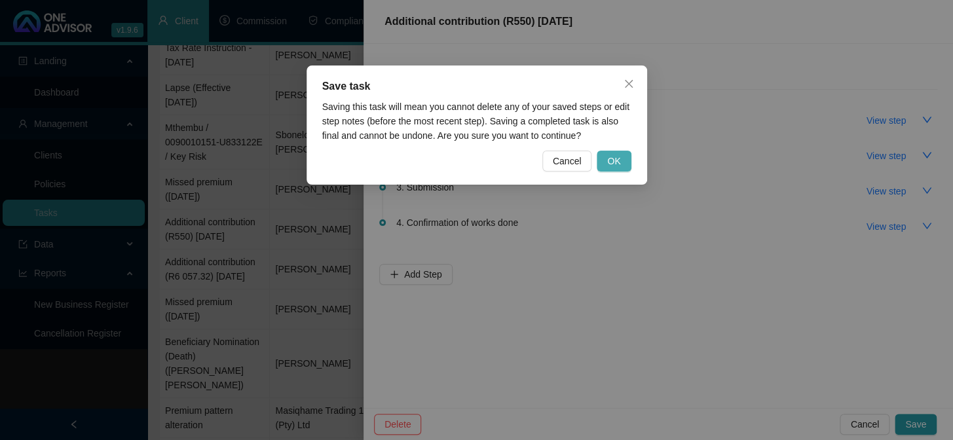
click at [628, 159] on button "OK" at bounding box center [614, 161] width 34 height 21
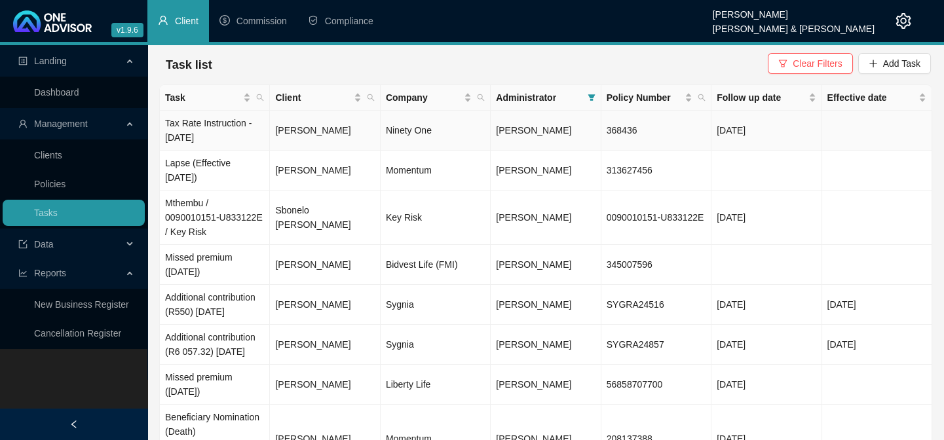
click at [332, 127] on td "[PERSON_NAME]" at bounding box center [325, 131] width 110 height 40
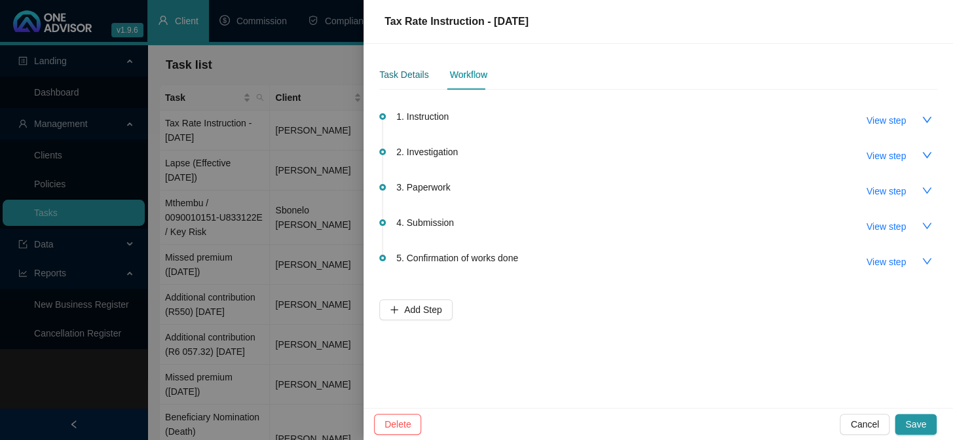
click at [411, 71] on div "Task Details" at bounding box center [403, 74] width 49 height 14
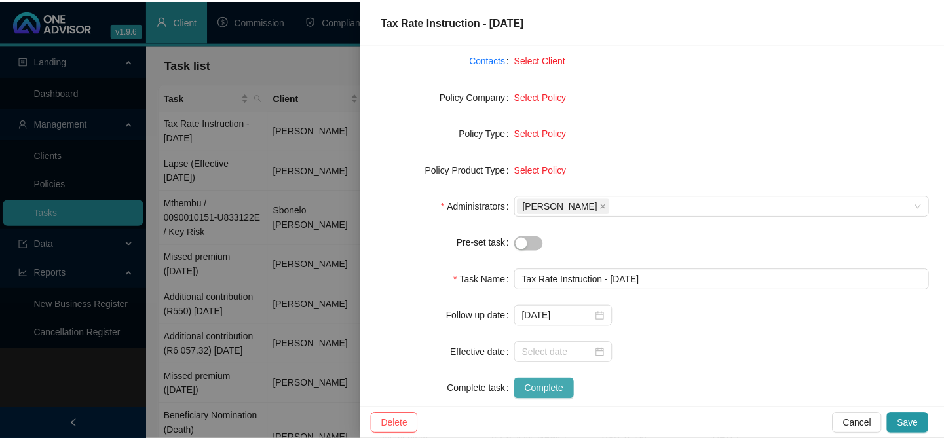
scroll to position [178, 0]
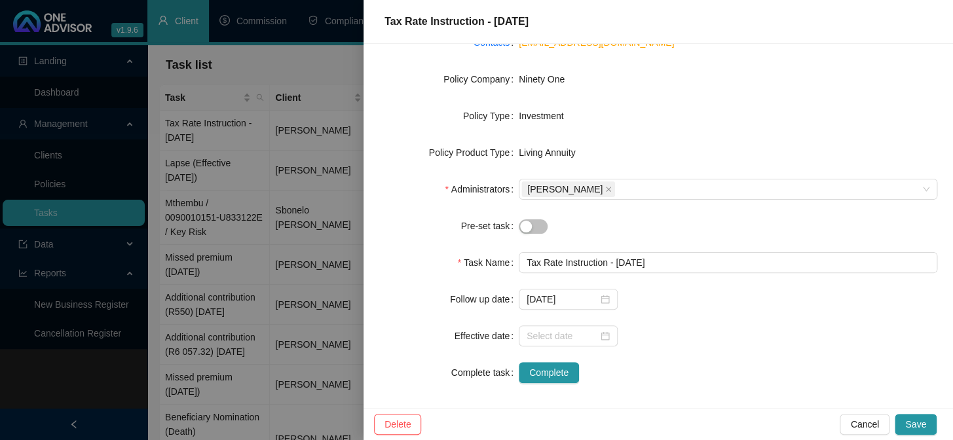
click at [246, 280] on div at bounding box center [476, 220] width 953 height 440
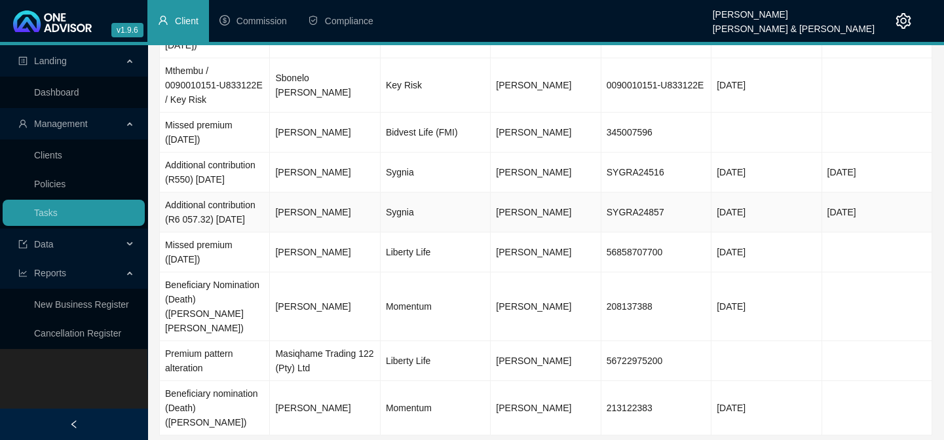
scroll to position [135, 0]
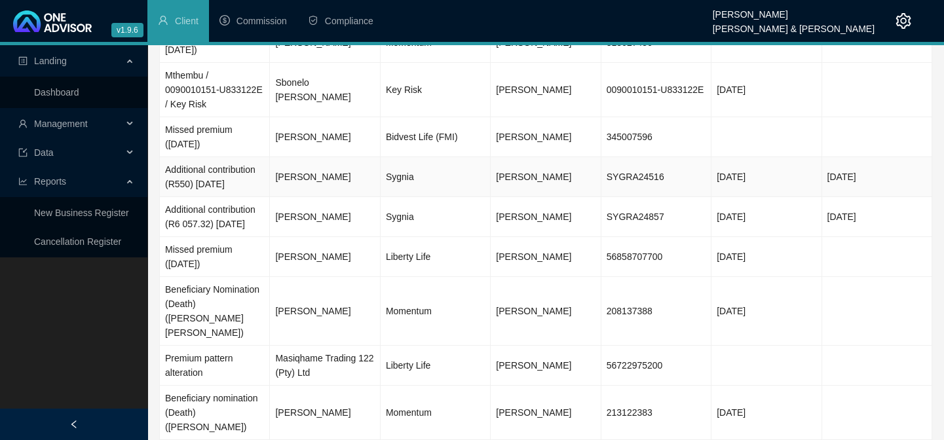
scroll to position [135, 0]
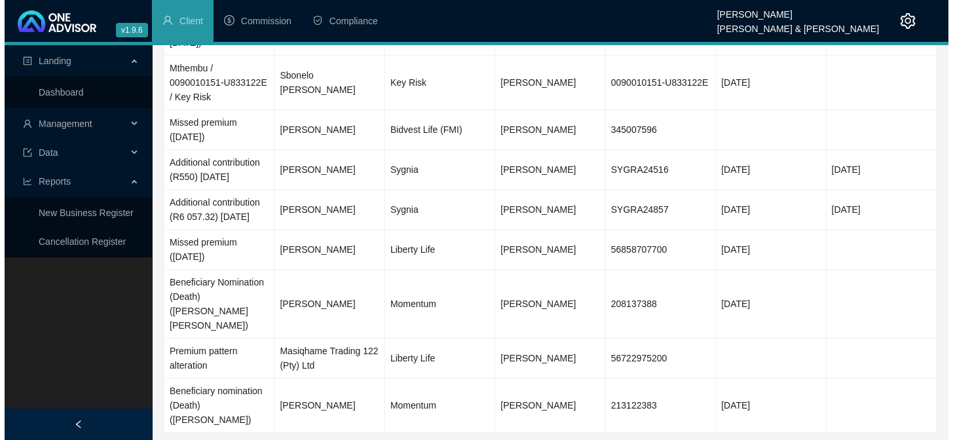
scroll to position [0, 0]
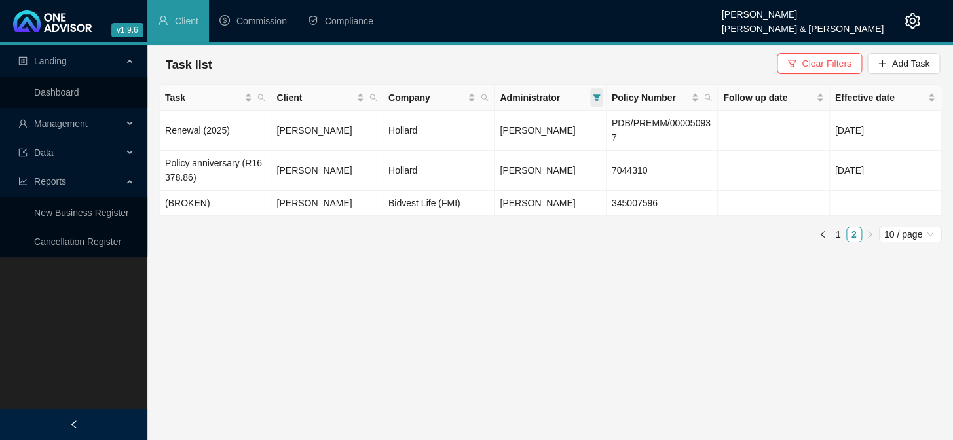
click at [597, 94] on icon "filter" at bounding box center [597, 98] width 8 height 8
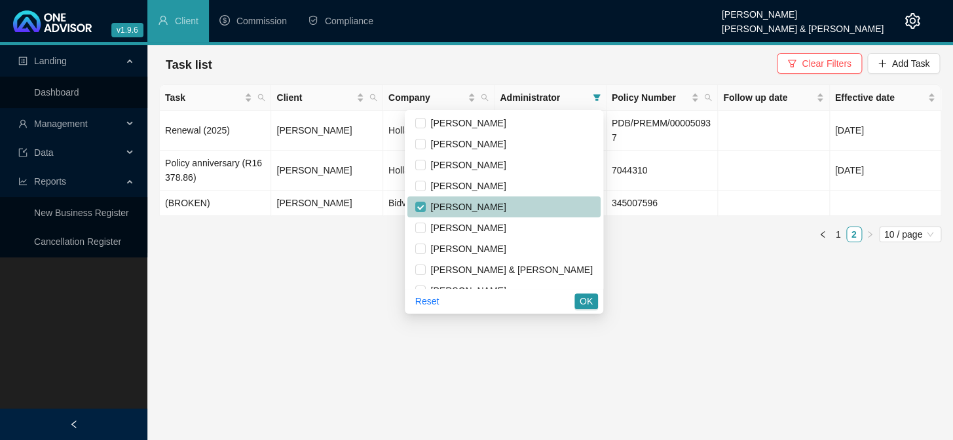
click at [426, 205] on input "checkbox" at bounding box center [420, 207] width 10 height 10
checkbox input "false"
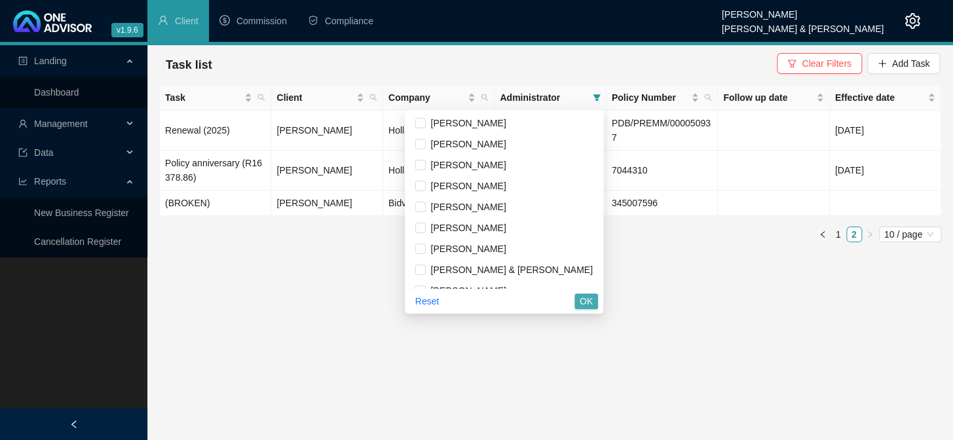
click at [586, 305] on span "OK" at bounding box center [586, 301] width 13 height 14
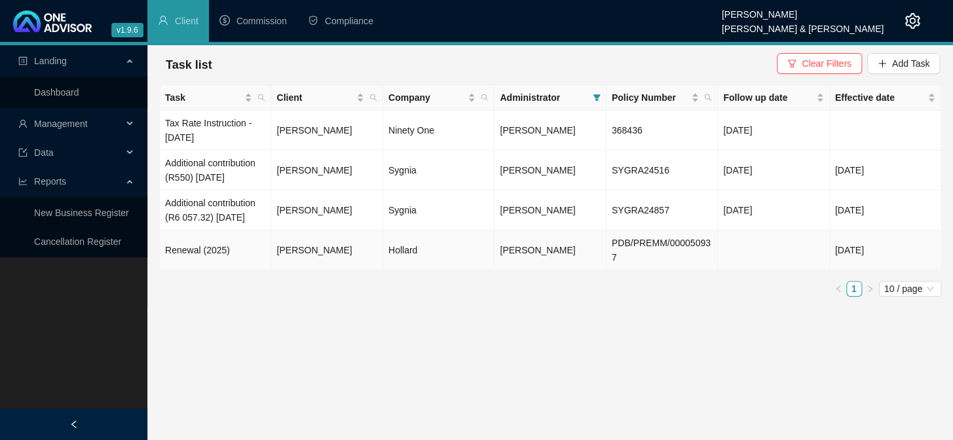
click at [286, 259] on td "Angela Lane" at bounding box center [326, 251] width 111 height 40
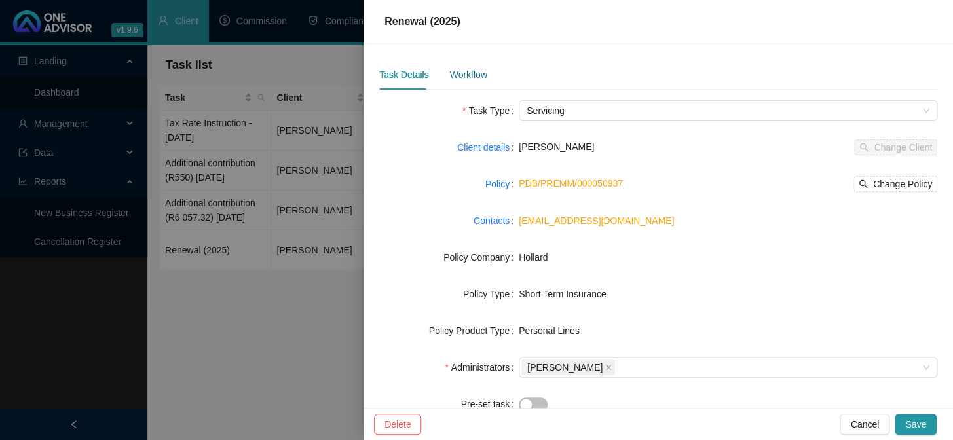
click at [474, 71] on div "Workflow" at bounding box center [467, 74] width 37 height 14
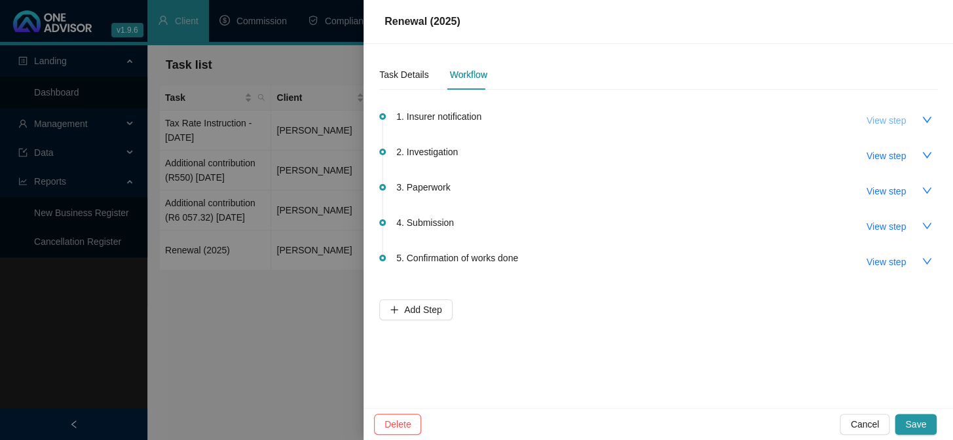
click at [890, 124] on span "View step" at bounding box center [886, 120] width 39 height 14
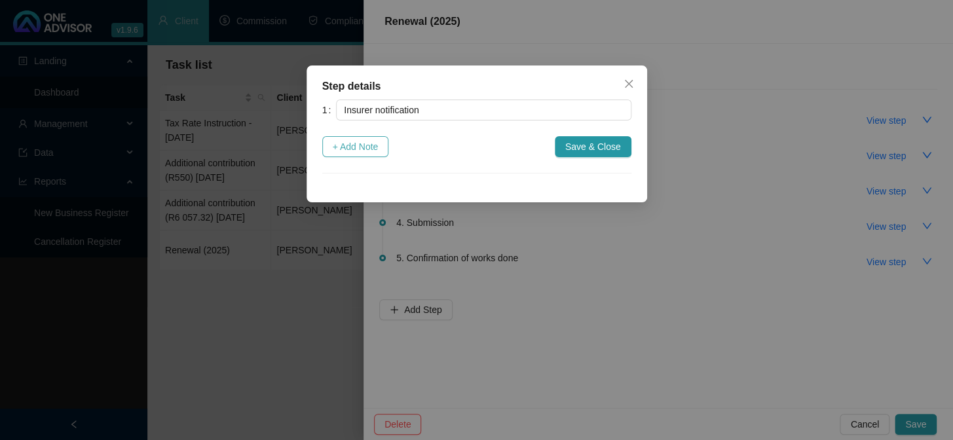
click at [362, 142] on span "+ Add Note" at bounding box center [356, 147] width 46 height 14
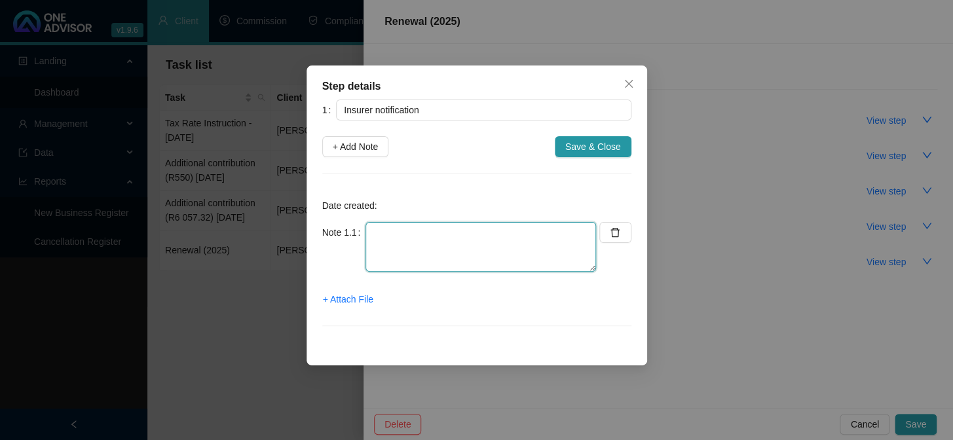
click at [385, 238] on textarea at bounding box center [481, 247] width 231 height 50
type textarea "r"
type textarea "Renewal received from Hollard"
click at [350, 299] on span "+ Attach File" at bounding box center [348, 299] width 50 height 14
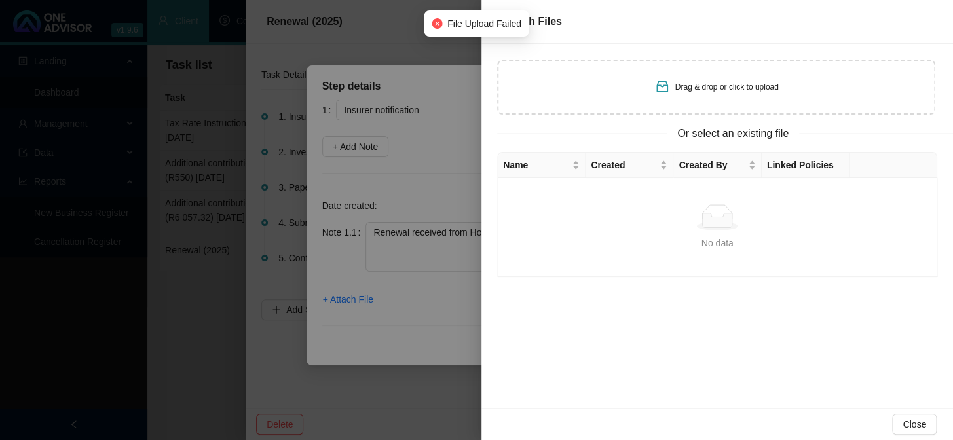
click at [705, 83] on span "Drag & drop or click to upload" at bounding box center [727, 87] width 104 height 9
type input "C:\fakepath\Hollard Premier – yearly review on policy no_ PDB_PREMM_000050937.m…"
click at [368, 334] on div at bounding box center [476, 220] width 953 height 440
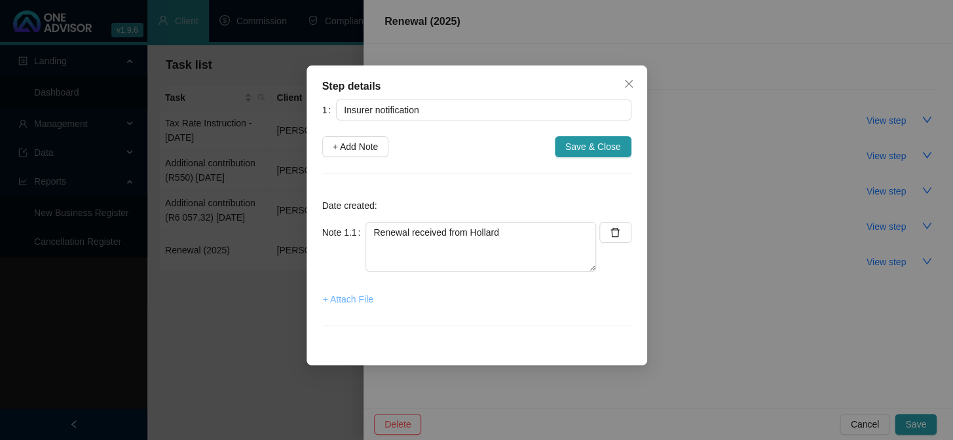
click at [351, 297] on span "+ Attach File" at bounding box center [348, 299] width 50 height 14
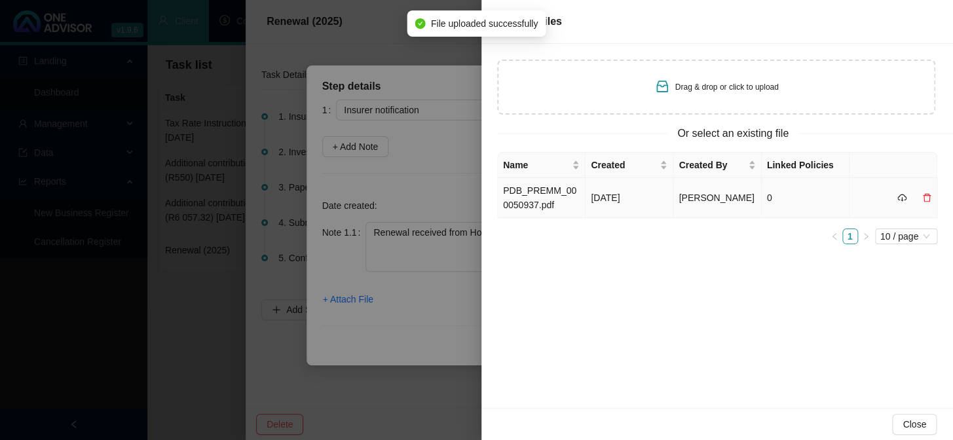
click at [539, 193] on td "PDB_PREMM_000050937.pdf" at bounding box center [542, 198] width 88 height 40
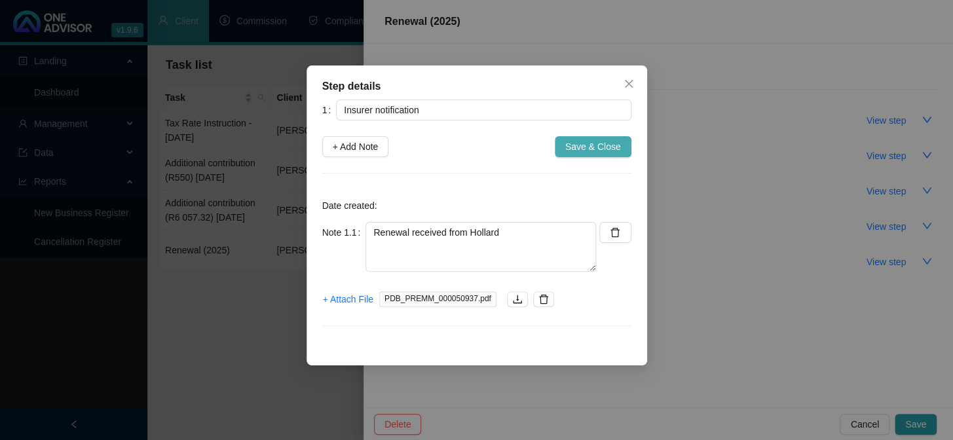
click at [586, 144] on span "Save & Close" at bounding box center [593, 147] width 56 height 14
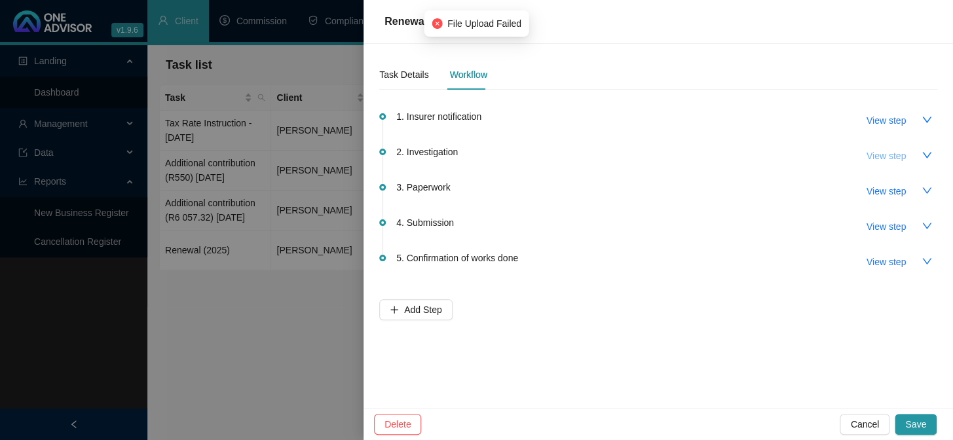
click at [896, 157] on span "View step" at bounding box center [886, 156] width 39 height 14
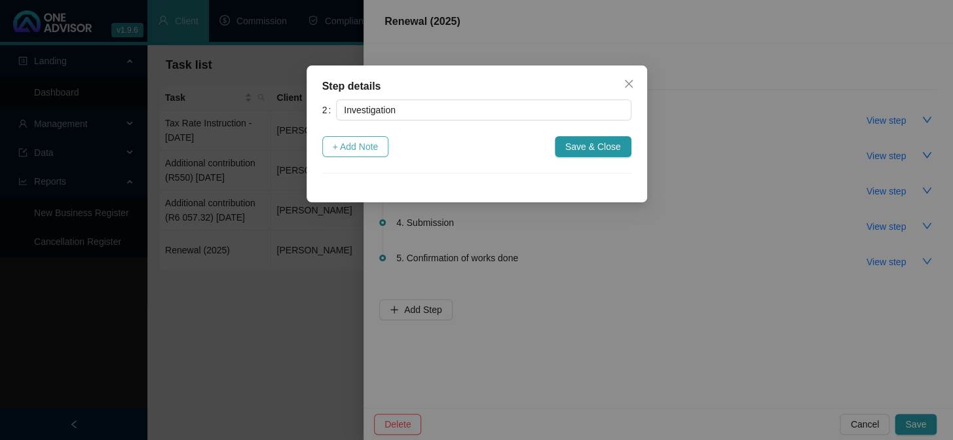
click at [373, 144] on span "+ Add Note" at bounding box center [356, 147] width 46 height 14
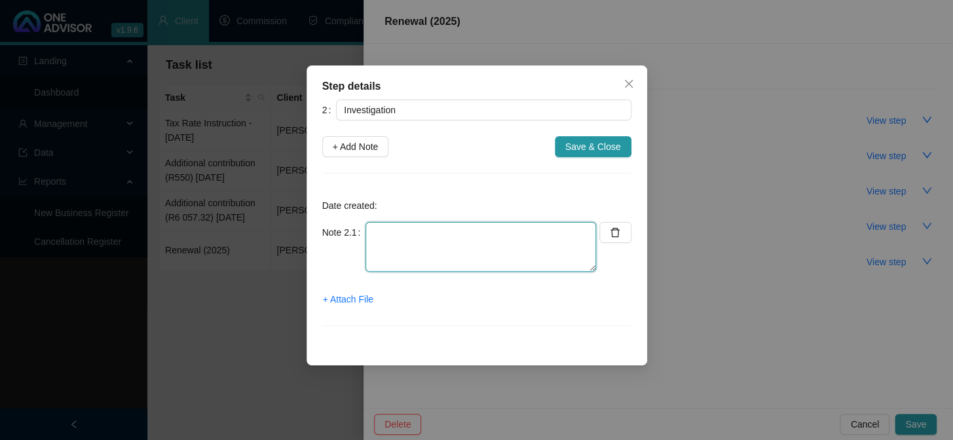
click at [451, 242] on textarea at bounding box center [481, 247] width 231 height 50
click at [871, 313] on div "Step details 2 Investigation + Add Note Save & Close Date created: Note 2.1 + A…" at bounding box center [476, 220] width 953 height 440
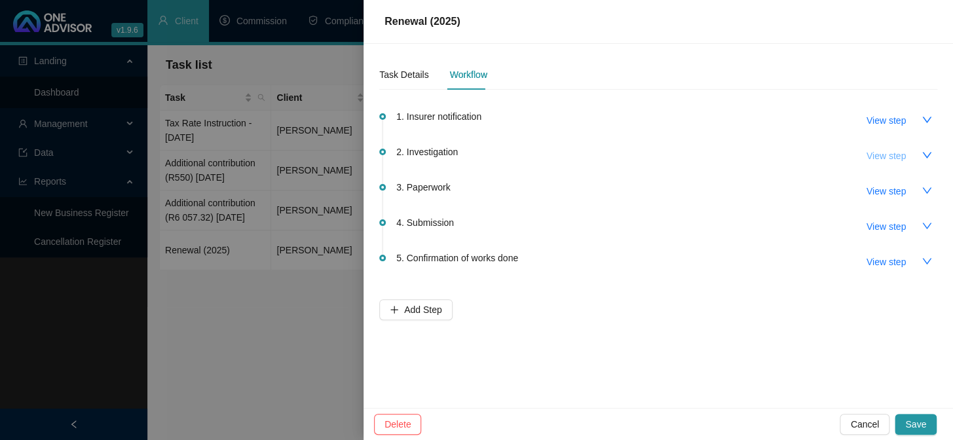
click at [884, 157] on span "View step" at bounding box center [886, 156] width 39 height 14
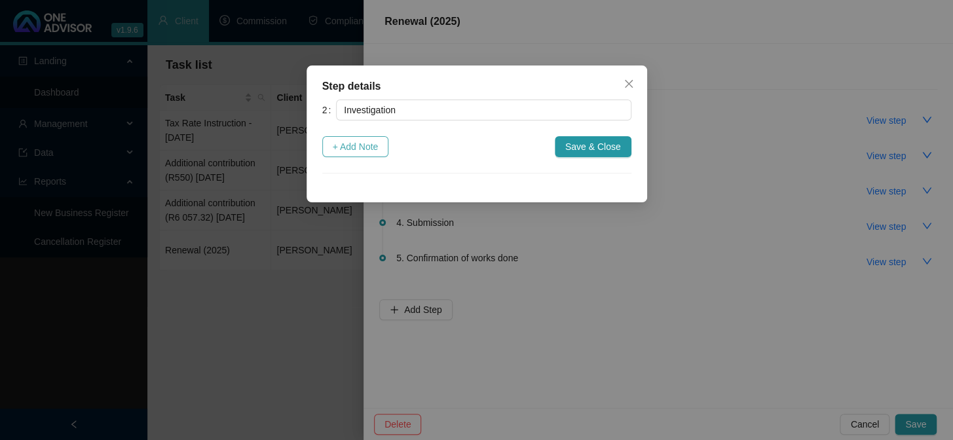
click at [361, 143] on span "+ Add Note" at bounding box center [356, 147] width 46 height 14
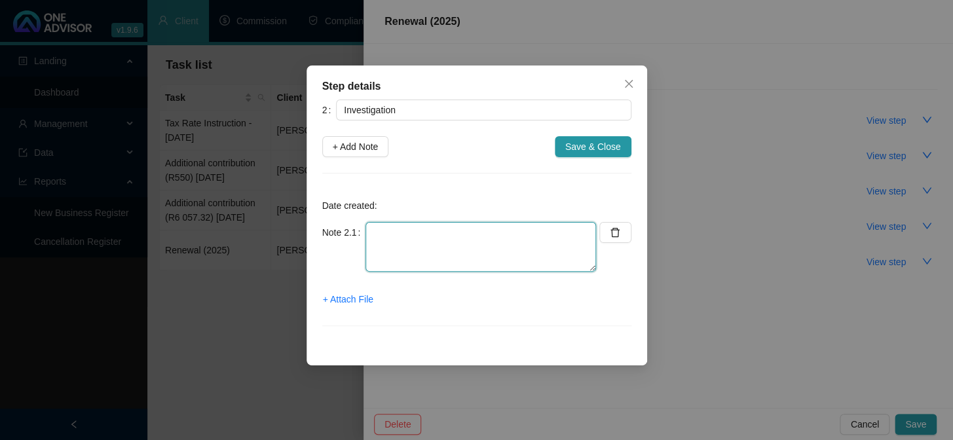
click at [410, 237] on textarea at bounding box center [481, 247] width 231 height 50
paste textarea "INS-158755"
type textarea "I"
click at [416, 248] on textarea at bounding box center [481, 247] width 231 height 50
paste textarea "Current: R2,160.79 New: R2,428.48 Increase: R267.69"
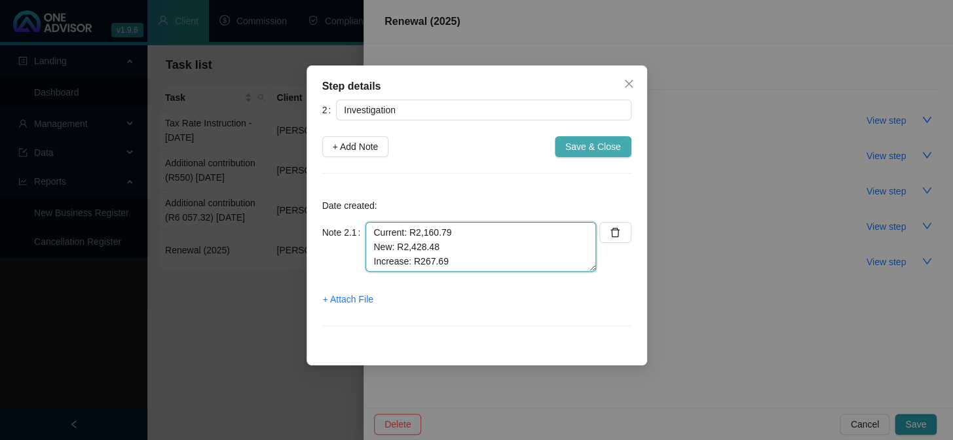
type textarea "Current: R2,160.79 New: R2,428.48 Increase: R267.69"
click at [589, 146] on span "Save & Close" at bounding box center [593, 147] width 56 height 14
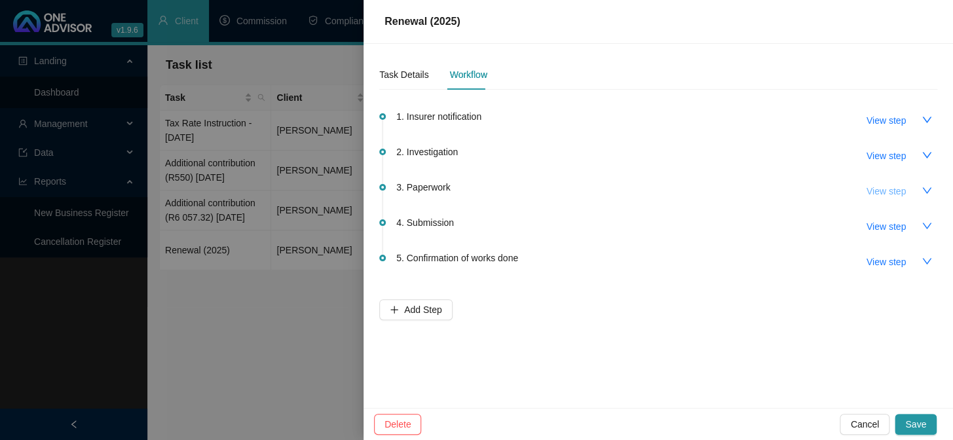
click at [884, 189] on span "View step" at bounding box center [886, 191] width 39 height 14
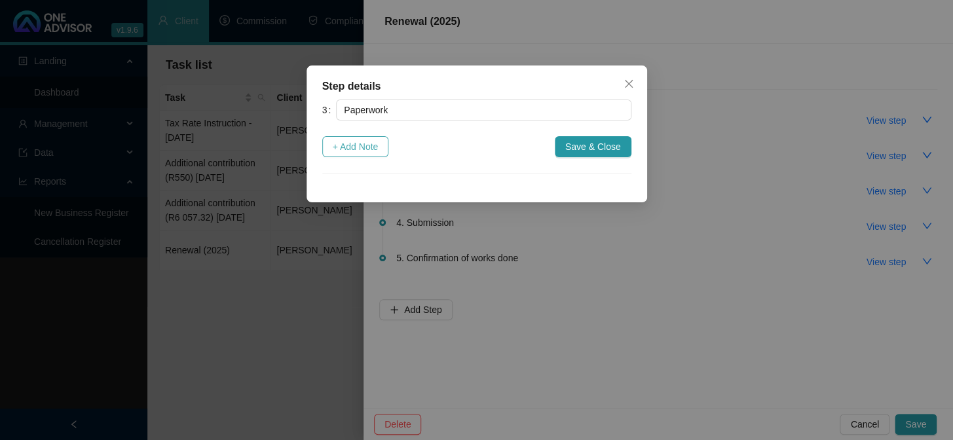
click at [373, 151] on span "+ Add Note" at bounding box center [356, 147] width 46 height 14
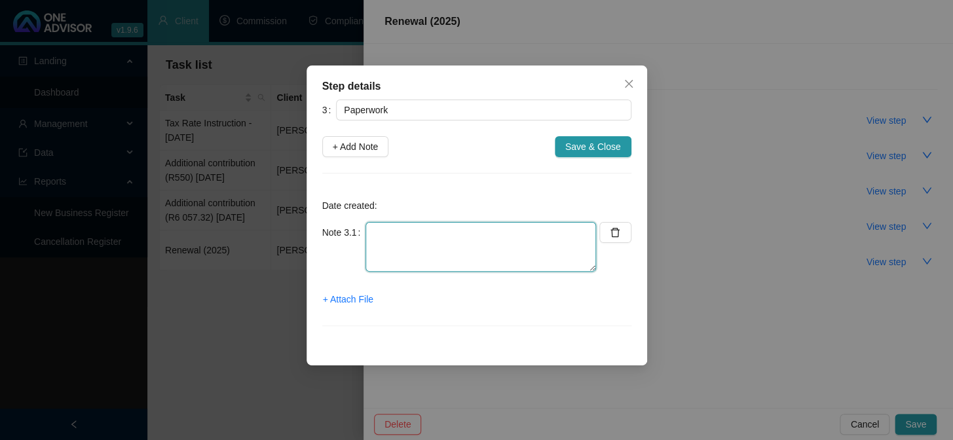
click at [398, 241] on textarea at bounding box center [481, 247] width 231 height 50
type textarea "03-09-2025 Renewal emailed to client"
click at [349, 301] on span "+ Attach File" at bounding box center [348, 299] width 50 height 14
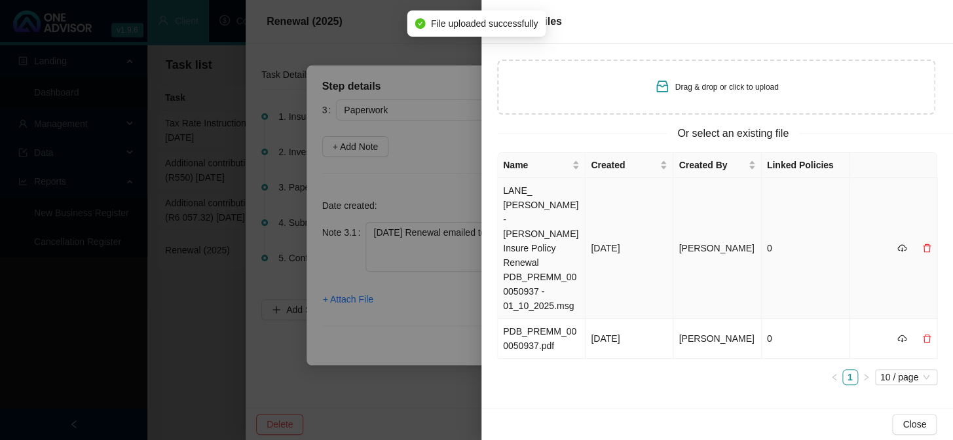
click at [521, 199] on td "LANE_ Angela - Hollard Insure Policy Renewal PDB_PREMM_000050937 - 01_10_2025.m…" at bounding box center [542, 248] width 88 height 141
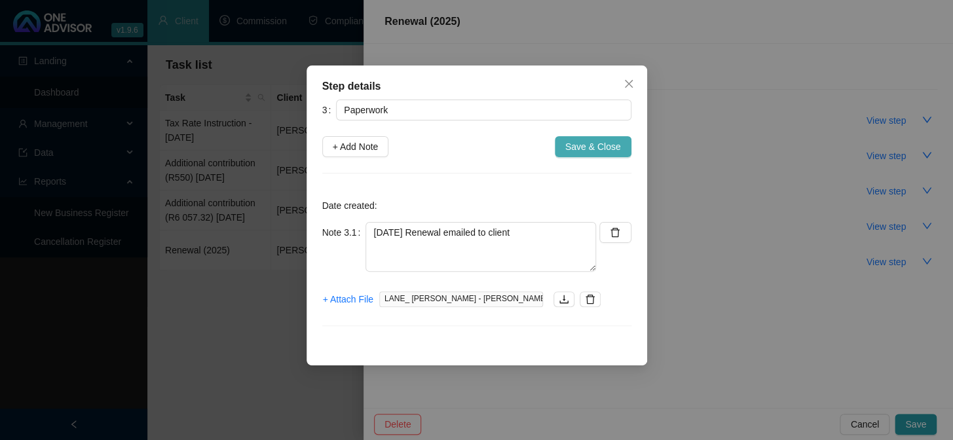
click at [594, 144] on span "Save & Close" at bounding box center [593, 147] width 56 height 14
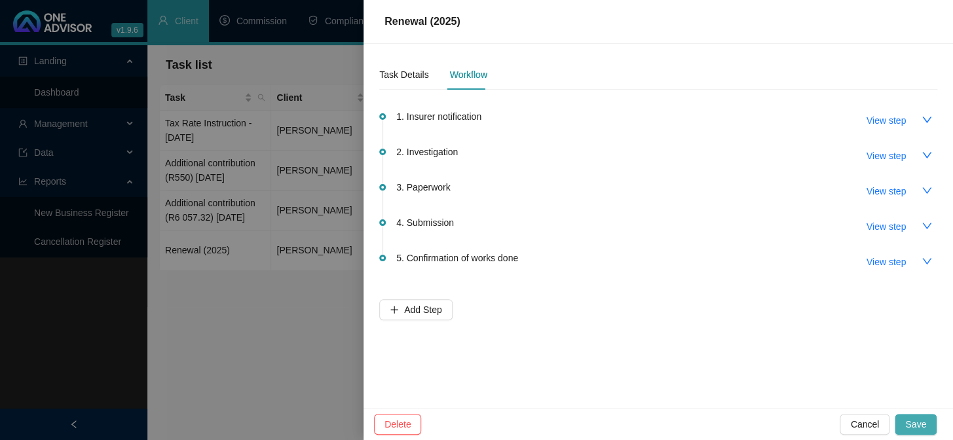
click at [915, 421] on span "Save" at bounding box center [915, 424] width 21 height 14
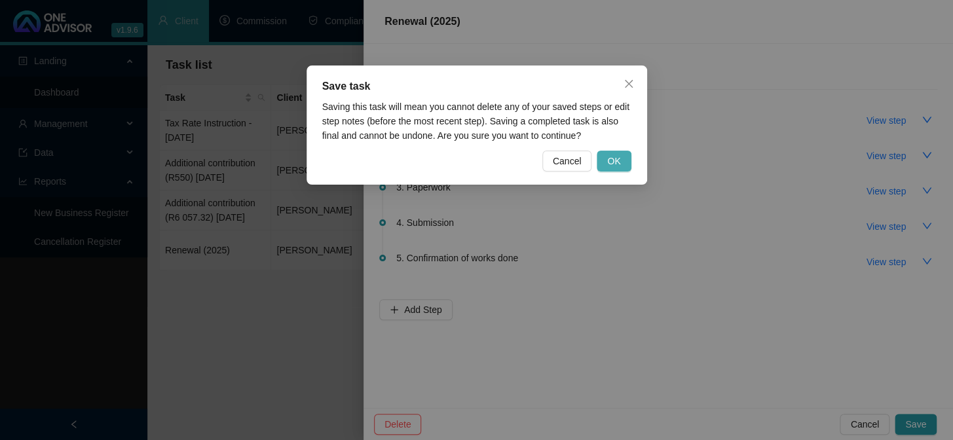
click at [620, 159] on span "OK" at bounding box center [613, 161] width 13 height 14
